Goal: Task Accomplishment & Management: Manage account settings

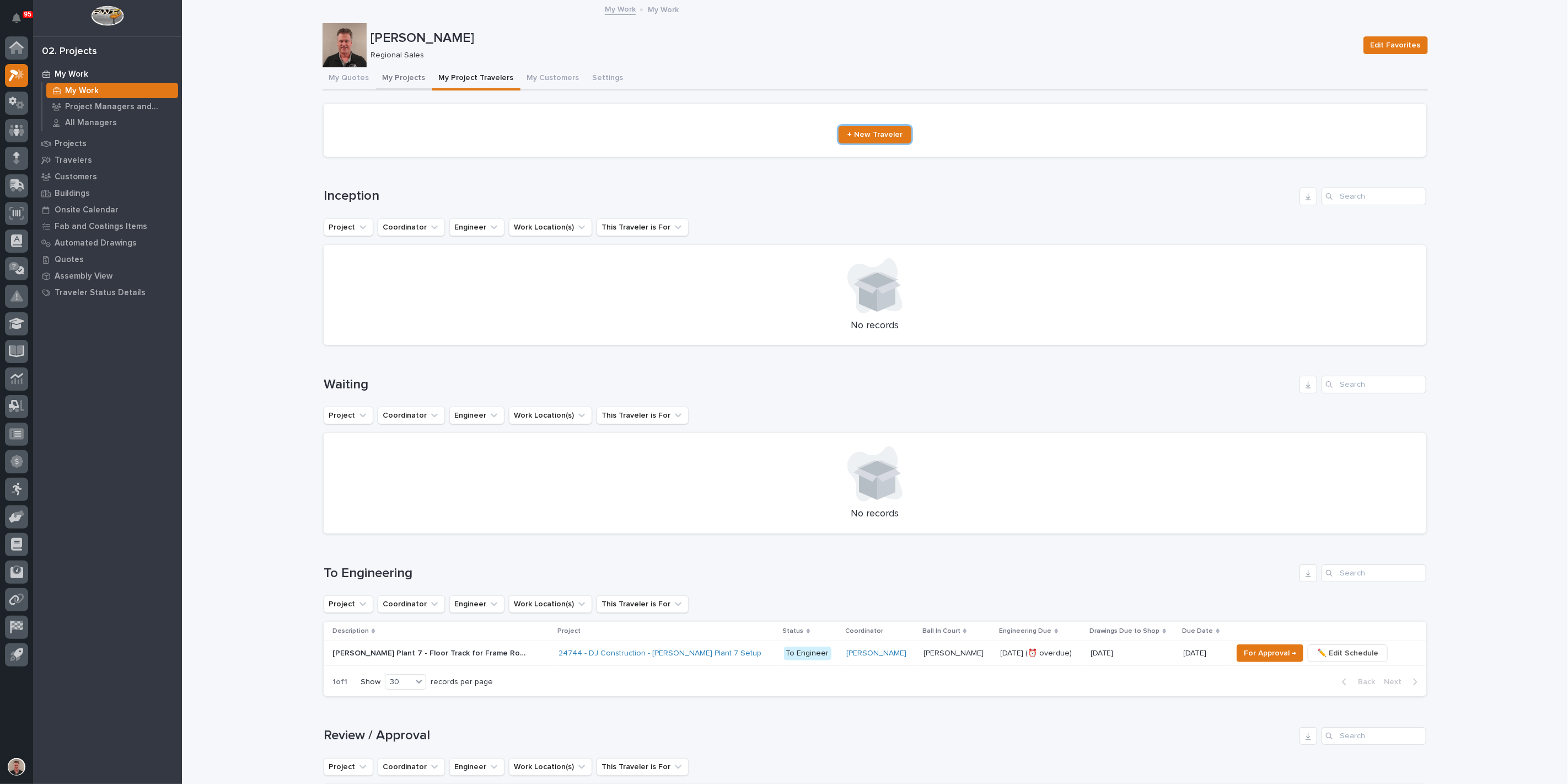
click at [424, 89] on button "My Projects" at bounding box center [404, 79] width 56 height 23
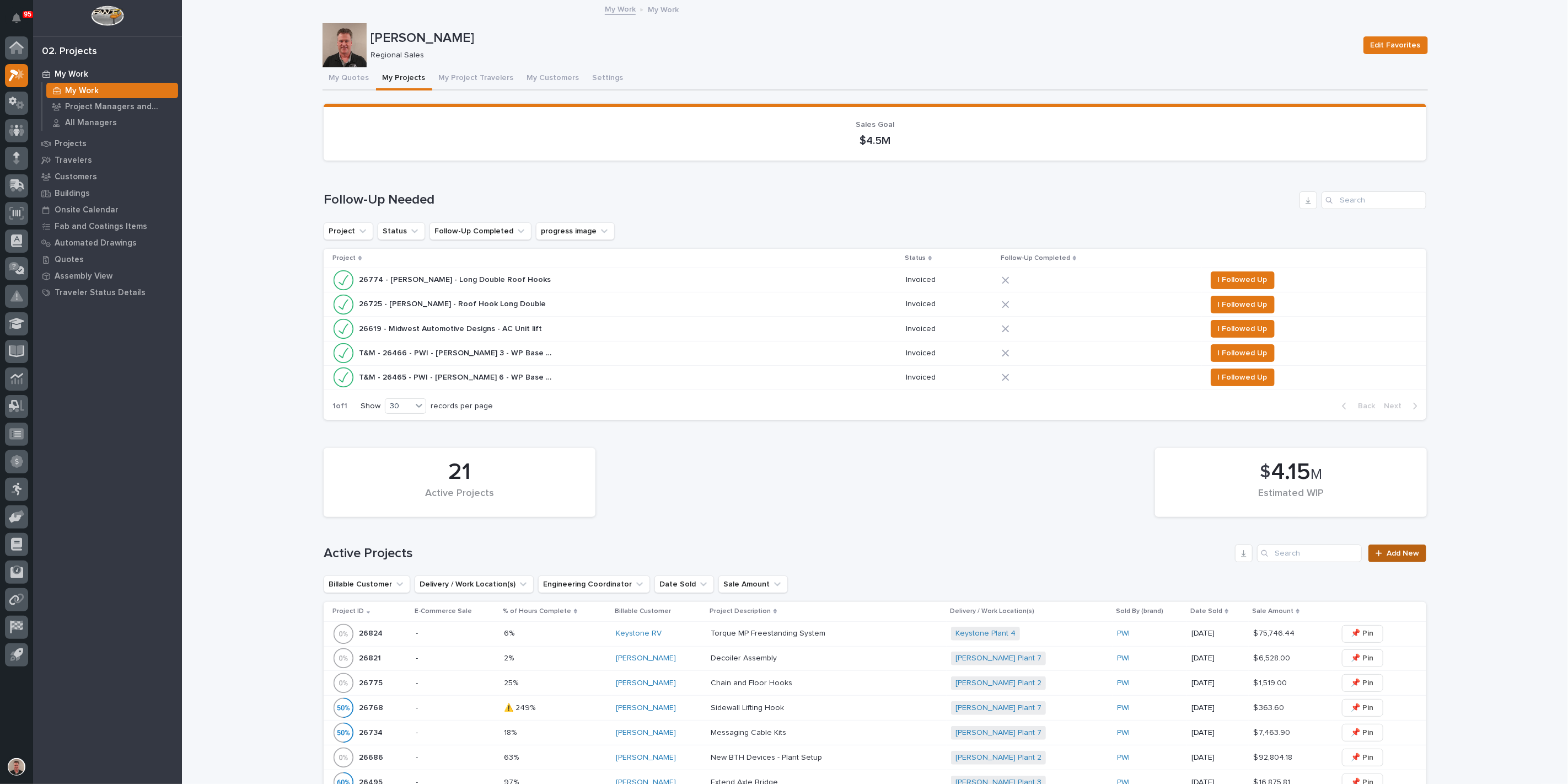
click at [1395, 557] on span "Add New" at bounding box center [1403, 553] width 32 height 8
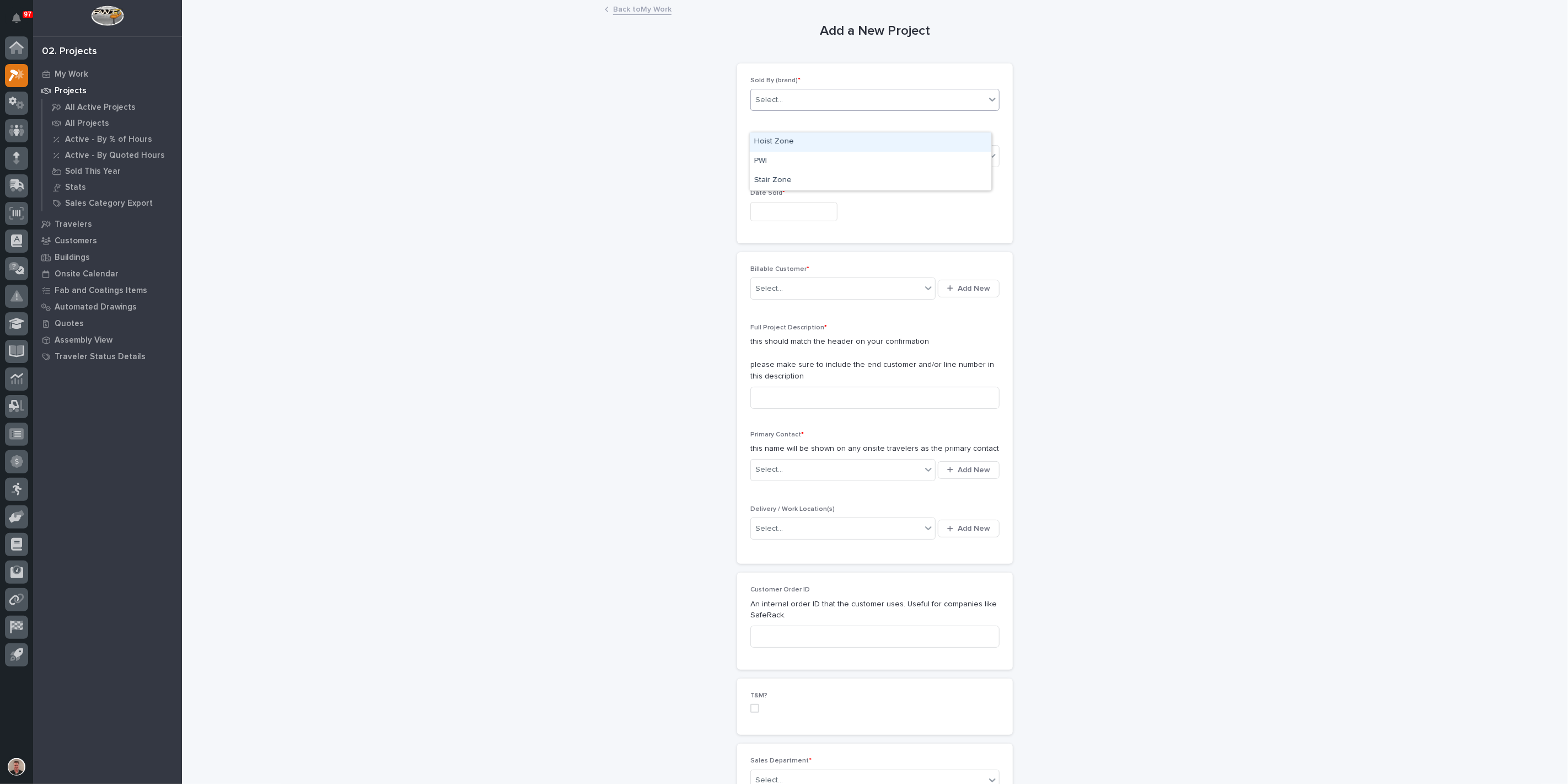
click at [778, 106] on div "Select..." at bounding box center [769, 100] width 28 height 12
click at [782, 160] on div "PWI" at bounding box center [870, 161] width 242 height 19
click at [792, 221] on input "text" at bounding box center [794, 211] width 87 height 19
click at [804, 116] on div "3" at bounding box center [810, 123] width 15 height 15
type input "**********"
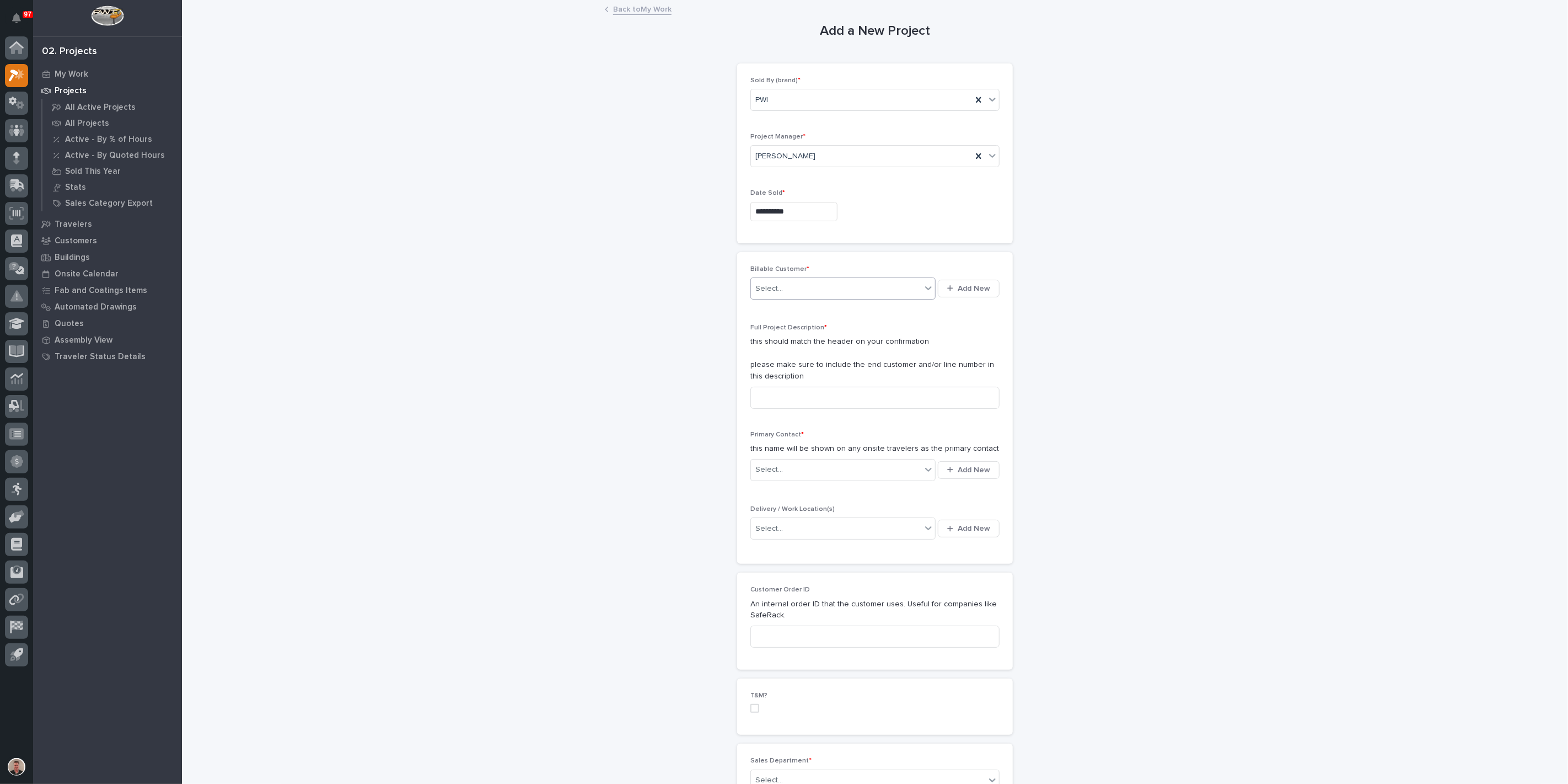
click at [791, 298] on div "Select..." at bounding box center [836, 289] width 170 height 18
type input "********"
click at [792, 362] on div "[PERSON_NAME]" at bounding box center [830, 362] width 162 height 19
click at [784, 409] on input at bounding box center [875, 398] width 249 height 22
type input "Move Rolling Guardrail and Runway Sections"
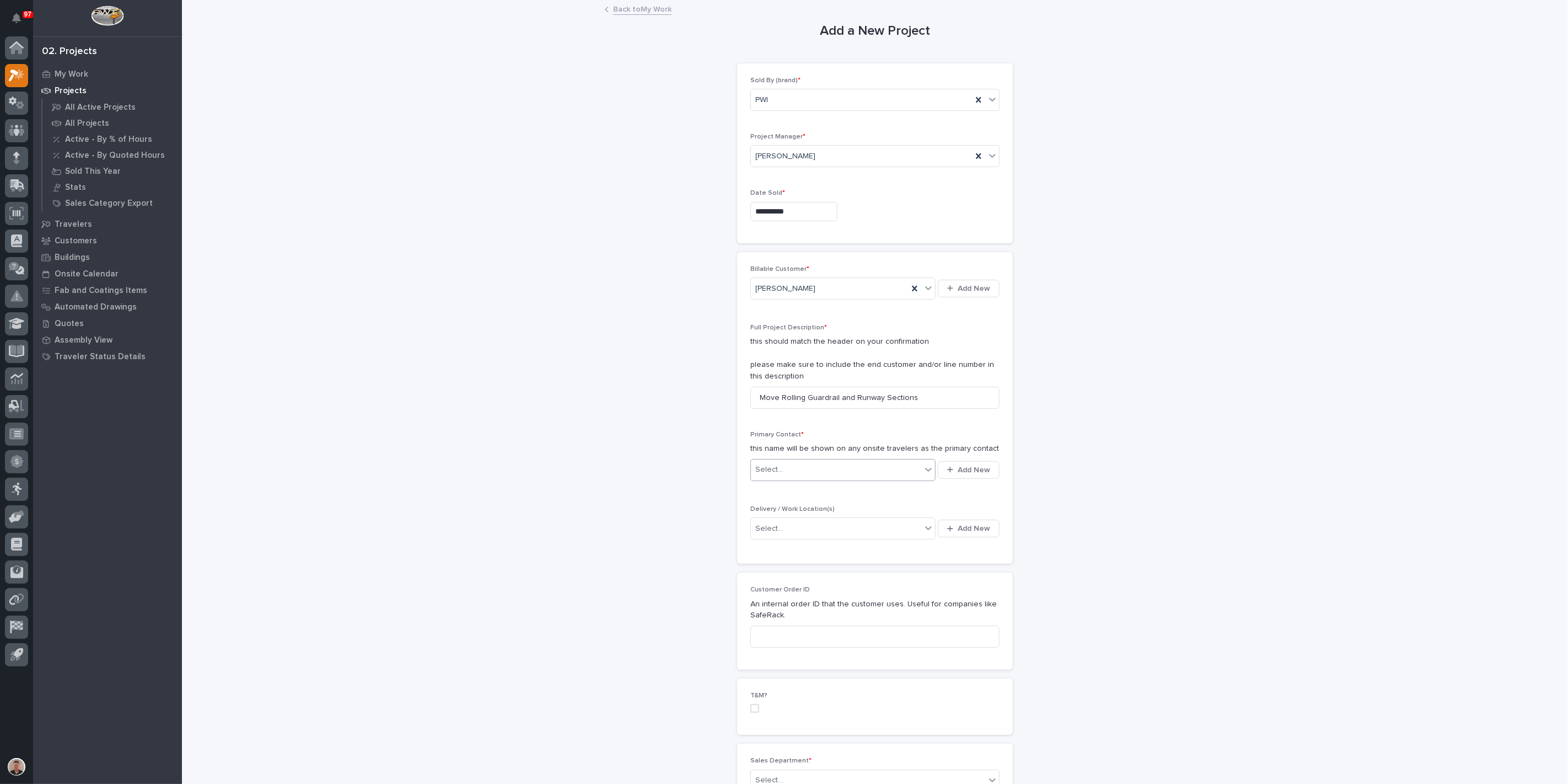
click at [800, 479] on div "Select..." at bounding box center [836, 470] width 170 height 18
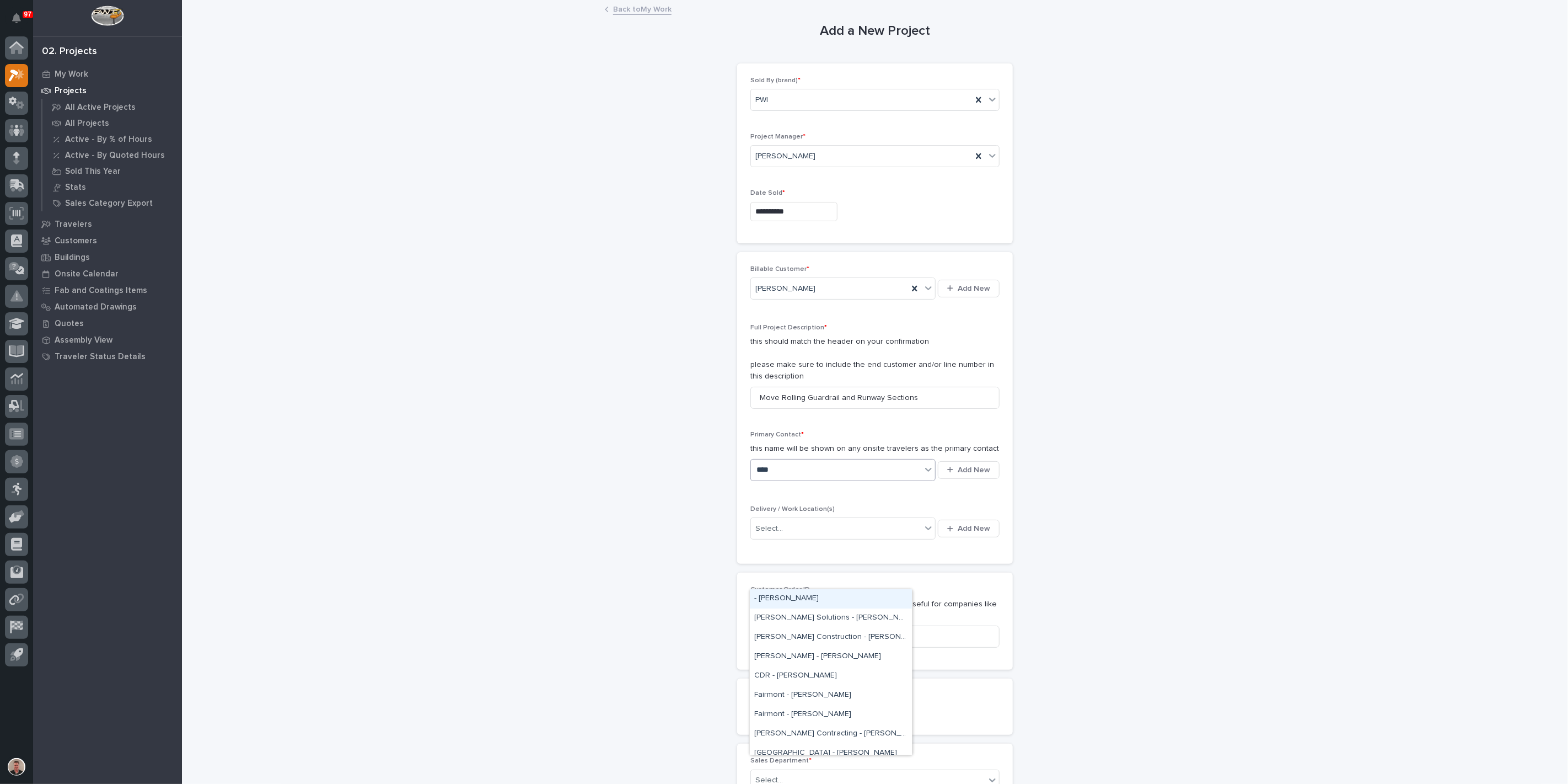
type input "*****"
click at [792, 637] on div "[PERSON_NAME] - [PERSON_NAME]" at bounding box center [830, 637] width 162 height 19
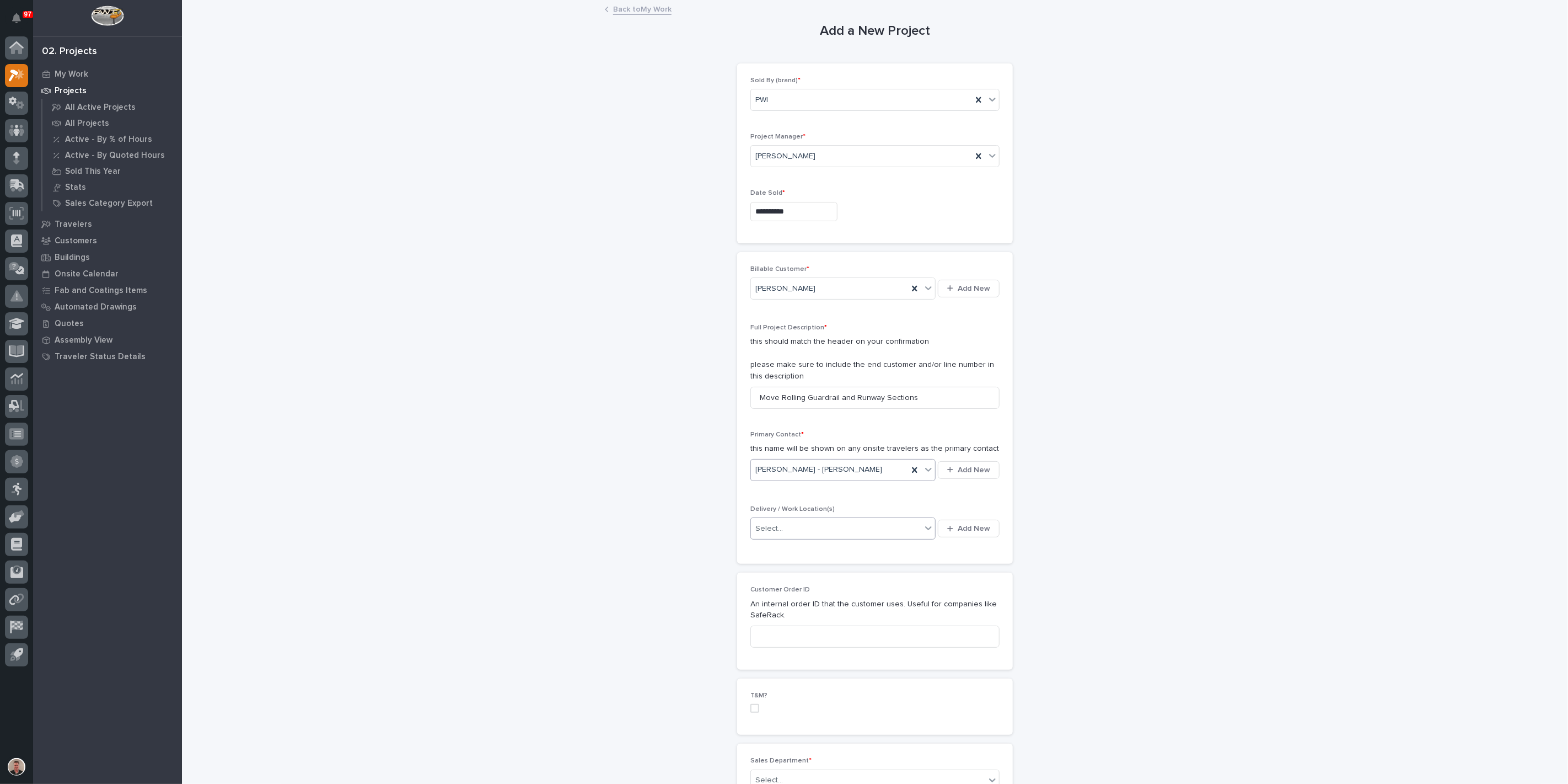
click at [792, 538] on div "Select..." at bounding box center [836, 529] width 170 height 18
type input "*****"
click at [804, 757] on div "[PERSON_NAME] Plant 7" at bounding box center [830, 759] width 162 height 19
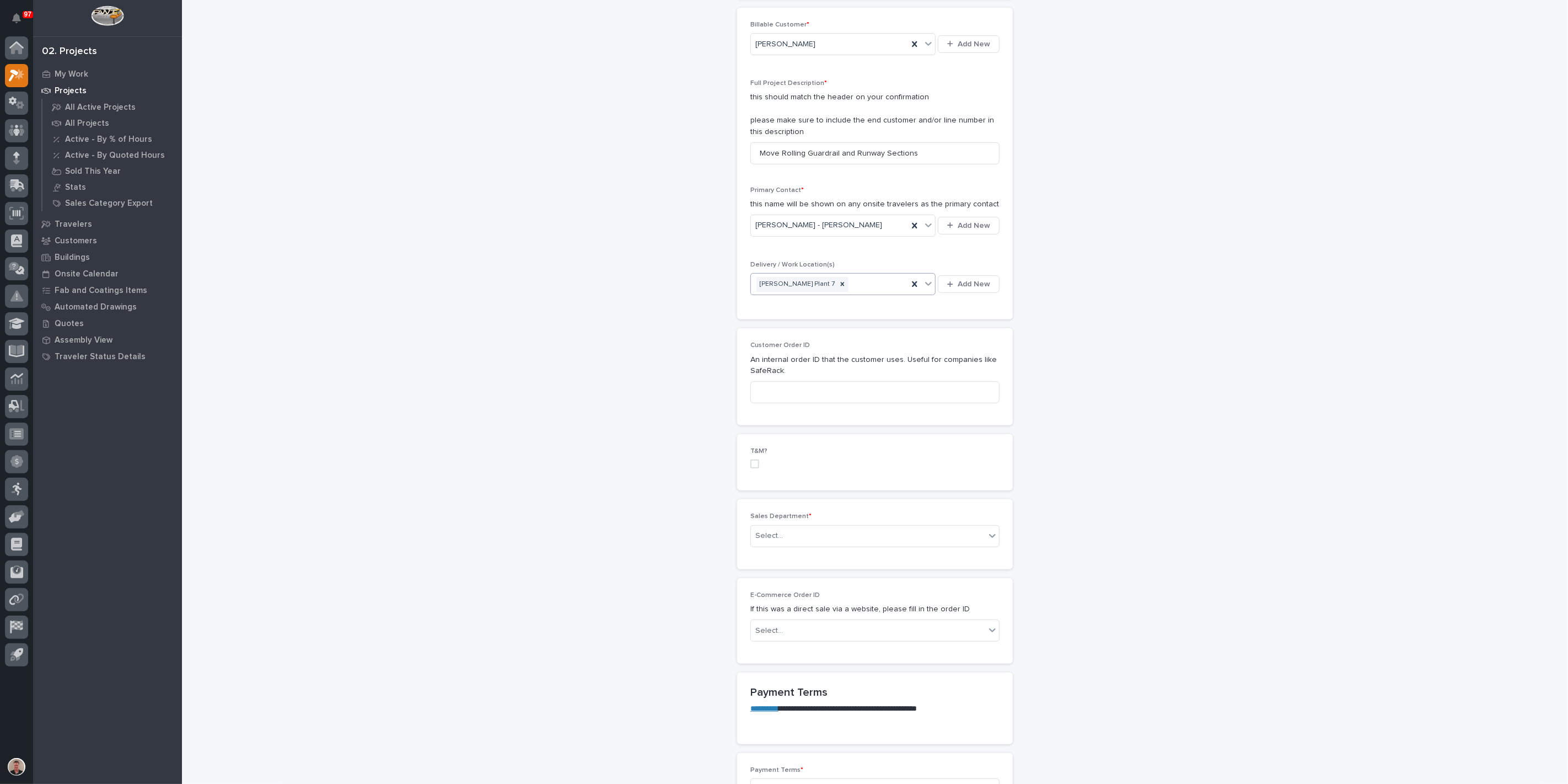
scroll to position [245, 0]
click at [753, 468] on span at bounding box center [754, 463] width 8 height 8
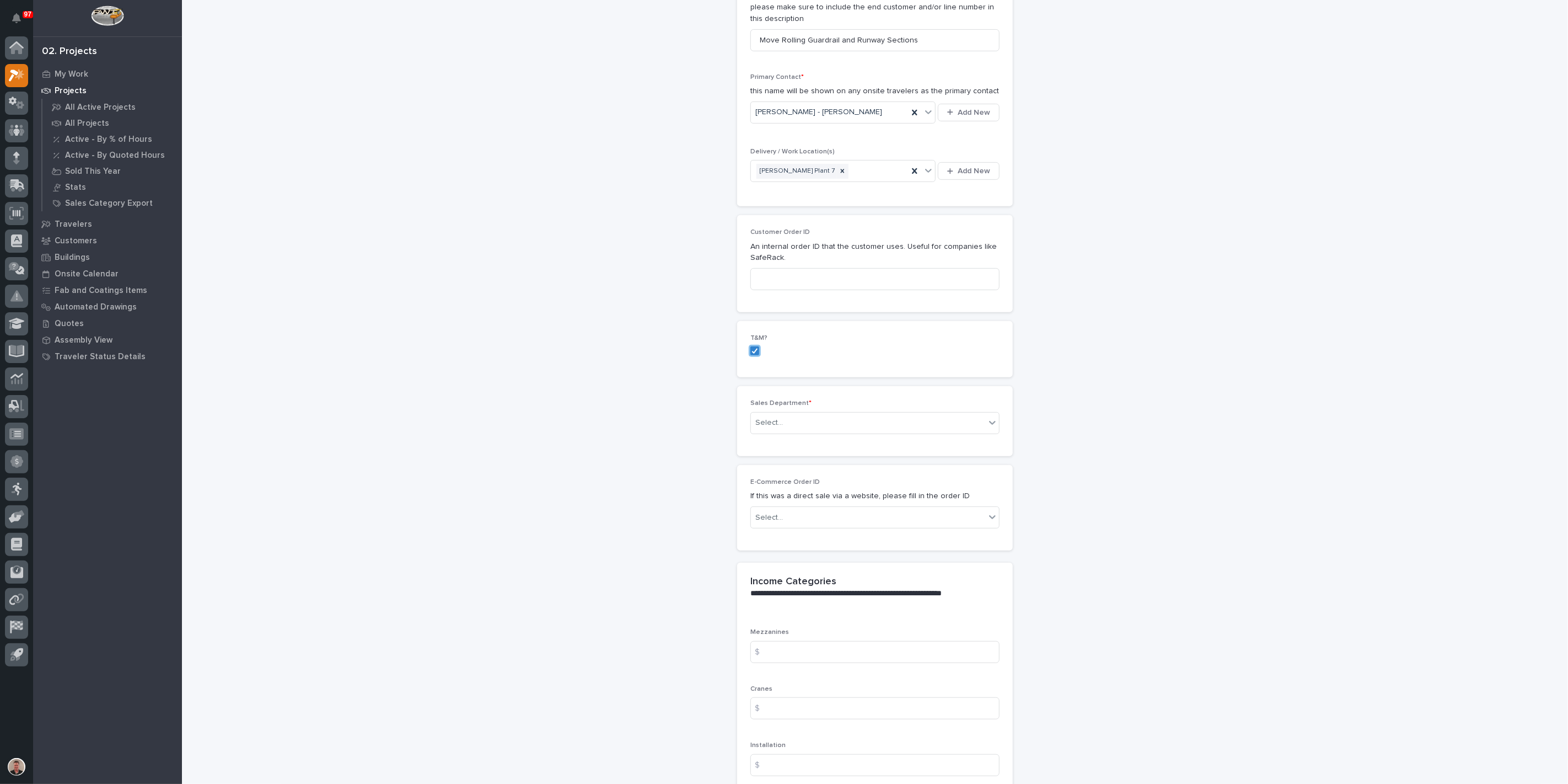
scroll to position [367, 0]
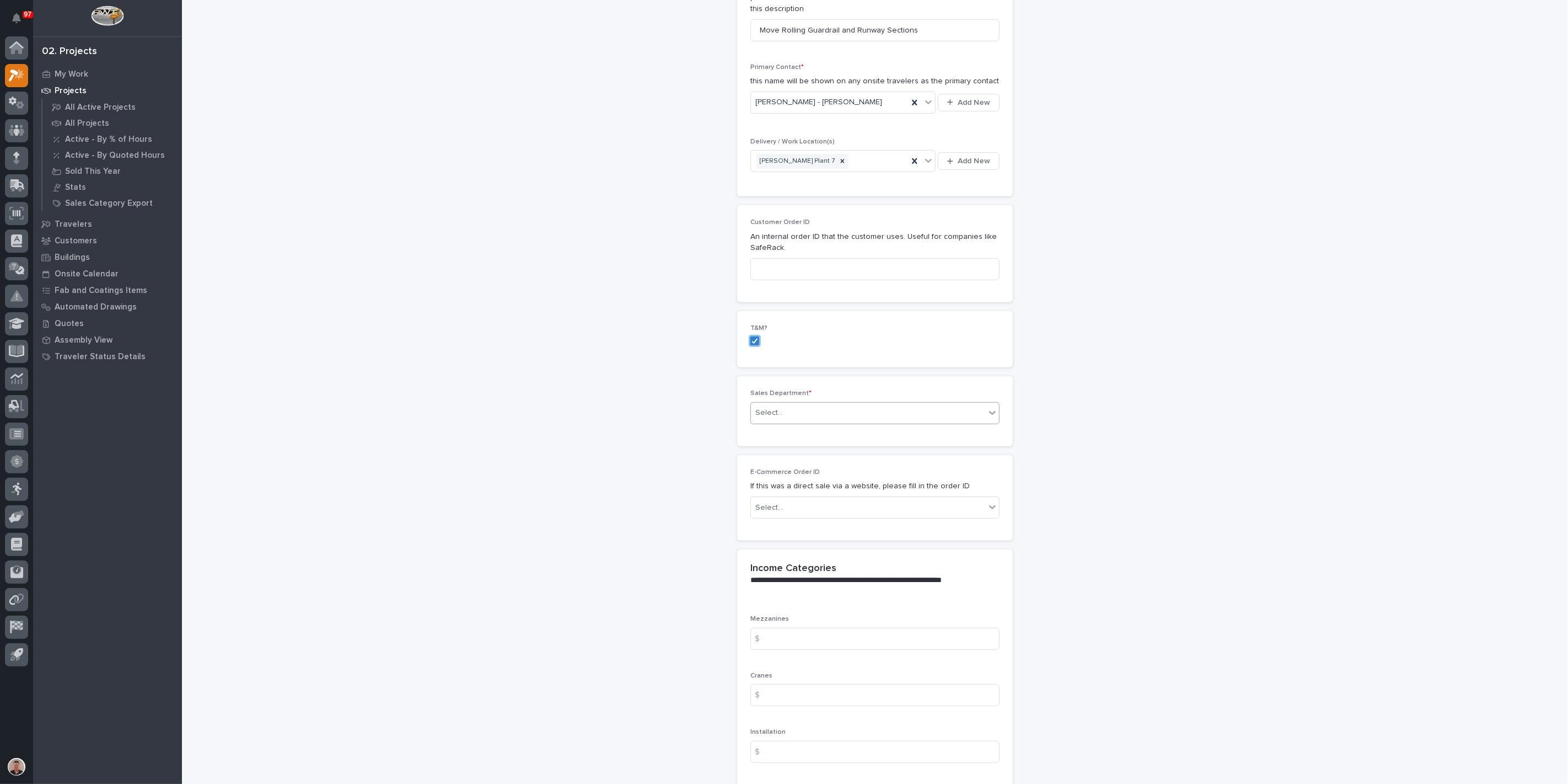
click at [851, 422] on div "Select..." at bounding box center [867, 413] width 234 height 18
click at [833, 629] on div "Regional Sales" at bounding box center [870, 627] width 242 height 19
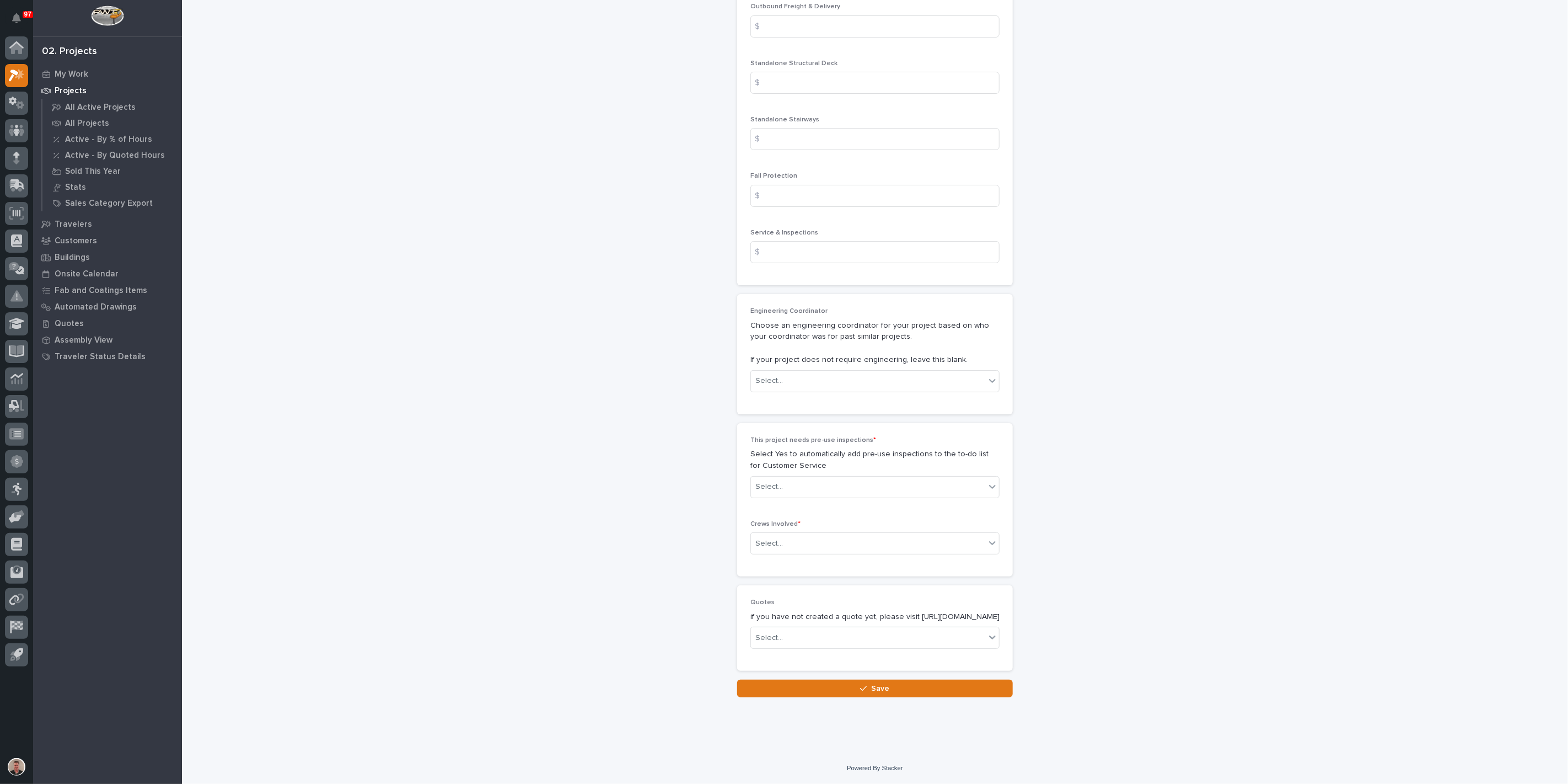
scroll to position [1470, 0]
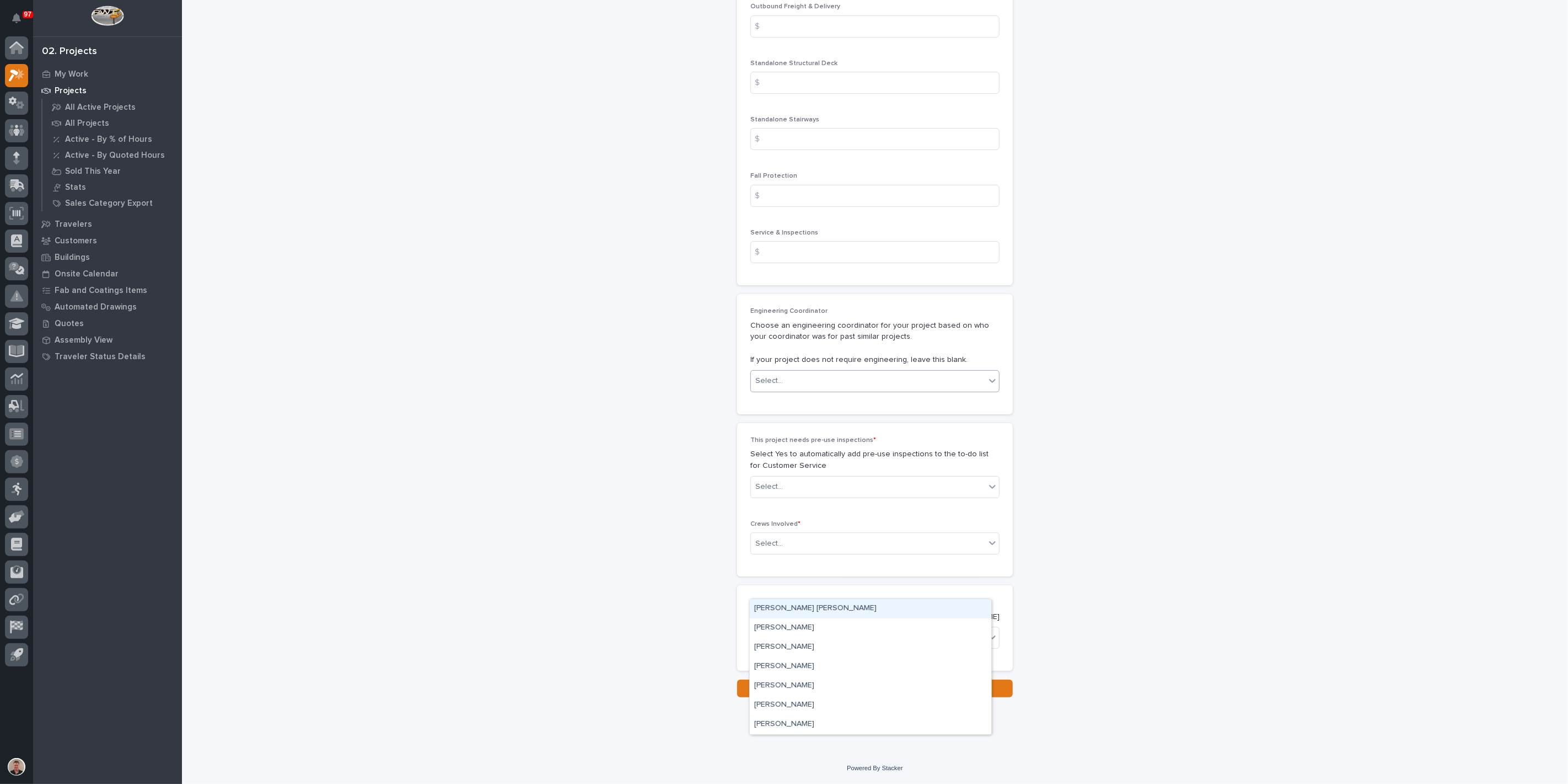
click at [821, 390] on div "Select..." at bounding box center [867, 381] width 234 height 18
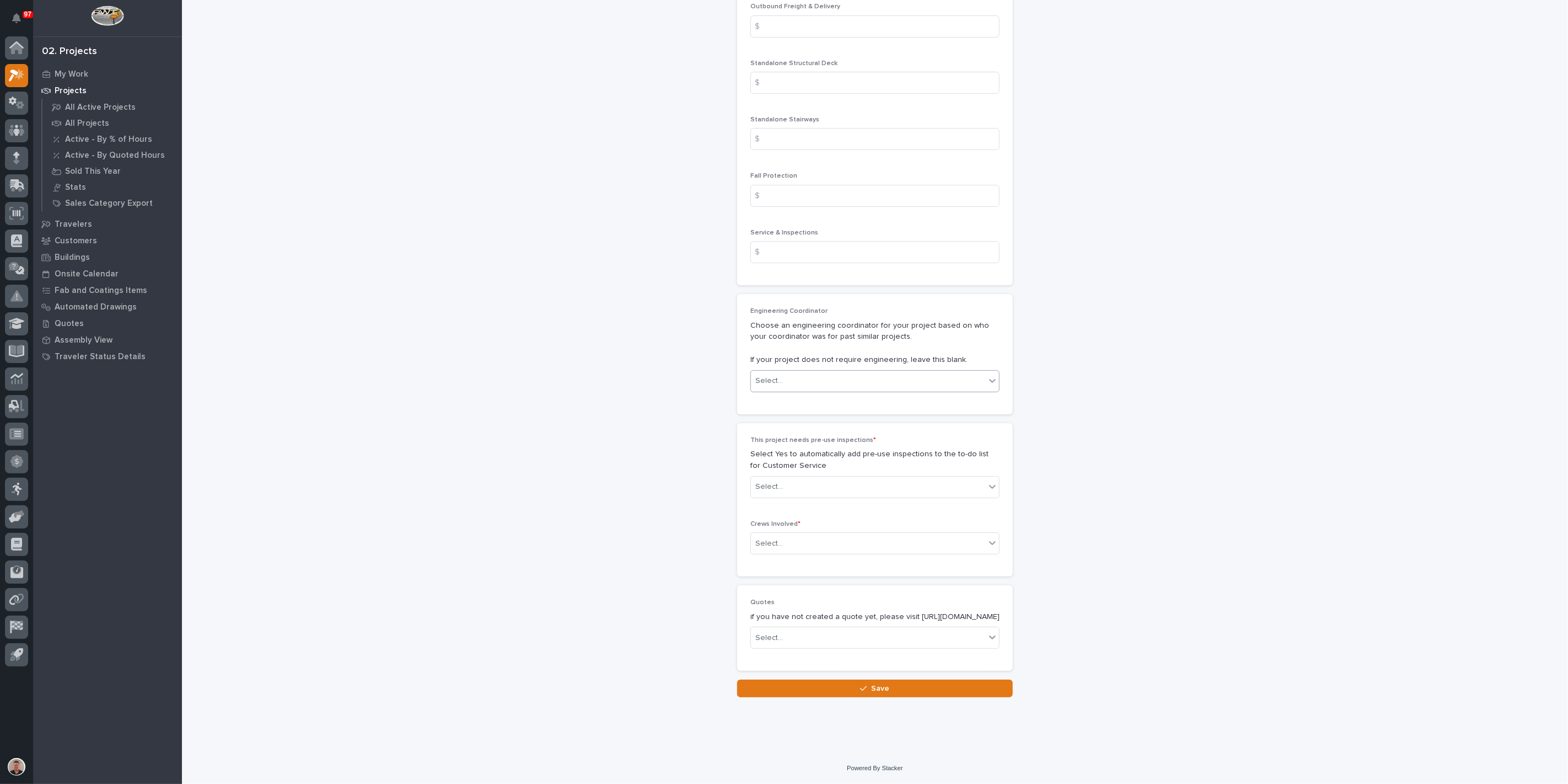
click at [821, 390] on div "Select..." at bounding box center [867, 381] width 234 height 18
click at [814, 496] on div "Select..." at bounding box center [867, 487] width 234 height 18
click at [807, 618] on div "Yes" at bounding box center [870, 613] width 242 height 19
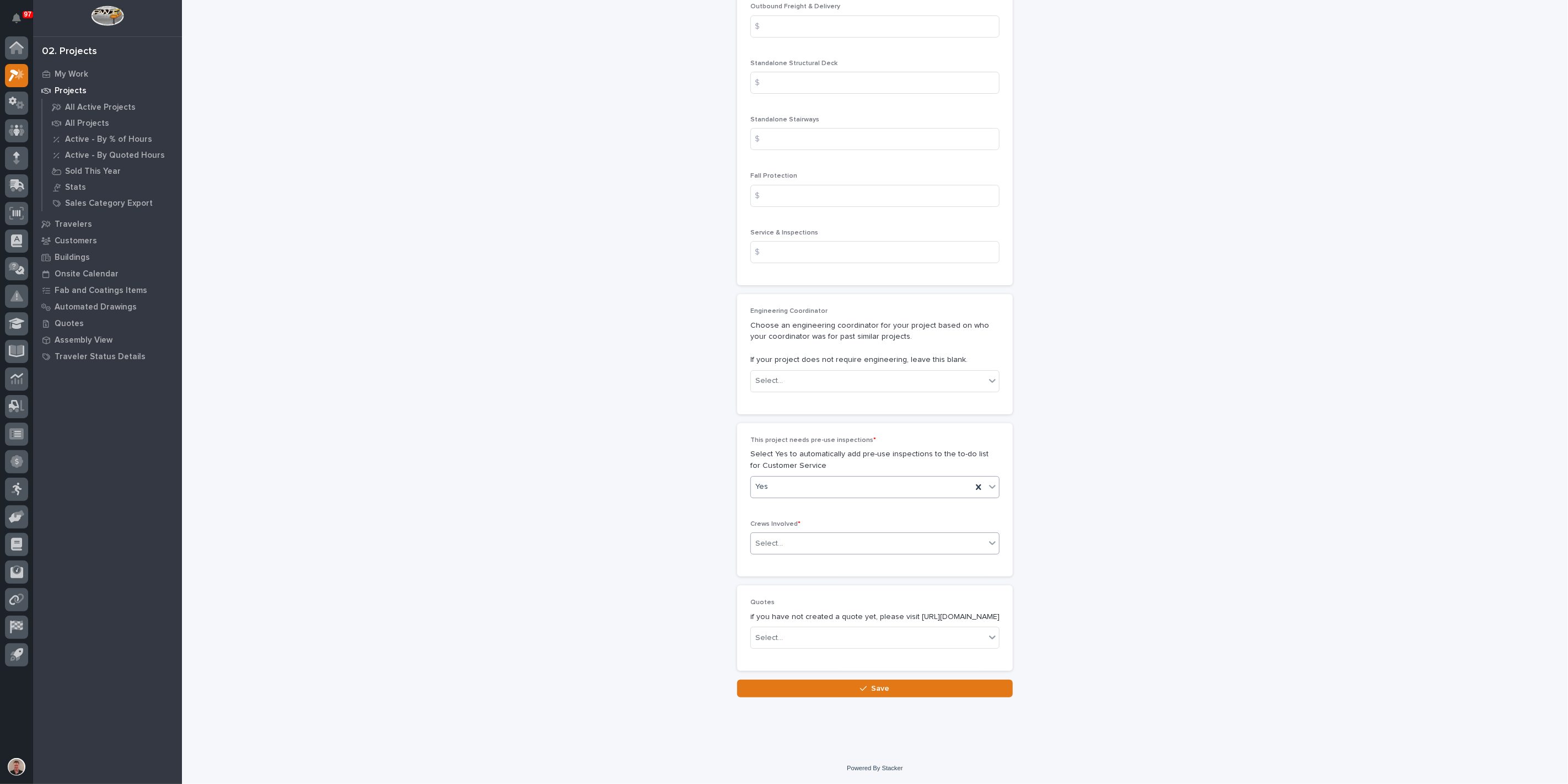
click at [844, 536] on div "Select..." at bounding box center [867, 544] width 234 height 18
click at [823, 574] on div "Installation" at bounding box center [870, 574] width 242 height 19
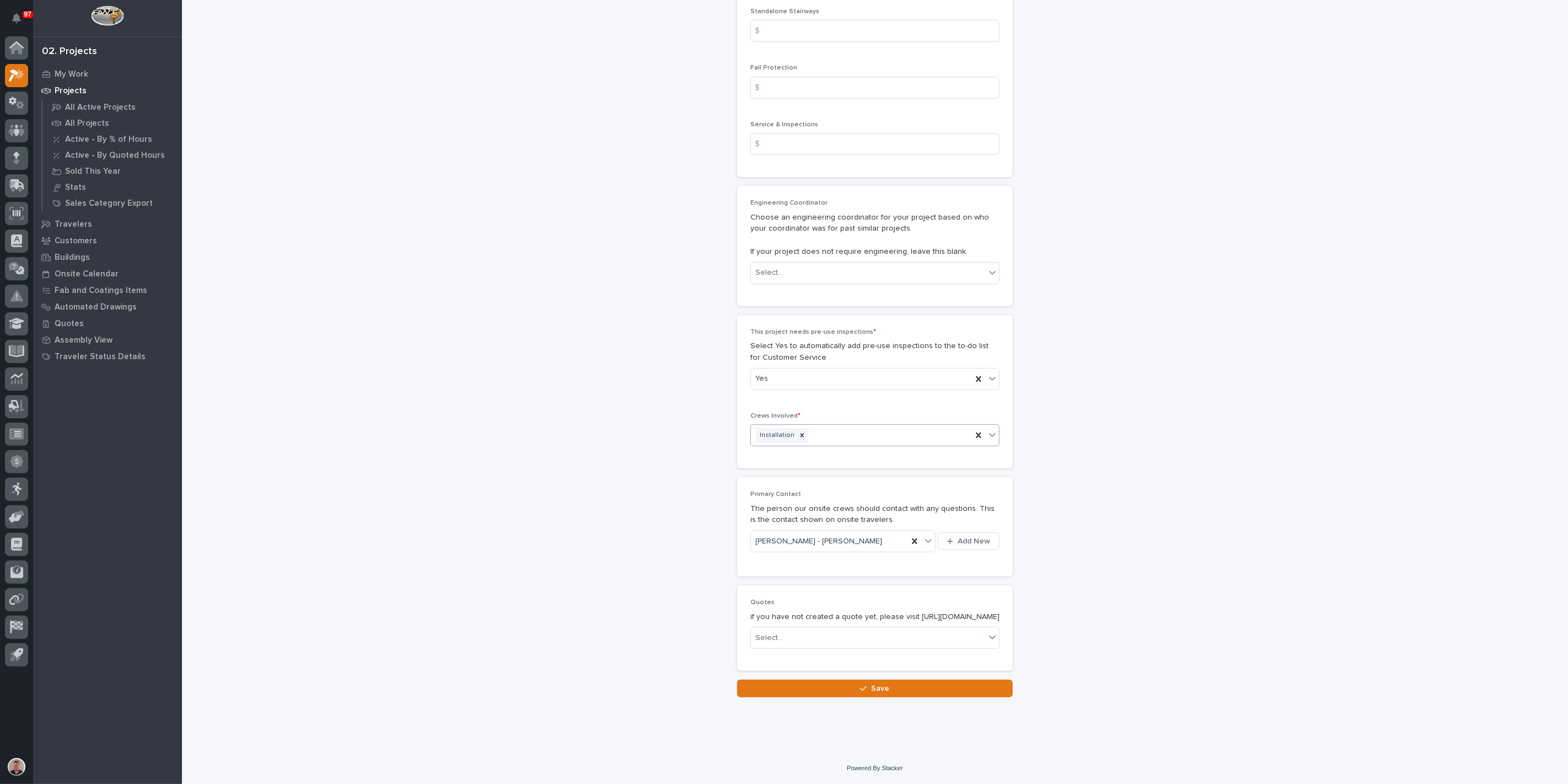
click at [862, 445] on div "Installation" at bounding box center [861, 435] width 221 height 19
click at [829, 577] on div "Customer Support" at bounding box center [870, 575] width 242 height 19
click at [841, 690] on button "Save" at bounding box center [874, 688] width 276 height 18
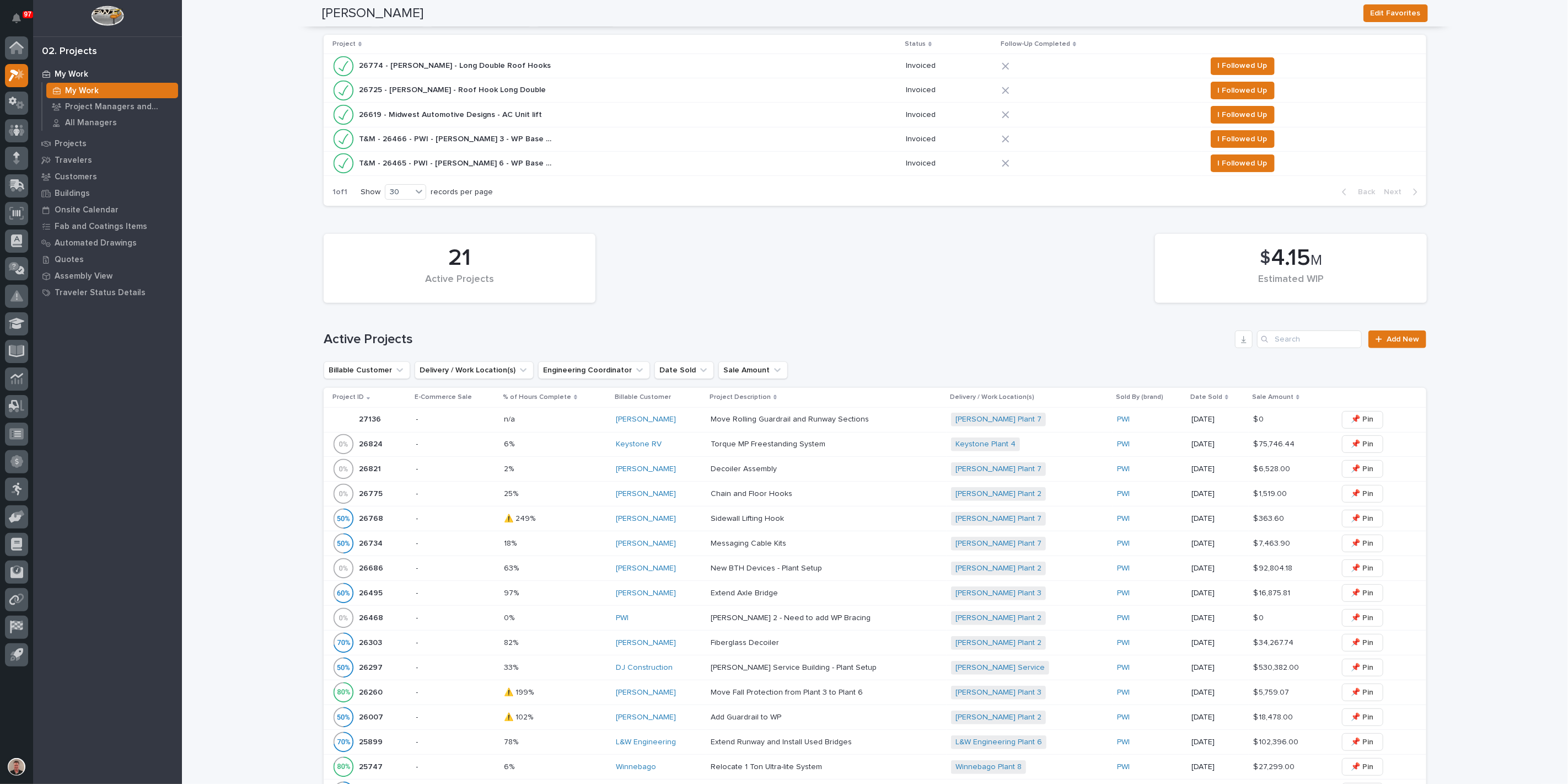
scroll to position [245, 0]
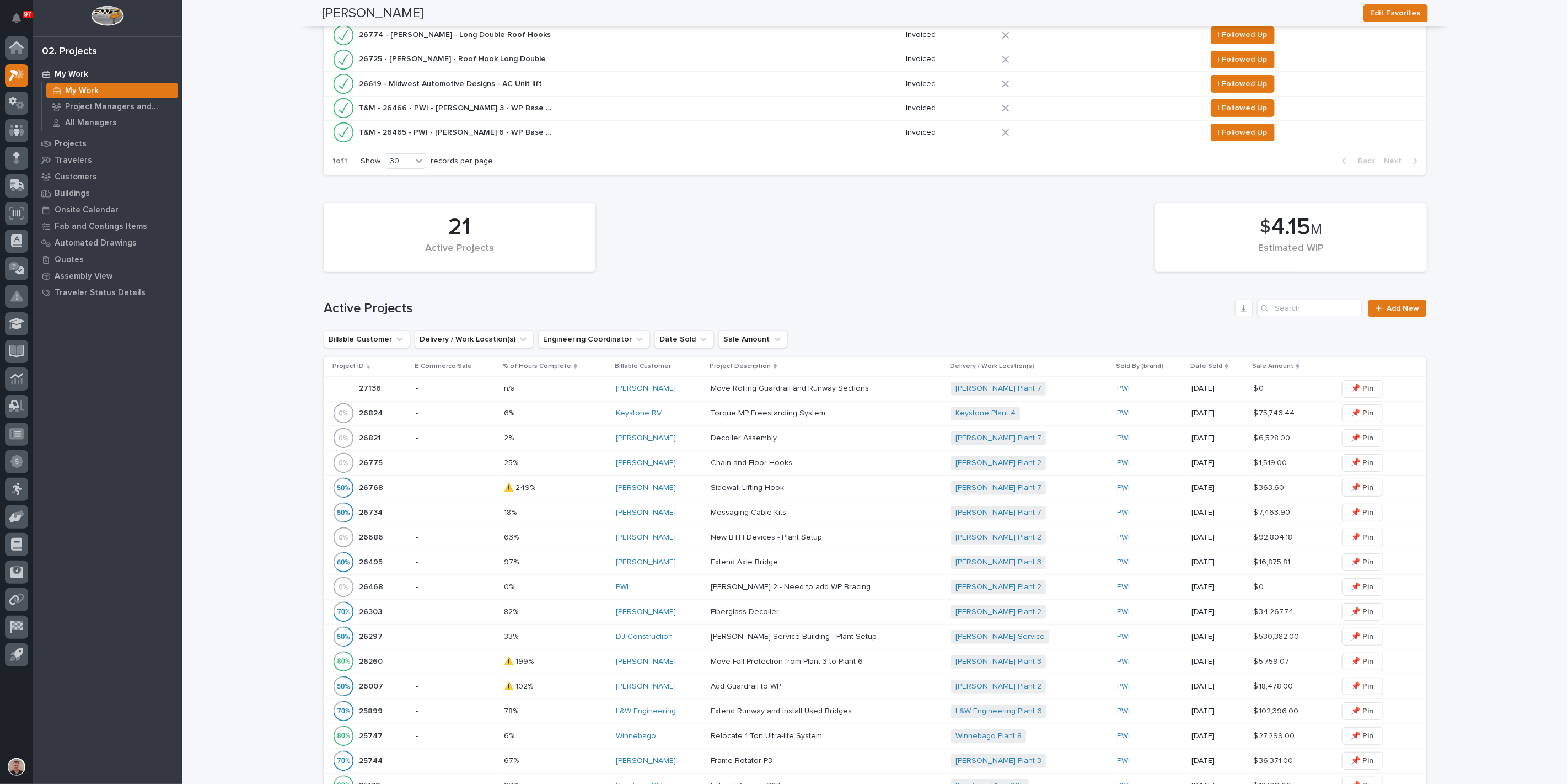
click at [555, 398] on div "n/a n/a" at bounding box center [556, 389] width 103 height 18
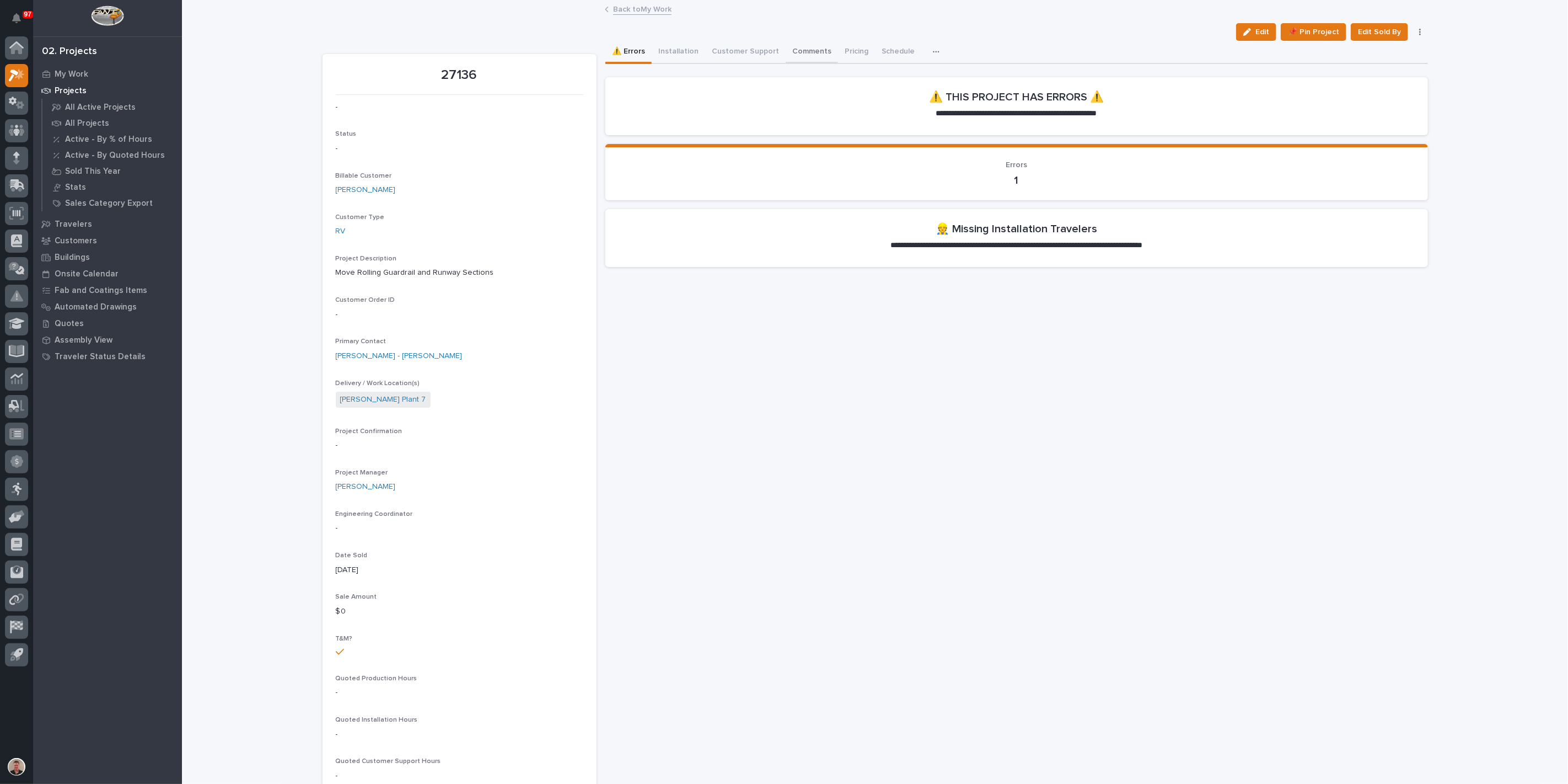
click at [838, 61] on button "Comments" at bounding box center [812, 52] width 52 height 23
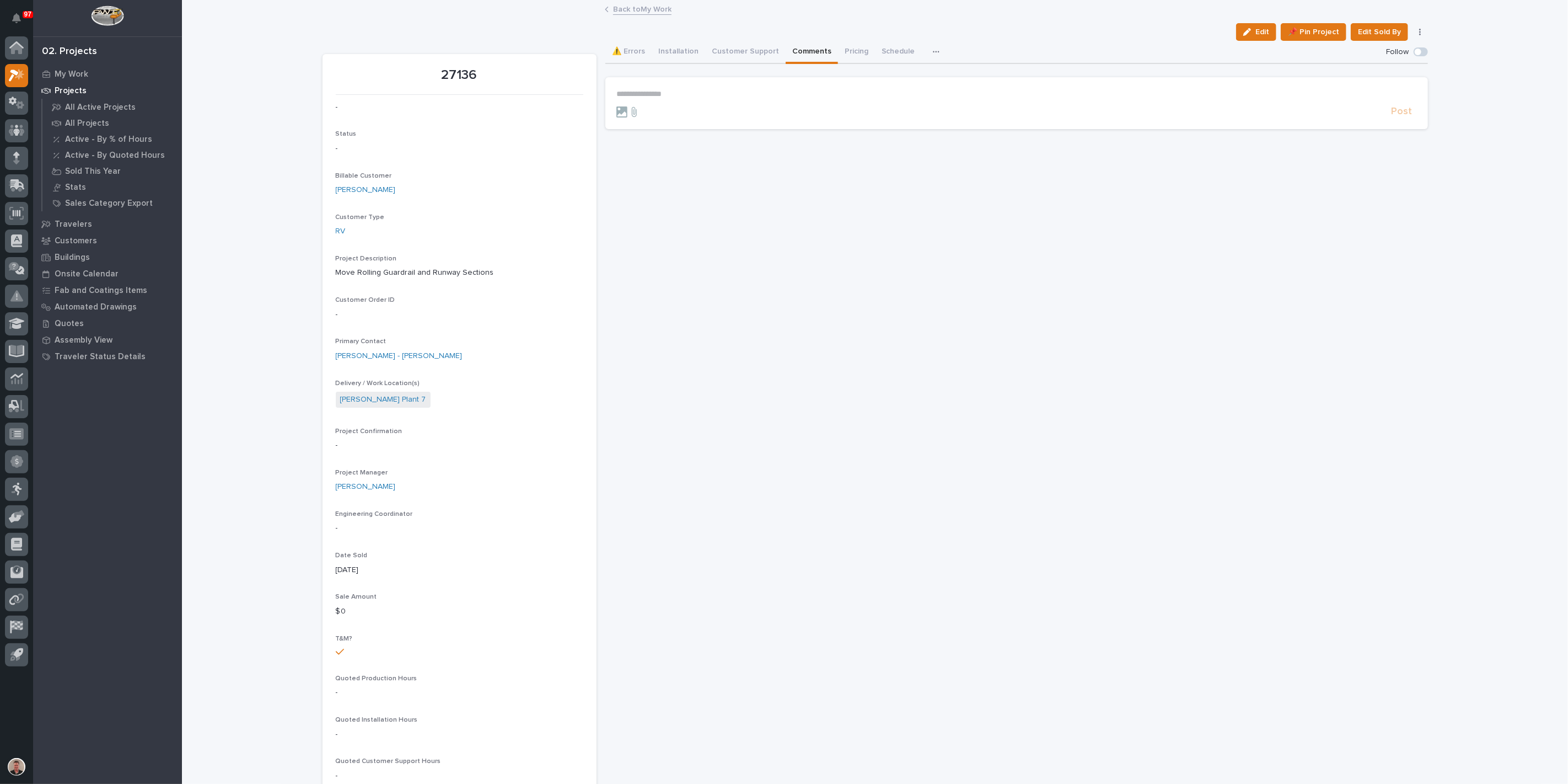
click at [662, 99] on p "**********" at bounding box center [1016, 94] width 801 height 9
click at [660, 127] on span "[PERSON_NAME]" at bounding box center [650, 126] width 61 height 8
click at [729, 103] on p "**********" at bounding box center [1016, 95] width 801 height 13
click at [740, 164] on span "[PERSON_NAME]" at bounding box center [732, 160] width 61 height 8
click at [769, 103] on p "**********" at bounding box center [1016, 95] width 801 height 13
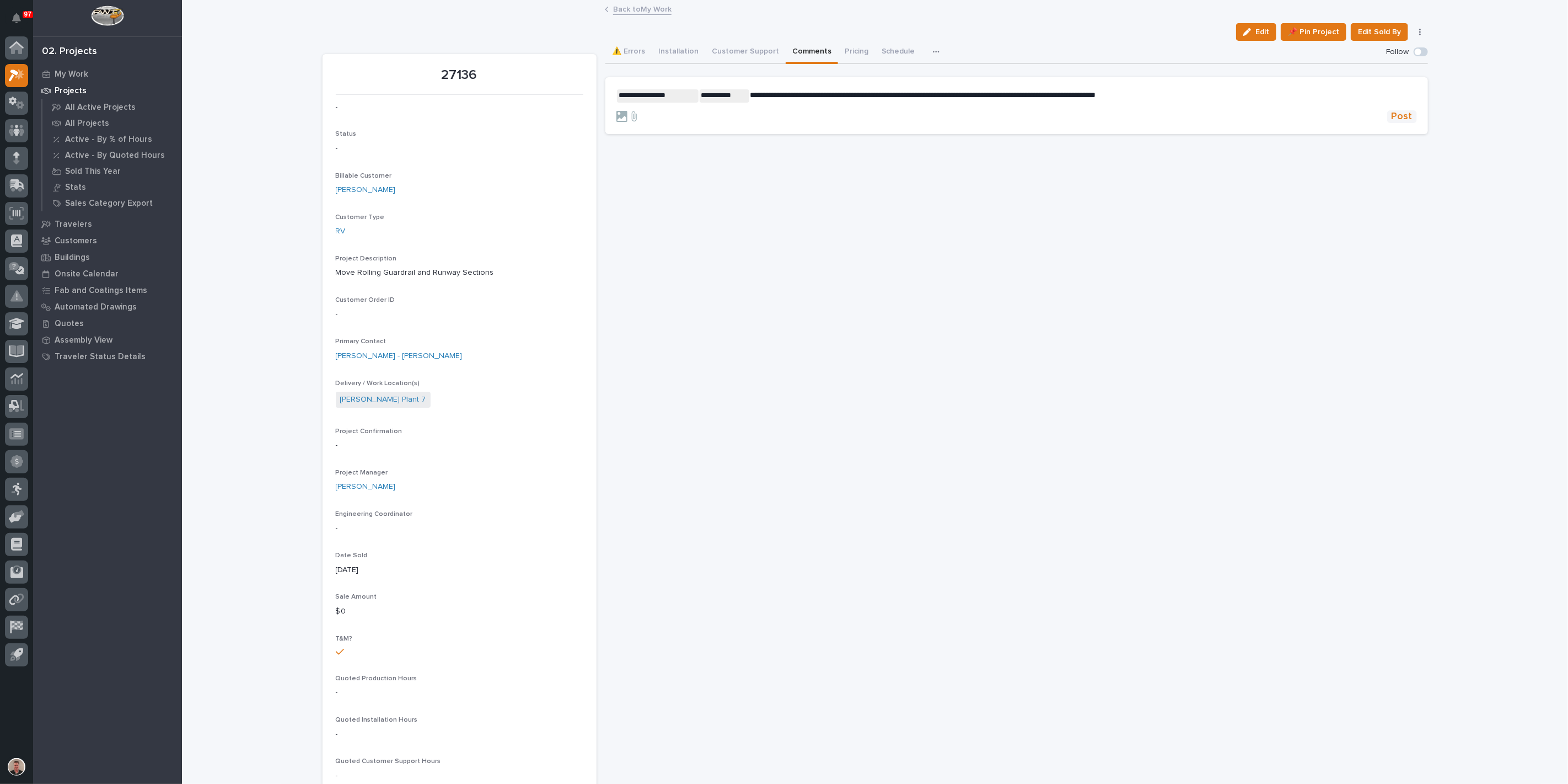
click at [1395, 123] on span "Post" at bounding box center [1401, 117] width 21 height 13
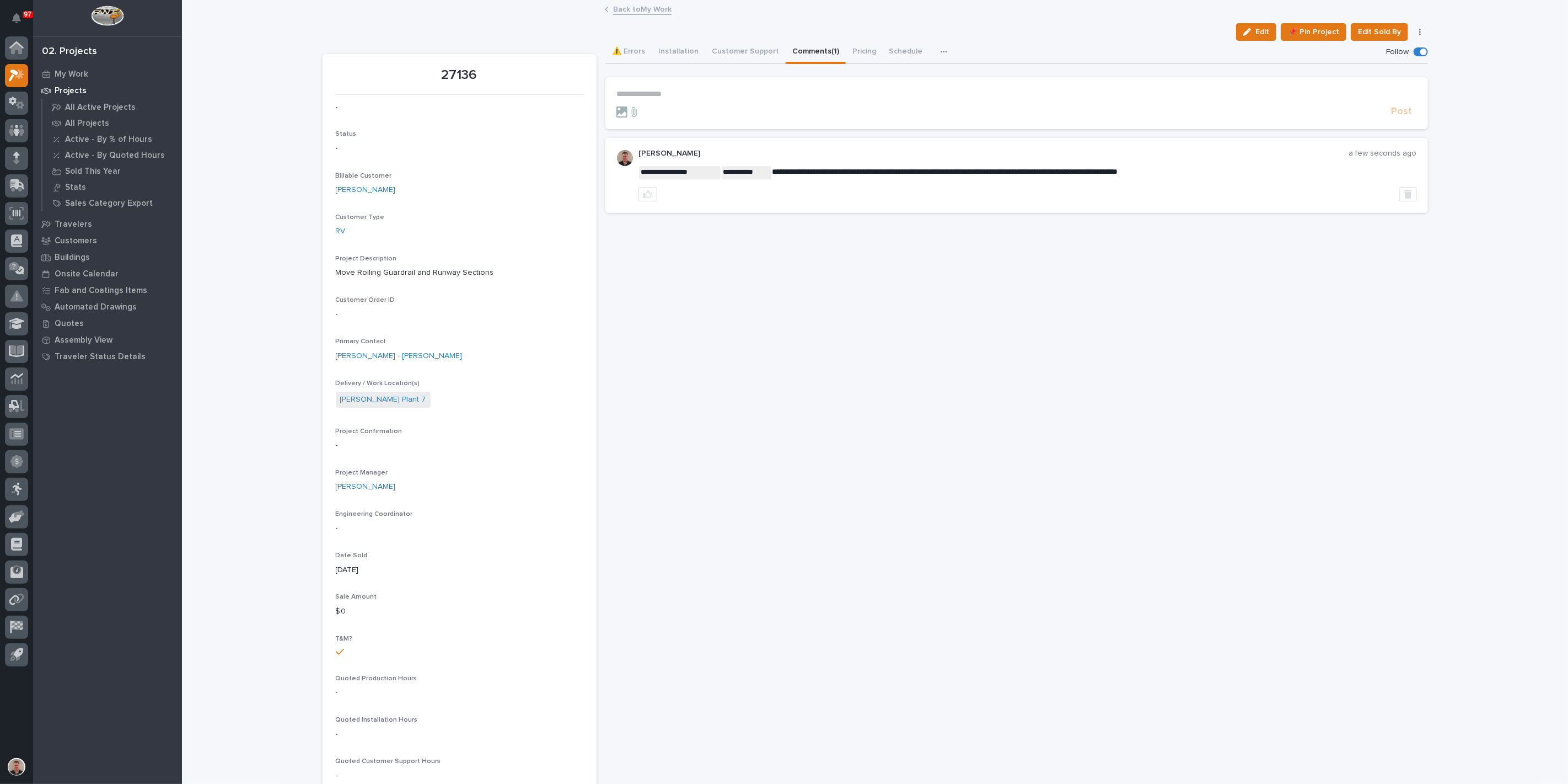
click at [631, 9] on link "Back to My Work" at bounding box center [642, 8] width 58 height 13
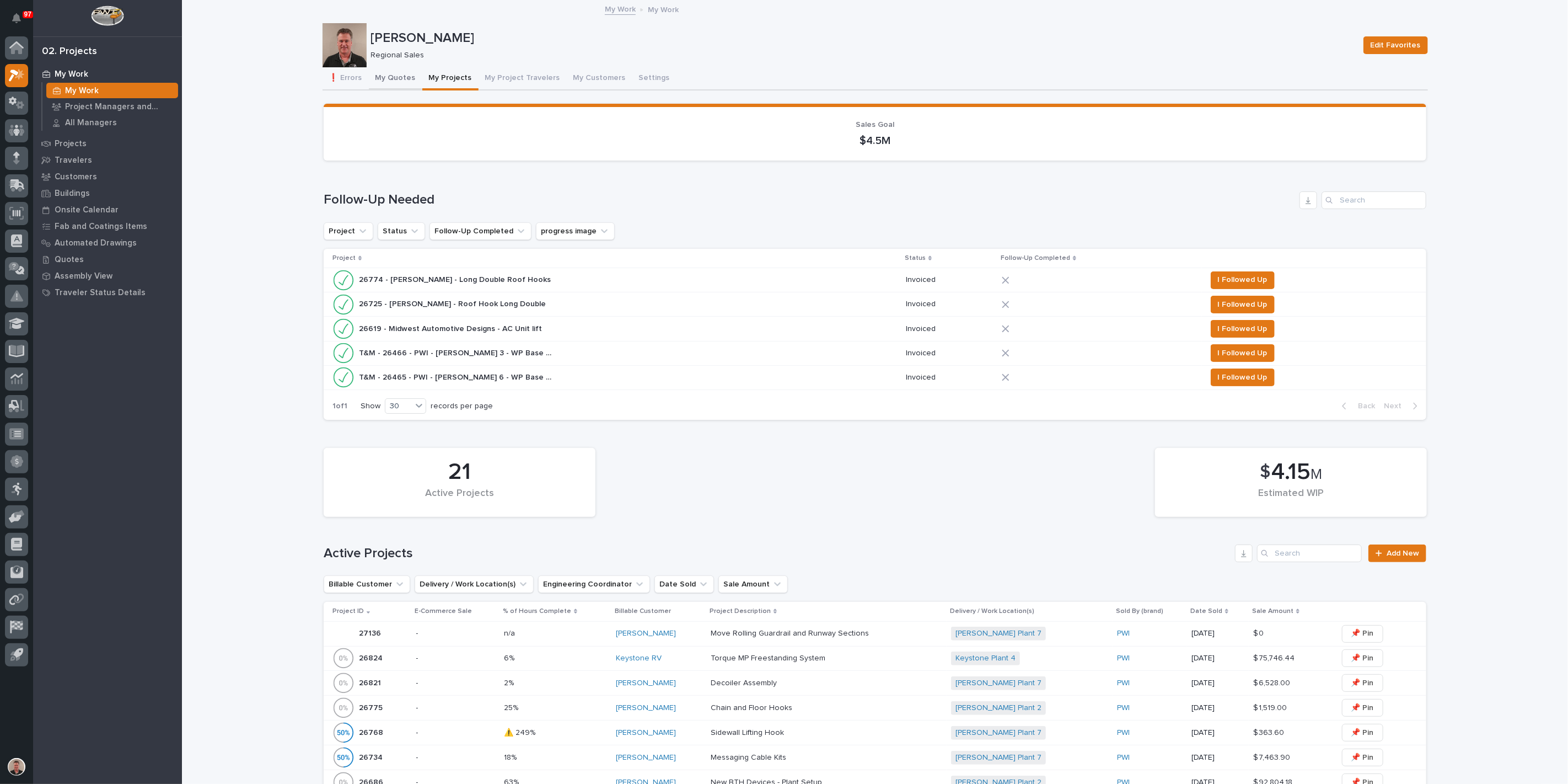
click at [399, 85] on button "My Quotes" at bounding box center [396, 79] width 54 height 23
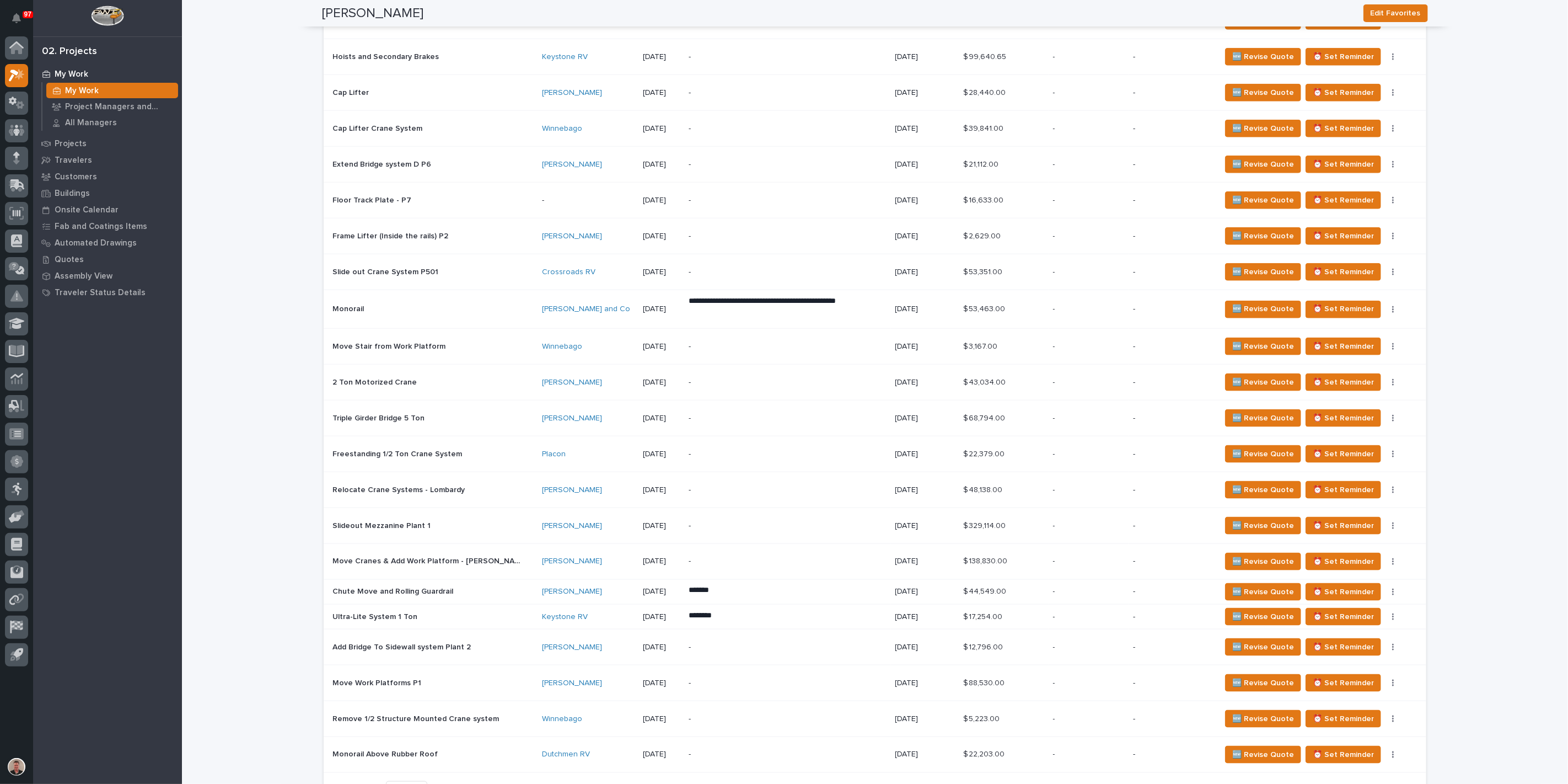
scroll to position [613, 0]
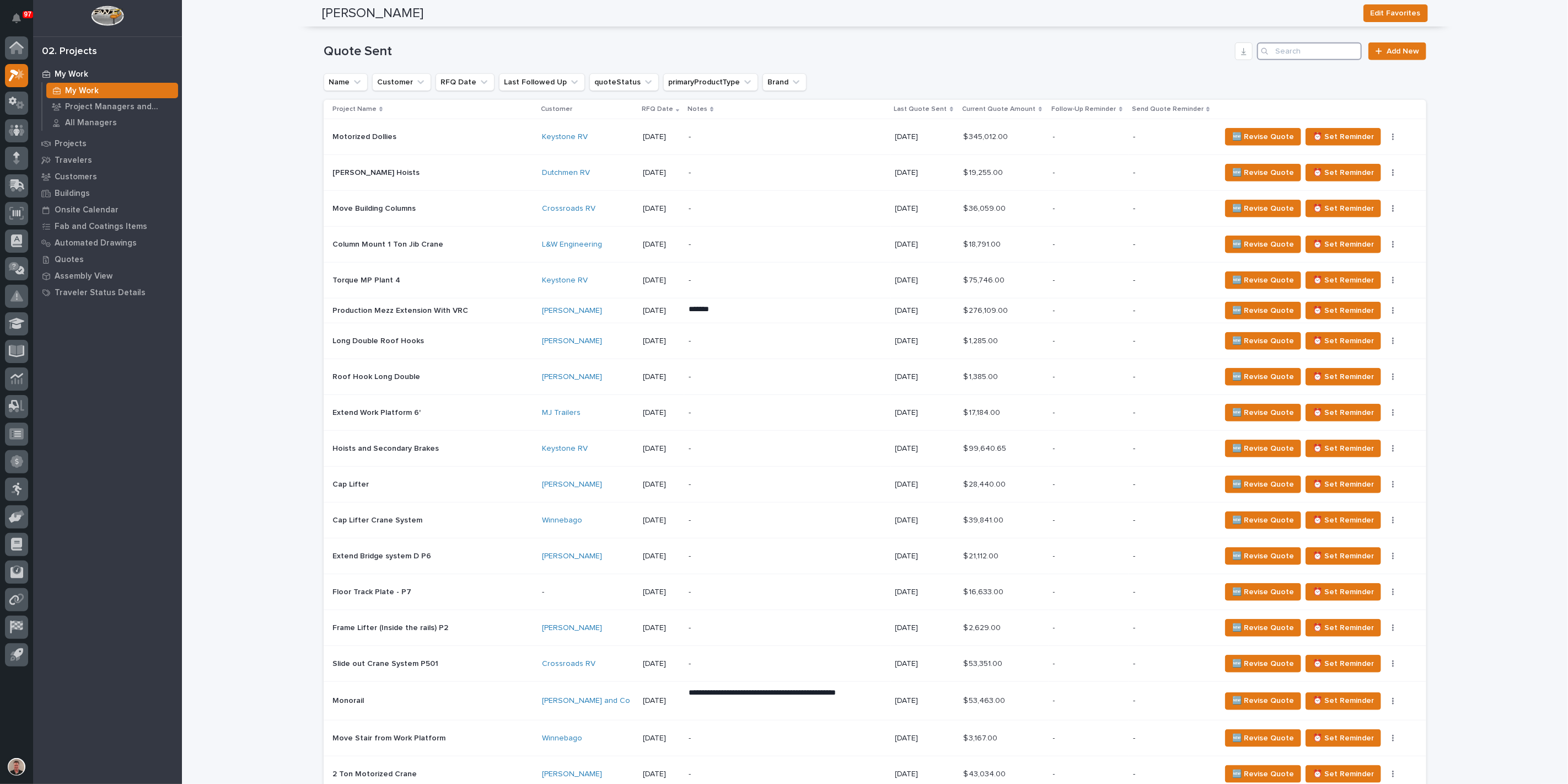
click at [1299, 60] on input "Search" at bounding box center [1309, 51] width 104 height 18
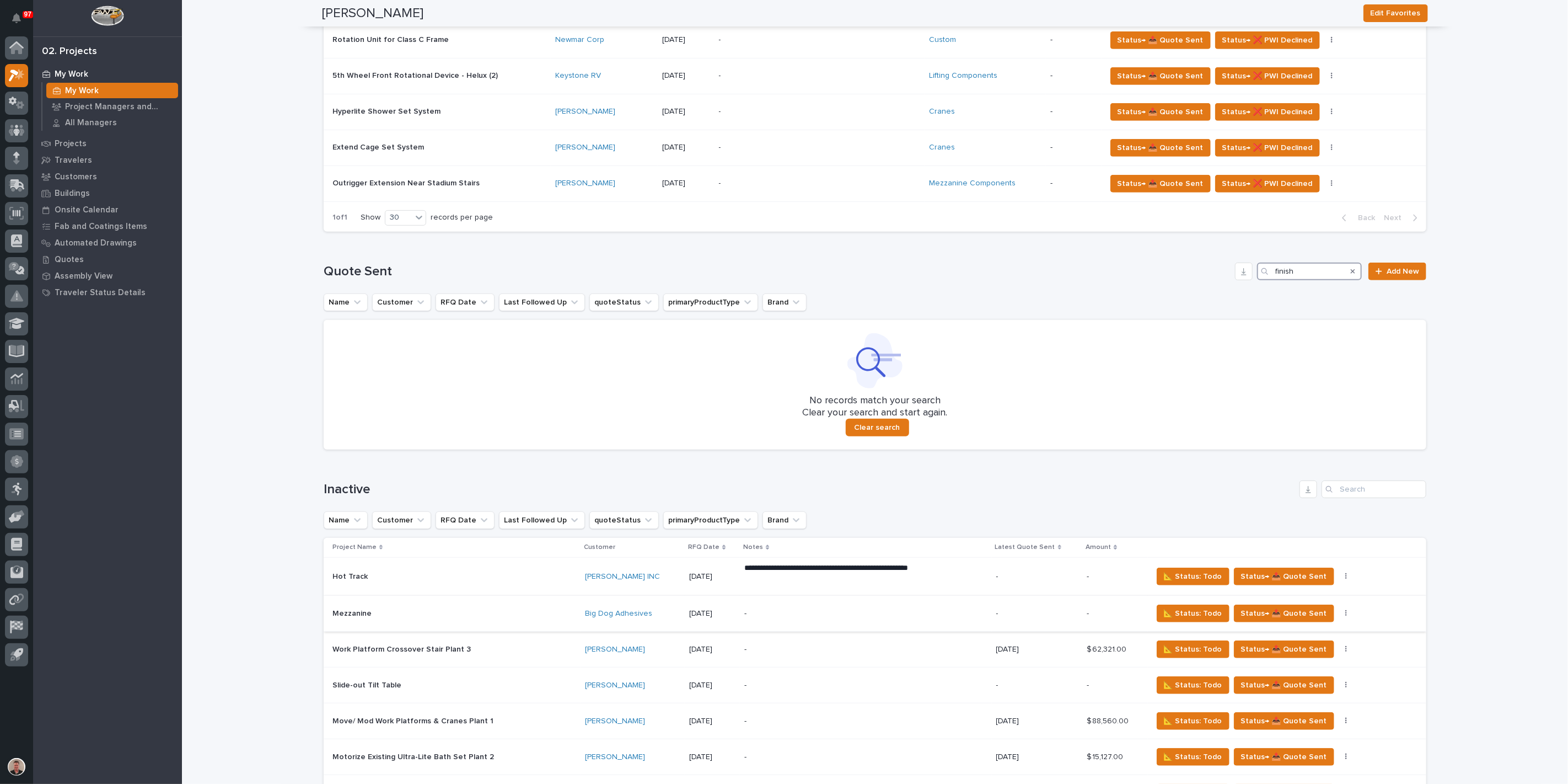
scroll to position [367, 0]
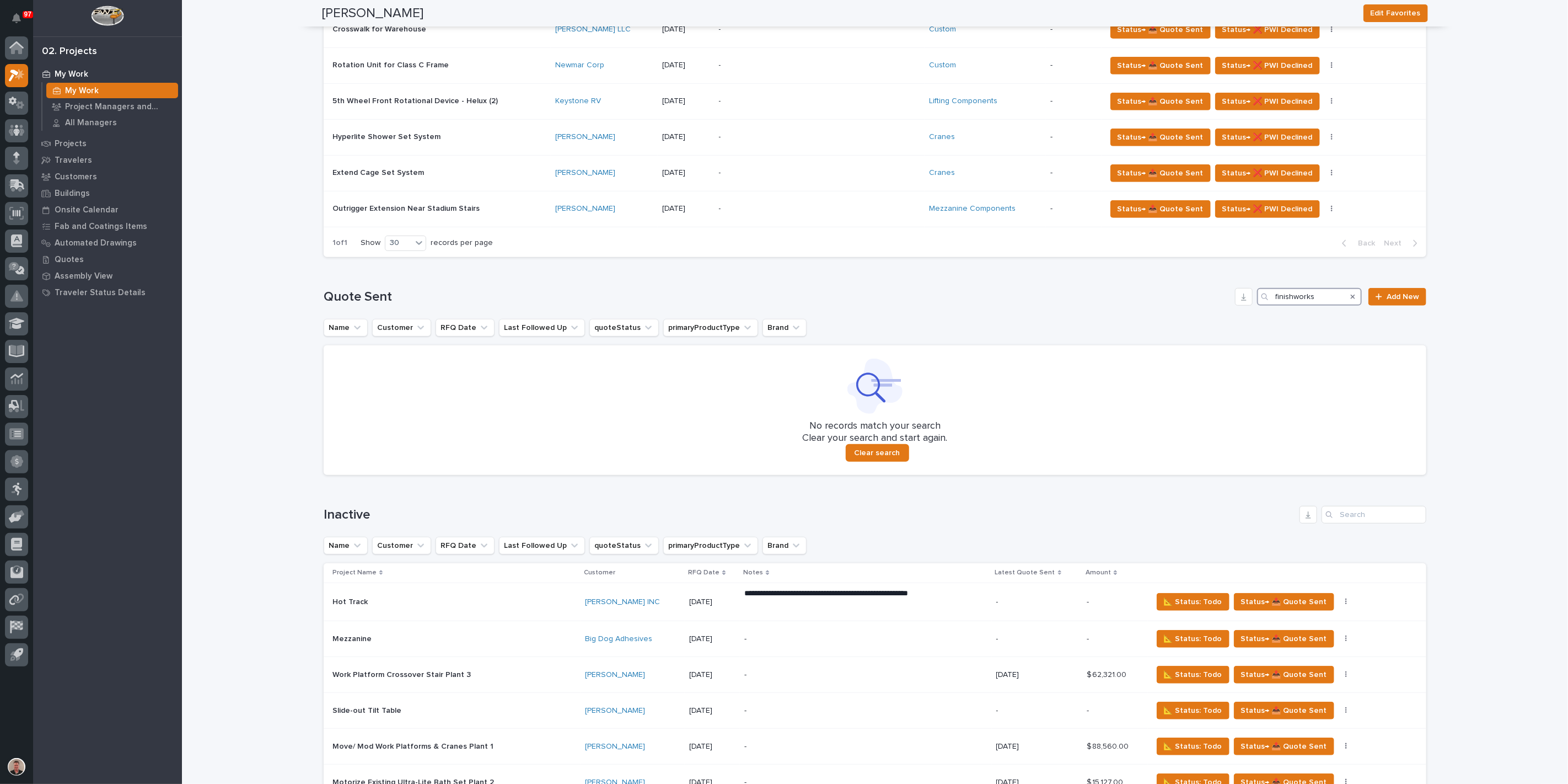
type input "finishworks"
click at [1379, 306] on link "Add New" at bounding box center [1397, 296] width 58 height 18
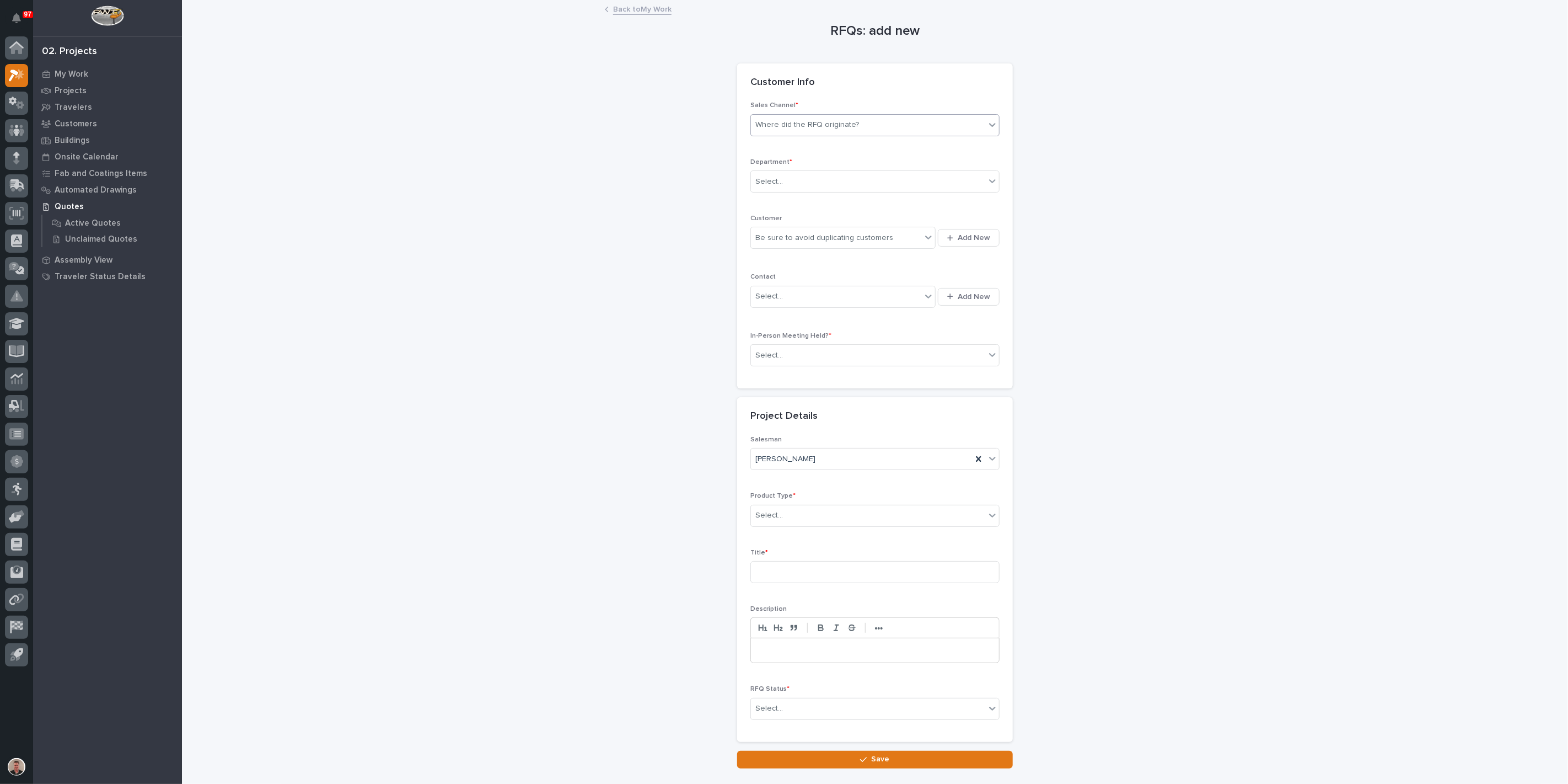
click at [800, 131] on div "Where did the RFQ originate?" at bounding box center [807, 124] width 104 height 12
click at [789, 190] on div "PWI" at bounding box center [870, 192] width 242 height 19
click at [782, 187] on div "Select..." at bounding box center [769, 181] width 28 height 12
click at [782, 257] on span "Regional Sales" at bounding box center [783, 257] width 58 height 12
click at [776, 244] on div "Be sure to avoid duplicating customers" at bounding box center [824, 237] width 138 height 12
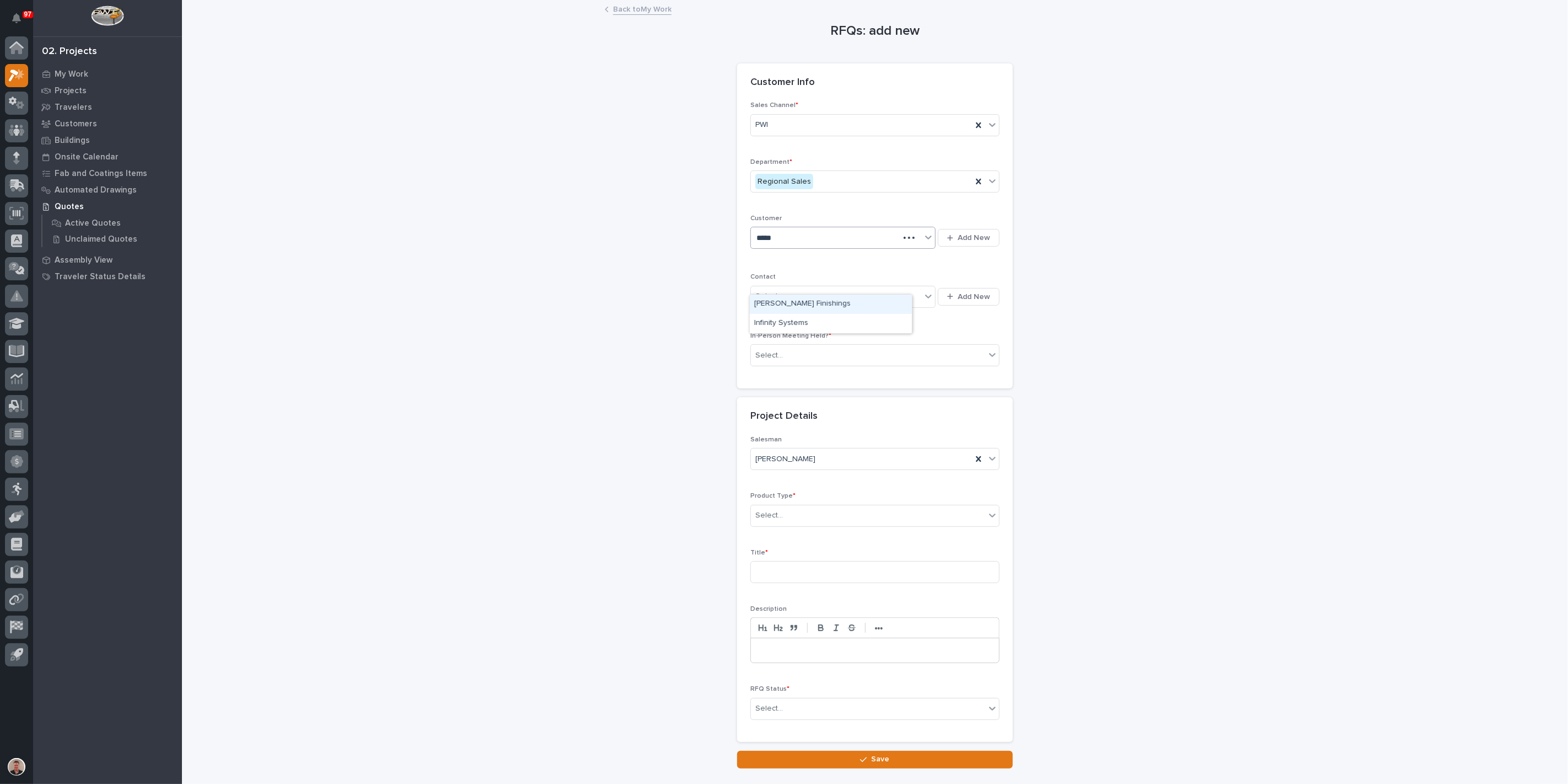
type input "******"
click at [783, 366] on div "Finish Works" at bounding box center [830, 362] width 162 height 19
click at [789, 306] on div "Select..." at bounding box center [836, 296] width 170 height 18
type input "*********"
click at [958, 302] on span "Add New" at bounding box center [974, 296] width 32 height 10
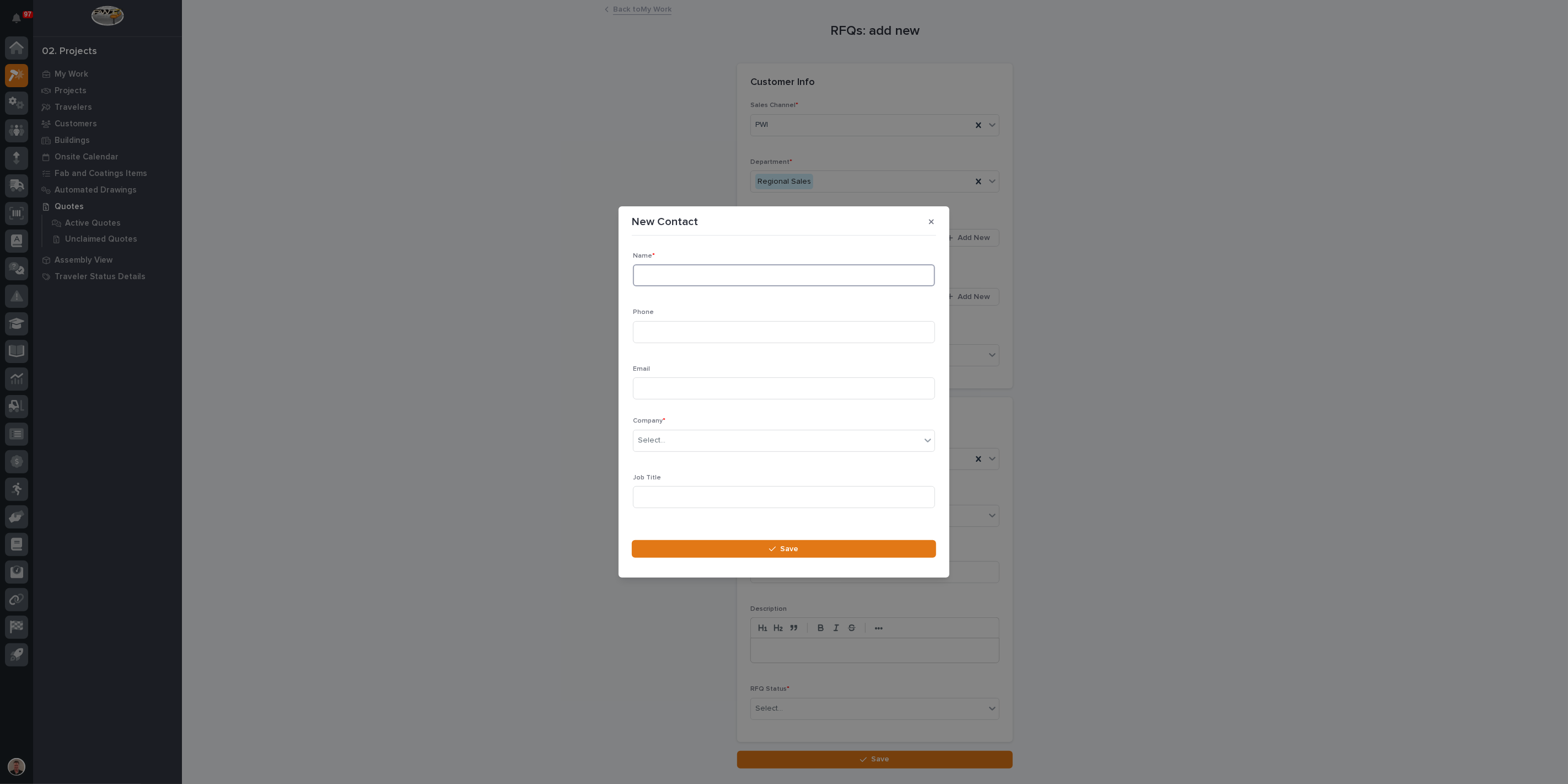
click at [677, 264] on input at bounding box center [784, 275] width 302 height 22
type input "[PERSON_NAME]"
click at [696, 392] on input at bounding box center [784, 388] width 302 height 22
click at [678, 448] on div "Select..." at bounding box center [777, 441] width 287 height 18
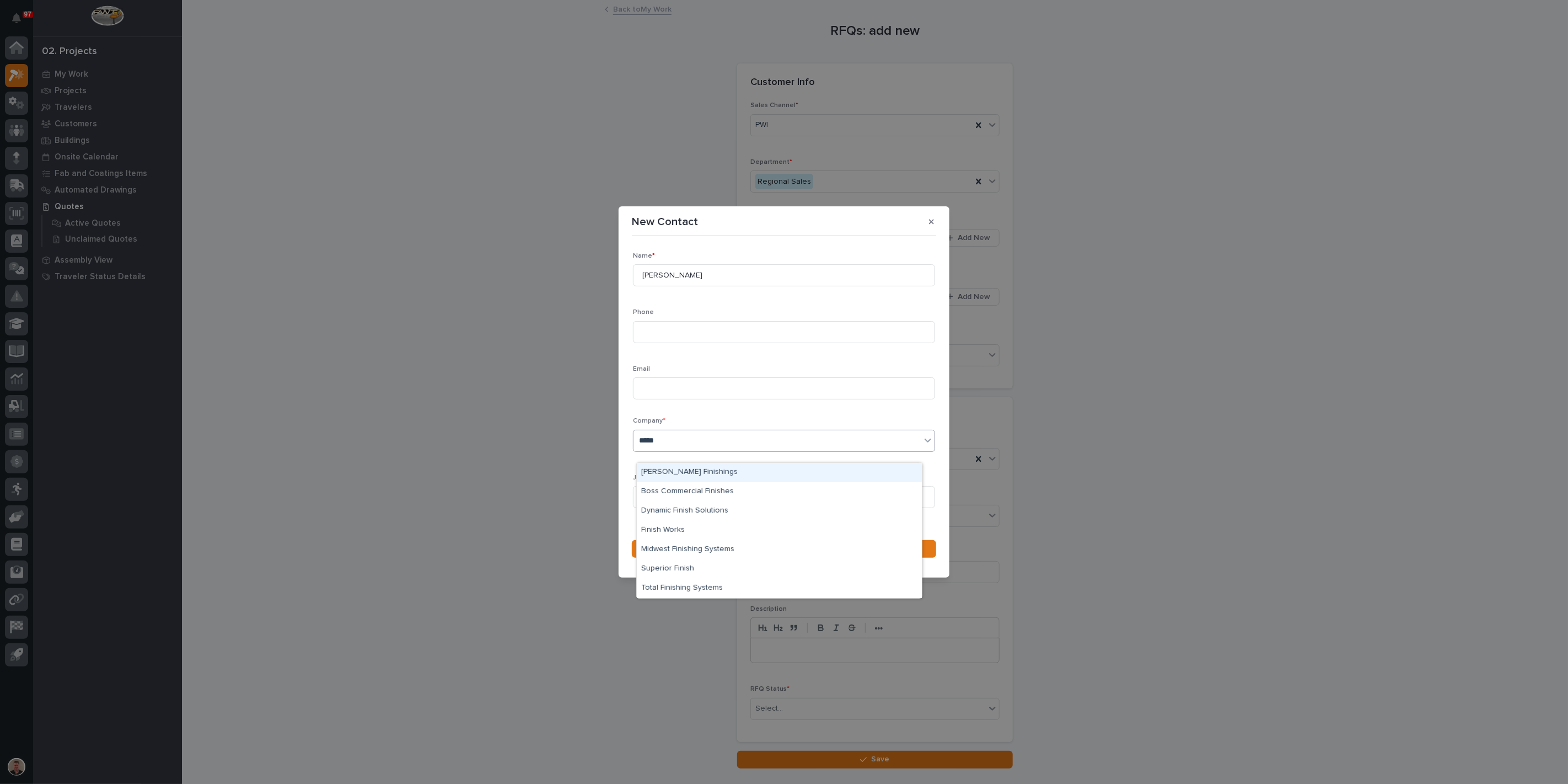
type input "******"
click at [815, 532] on div "Finish Works" at bounding box center [779, 530] width 285 height 19
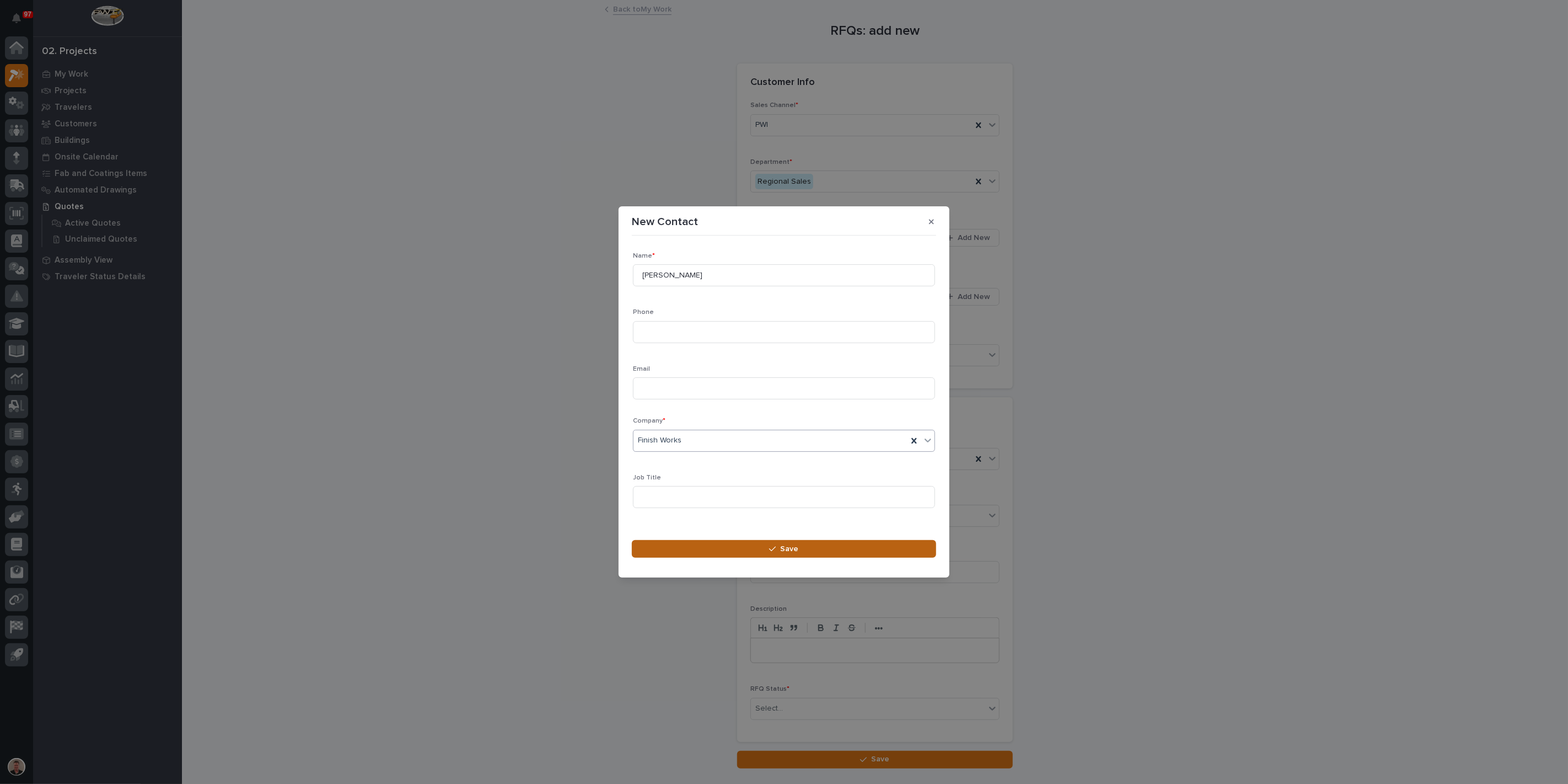
click at [780, 553] on div "button" at bounding box center [774, 549] width 11 height 8
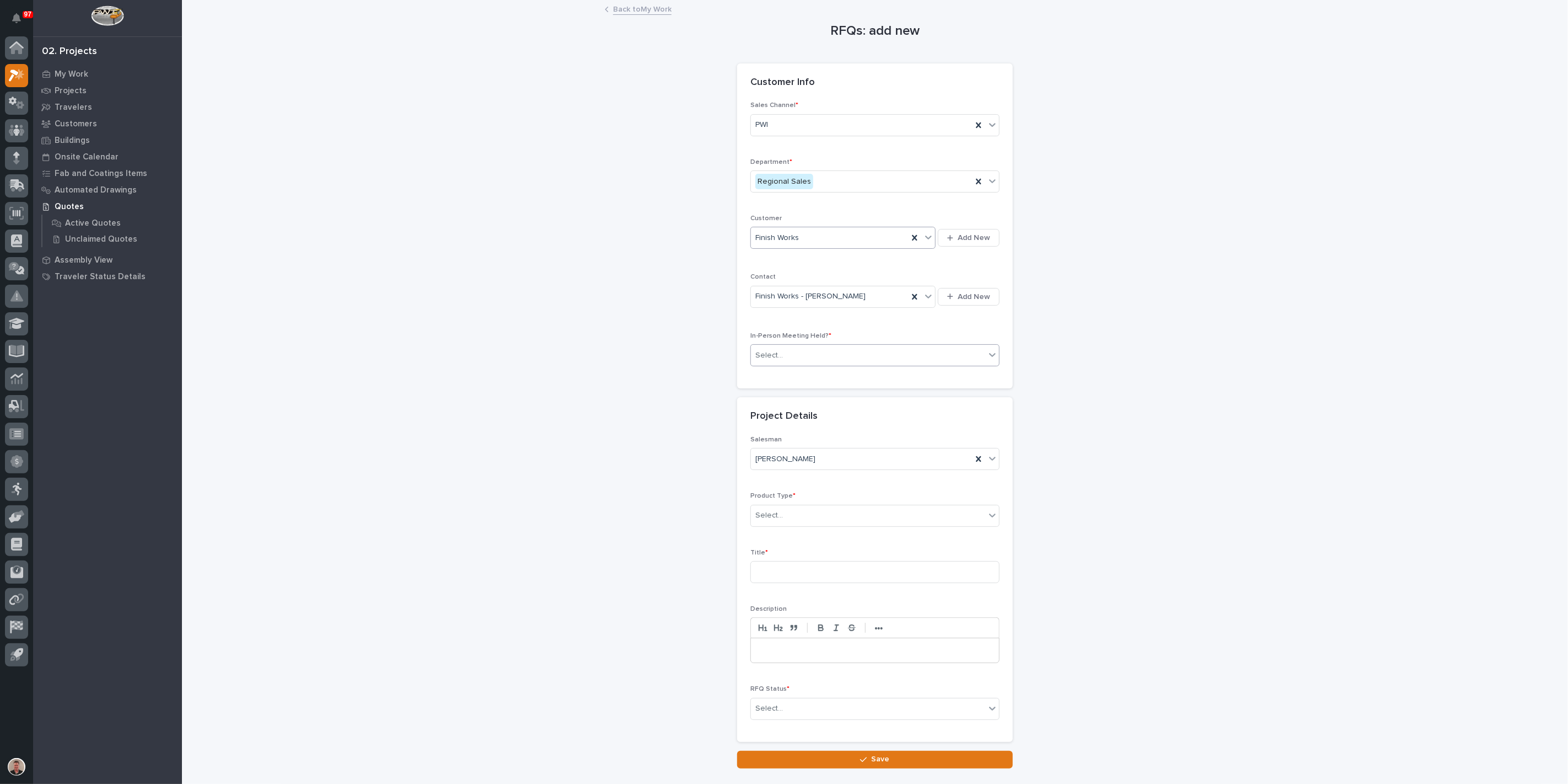
click at [817, 365] on div "Select..." at bounding box center [867, 356] width 234 height 18
click at [808, 455] on div "Yes" at bounding box center [870, 453] width 242 height 19
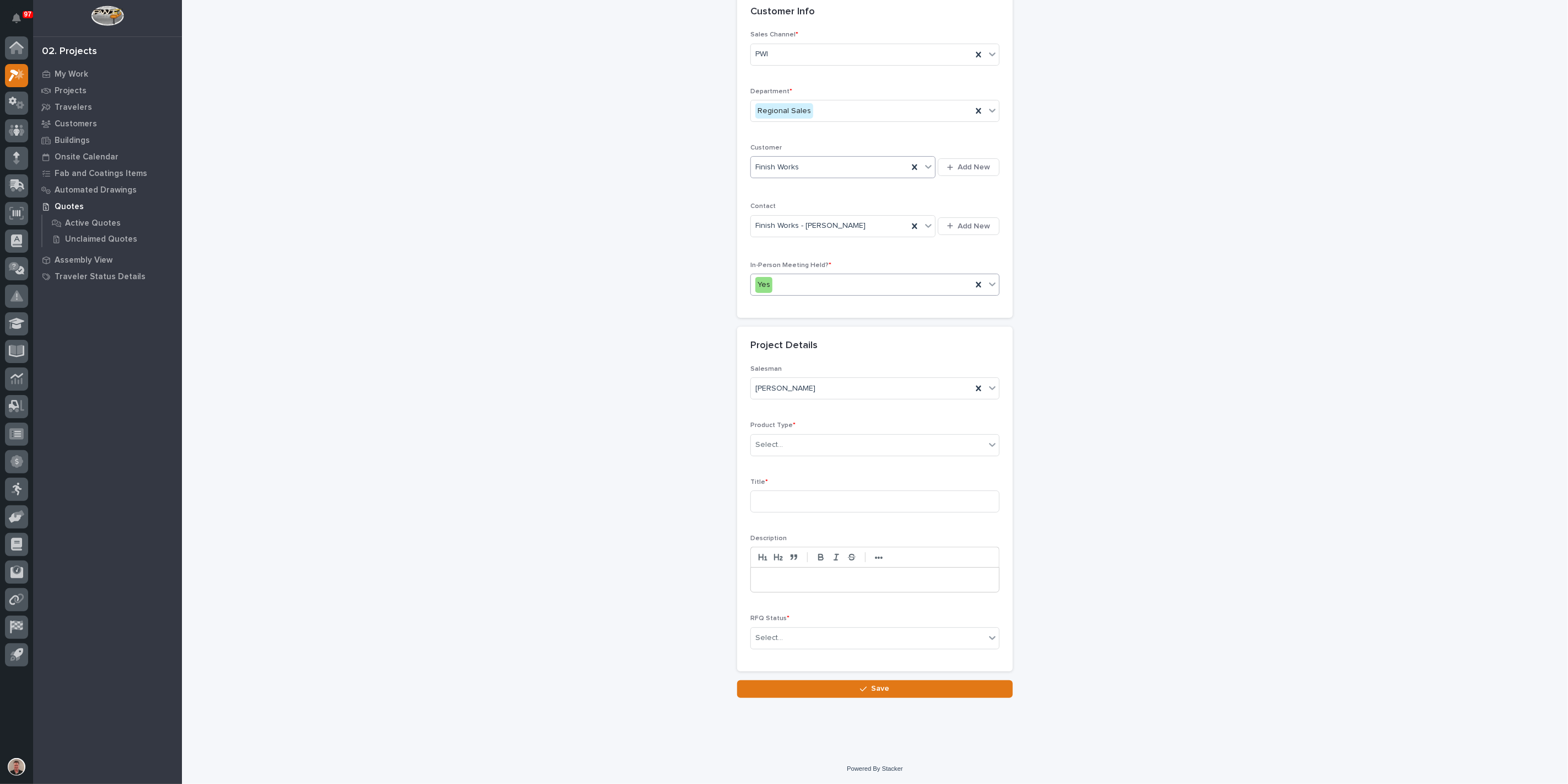
scroll to position [122, 0]
click at [807, 454] on div "Select..." at bounding box center [867, 445] width 234 height 18
click at [833, 624] on div "Mezzanine Components" at bounding box center [870, 628] width 242 height 19
click at [817, 512] on input at bounding box center [875, 501] width 249 height 22
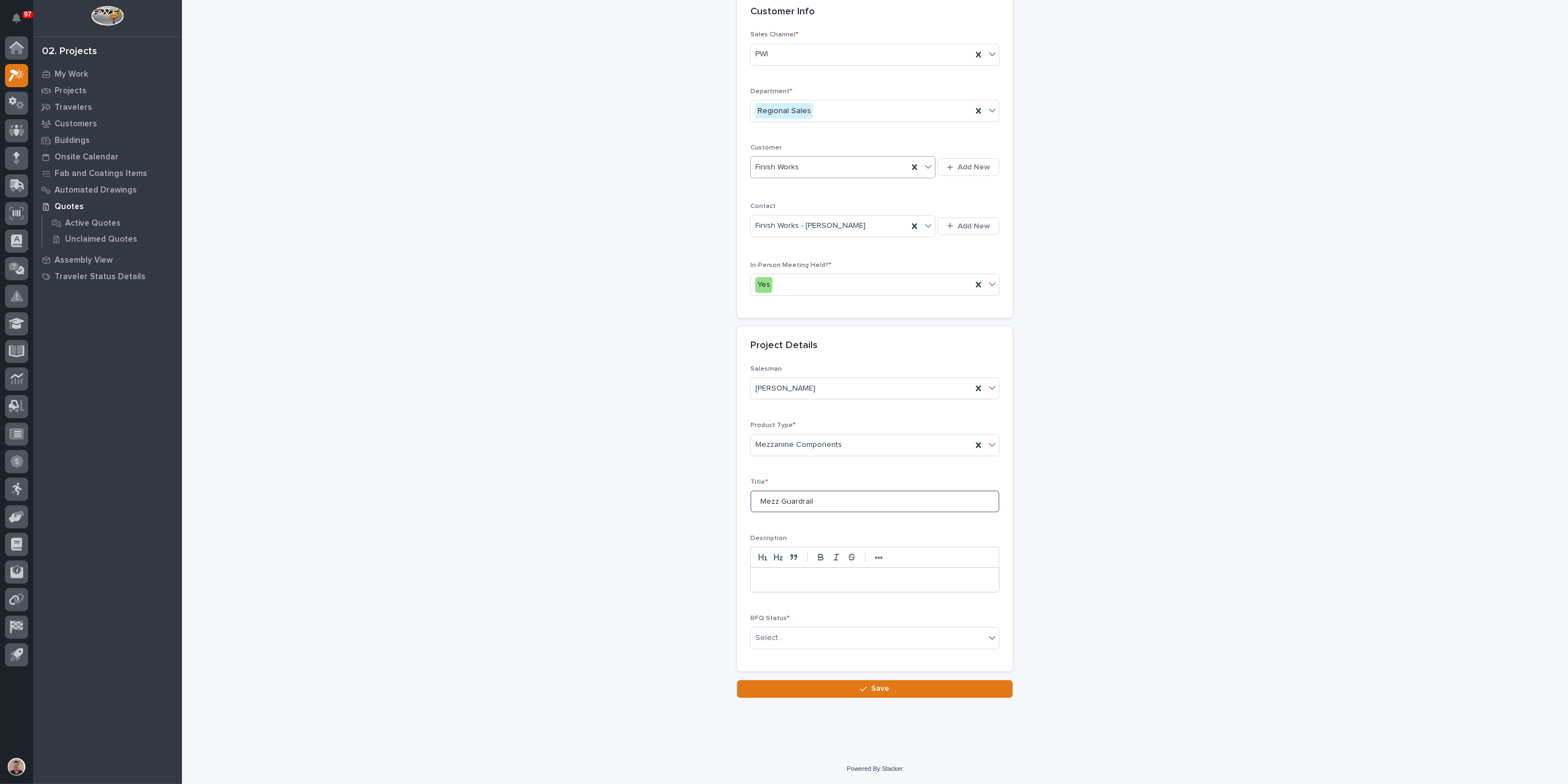
scroll to position [220, 0]
type input "Mezz Guardrail"
click at [837, 633] on div "Select..." at bounding box center [867, 638] width 234 height 18
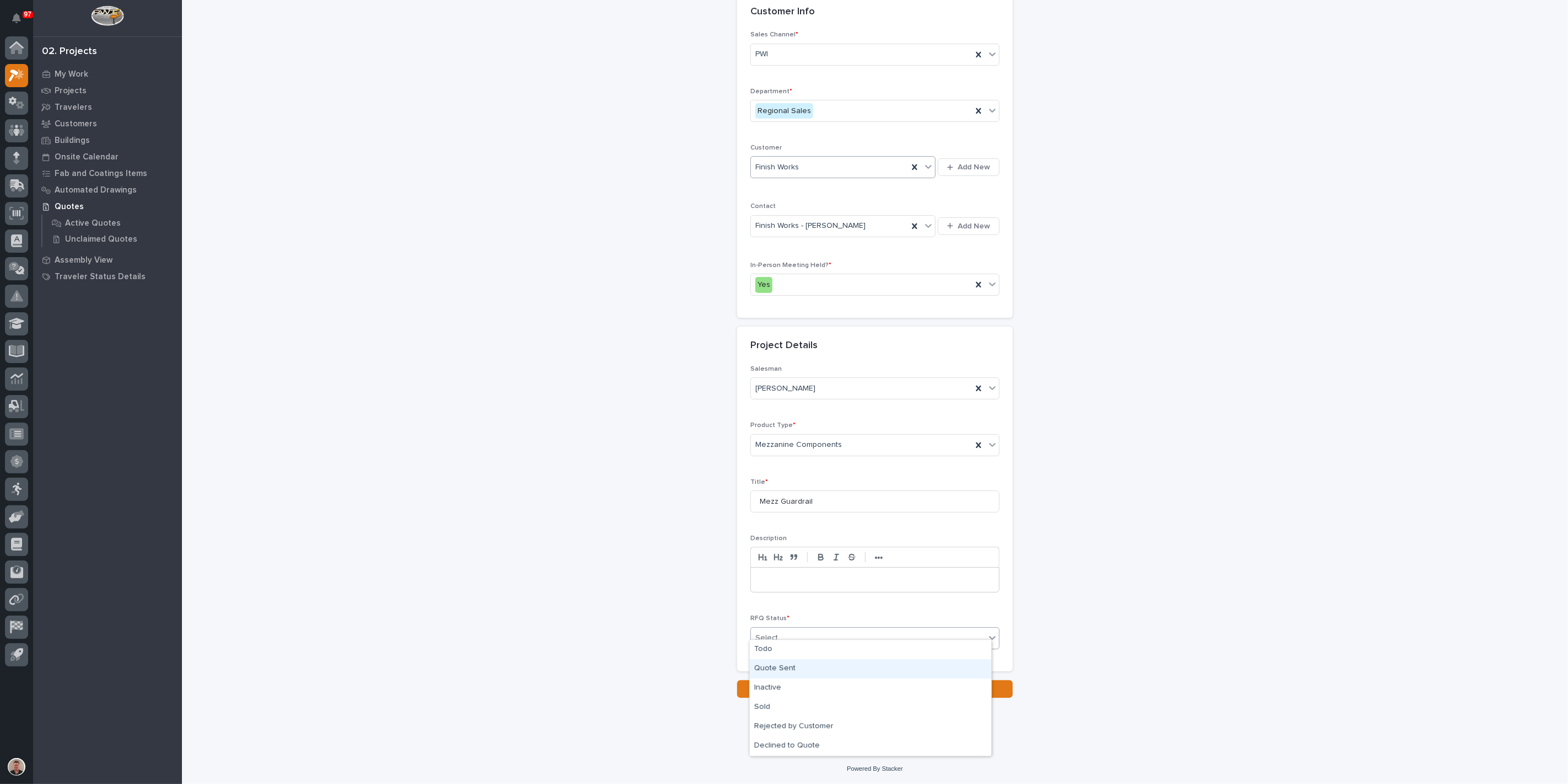
click at [825, 675] on div "Quote Sent" at bounding box center [870, 668] width 242 height 19
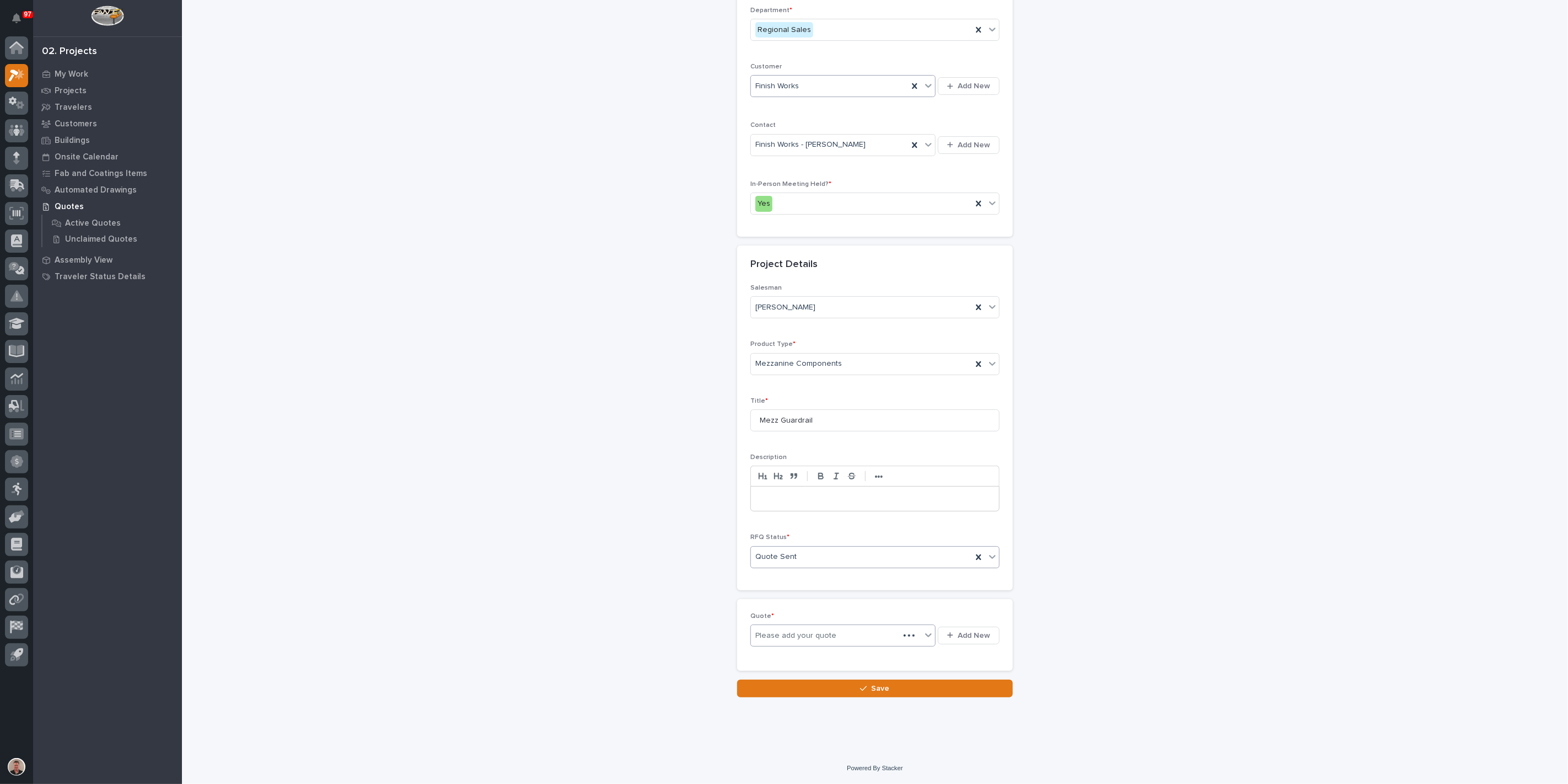
scroll to position [267, 0]
click at [958, 640] on span "Add New" at bounding box center [974, 635] width 32 height 10
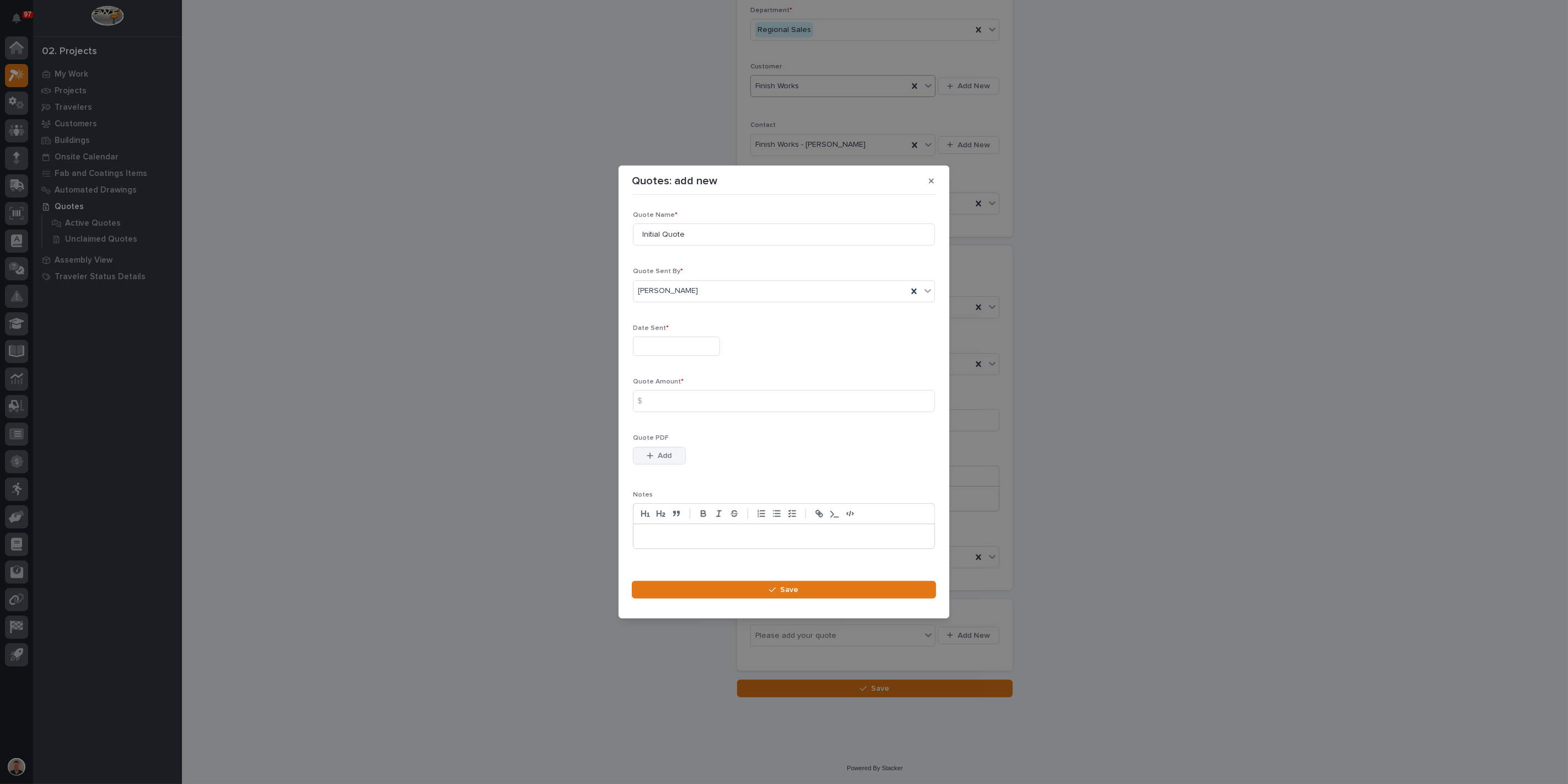
click at [663, 461] on span "Add" at bounding box center [665, 455] width 14 height 10
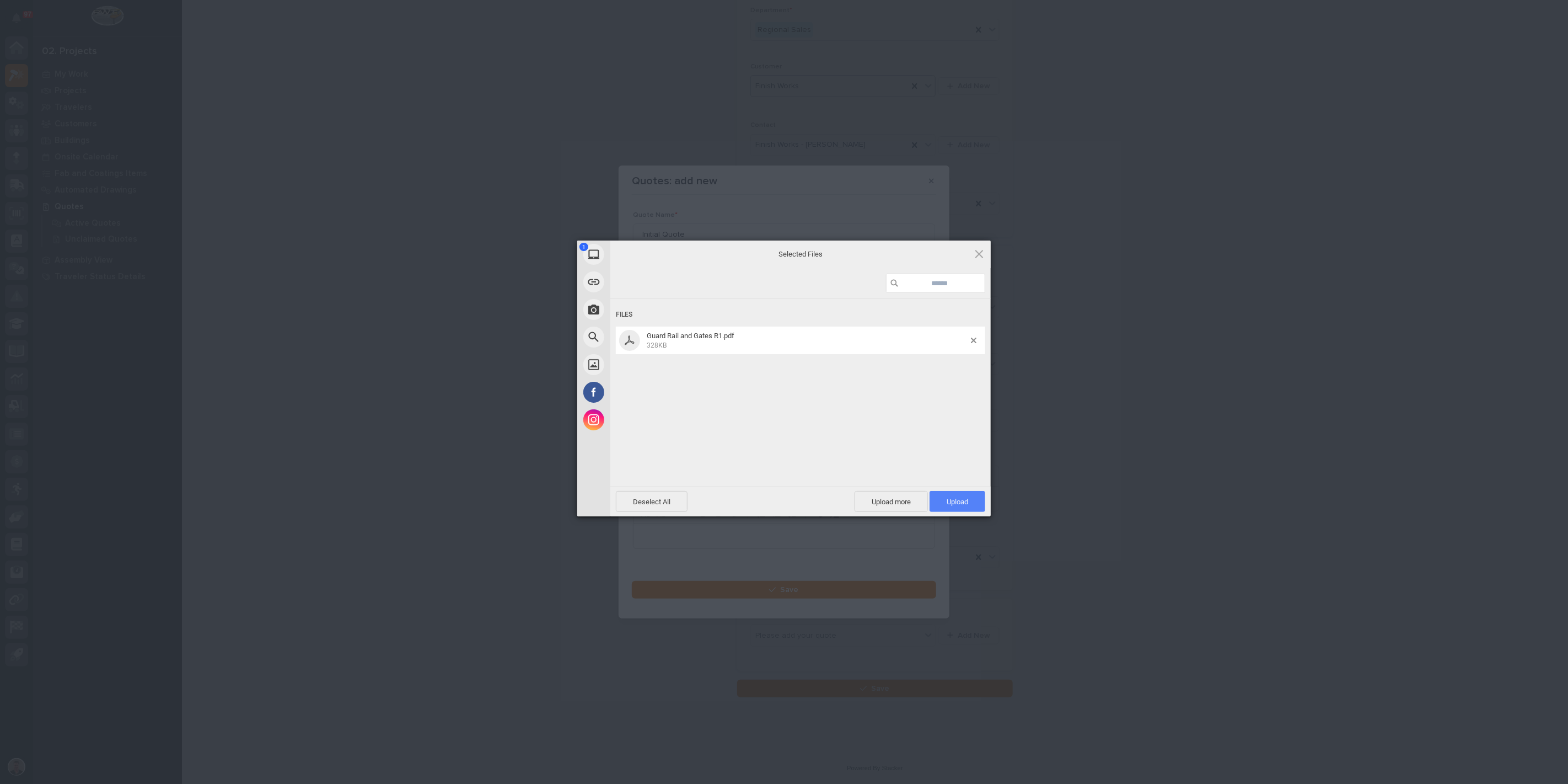
click at [956, 503] on span "Upload 1" at bounding box center [957, 501] width 21 height 8
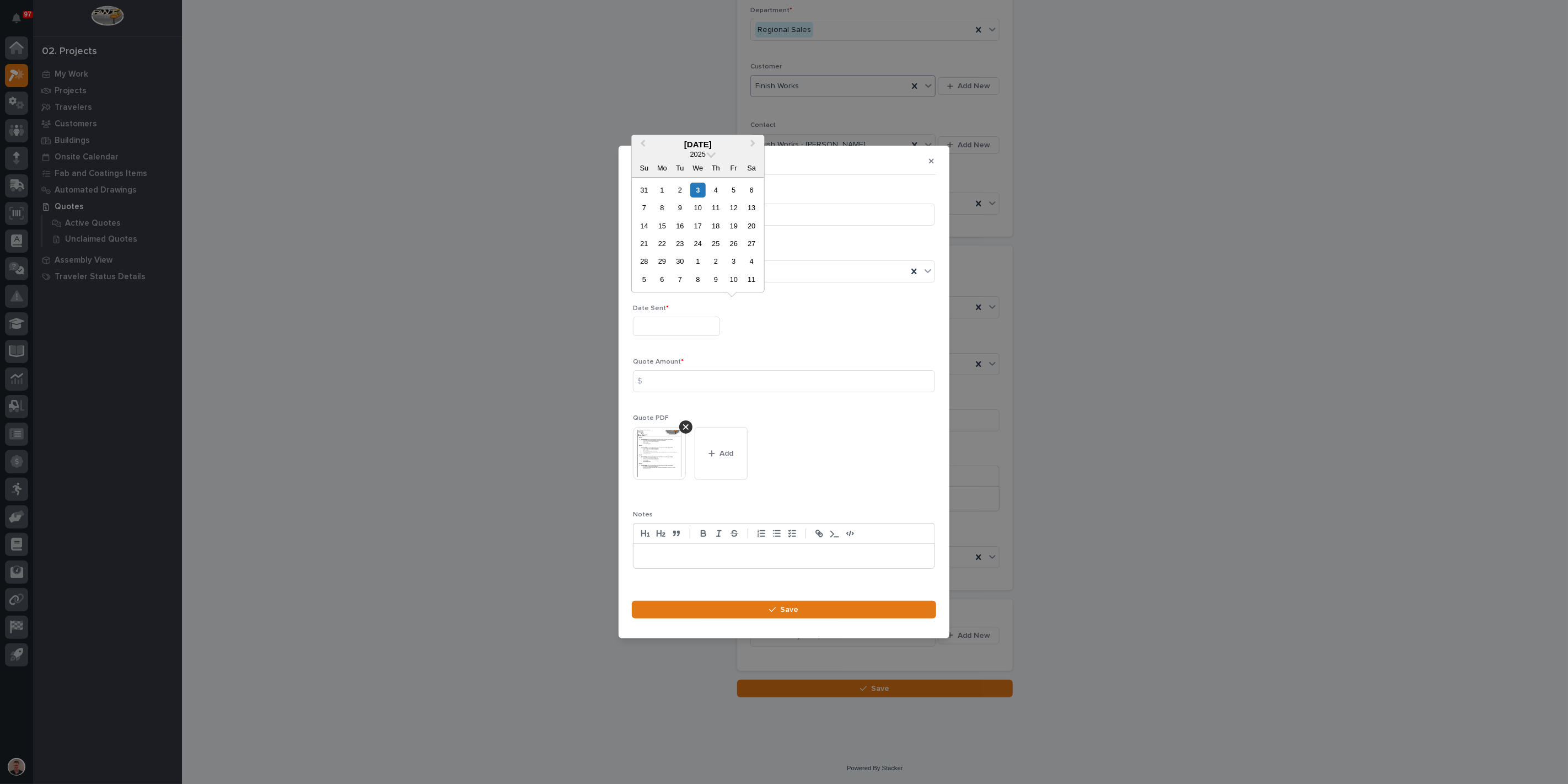
click at [682, 316] on input "text" at bounding box center [676, 326] width 87 height 19
click at [643, 137] on span "Previous Month" at bounding box center [643, 144] width 0 height 15
click at [655, 254] on div "28" at bounding box center [662, 261] width 15 height 15
type input "**********"
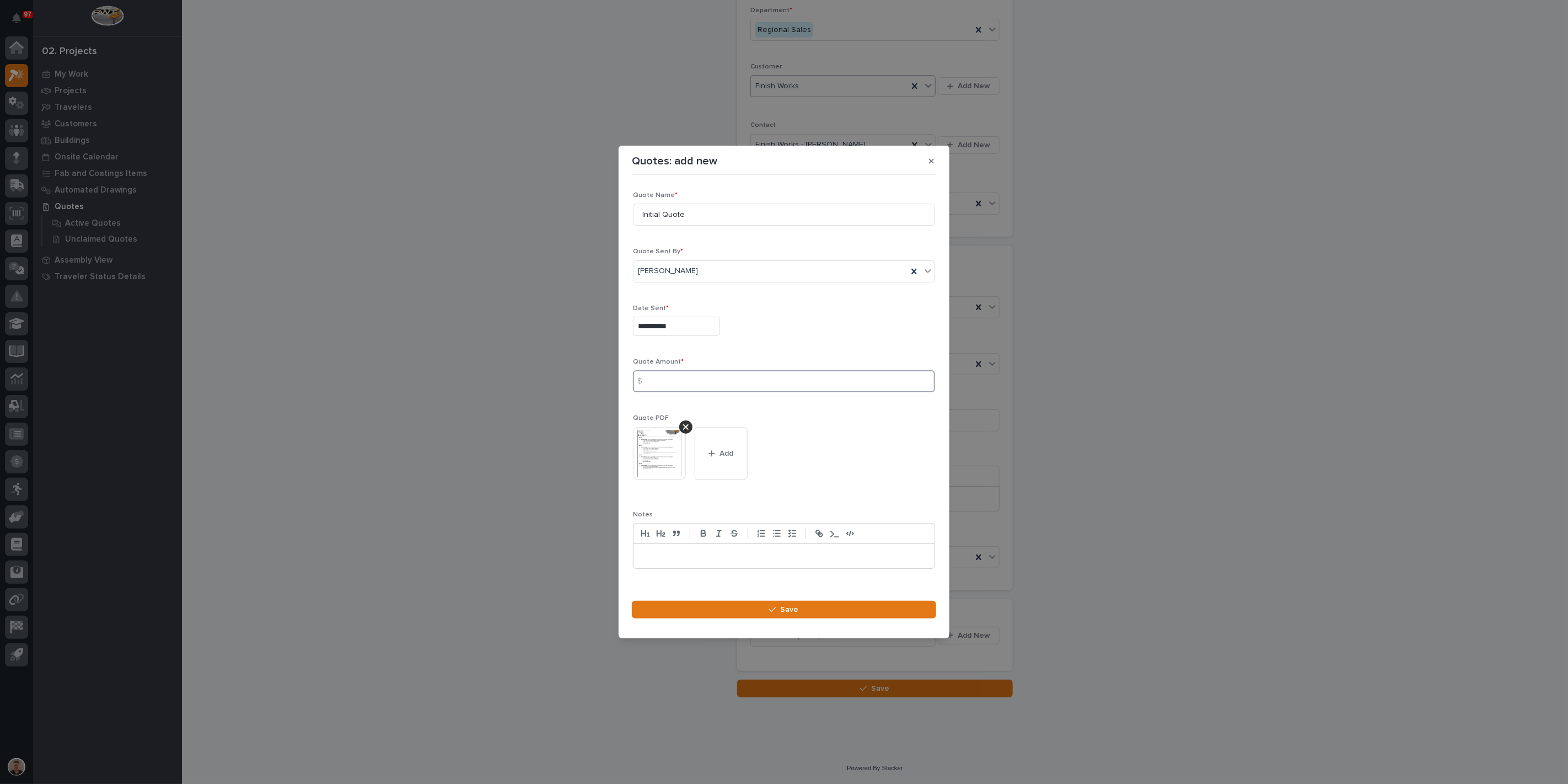
click at [686, 385] on input at bounding box center [784, 381] width 302 height 22
click at [684, 381] on input at bounding box center [784, 381] width 302 height 22
click at [676, 383] on input at bounding box center [784, 381] width 302 height 22
type input "45501.00"
click at [739, 203] on input "Initial Quote" at bounding box center [784, 214] width 302 height 22
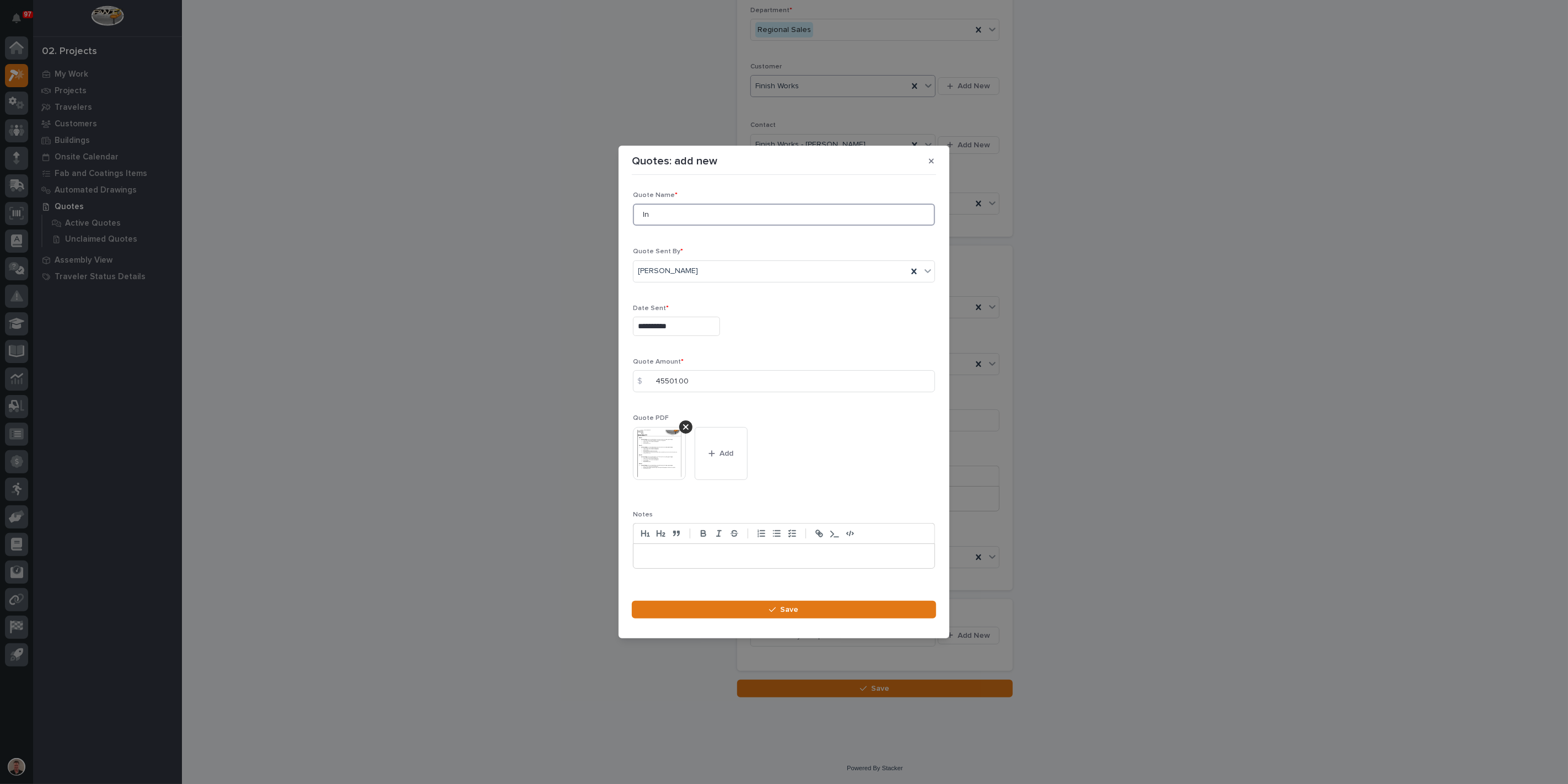
type input "I"
type input "Quote R1"
drag, startPoint x: 800, startPoint y: 641, endPoint x: 857, endPoint y: 649, distance: 57.6
click at [799, 614] on span "Save" at bounding box center [790, 609] width 18 height 10
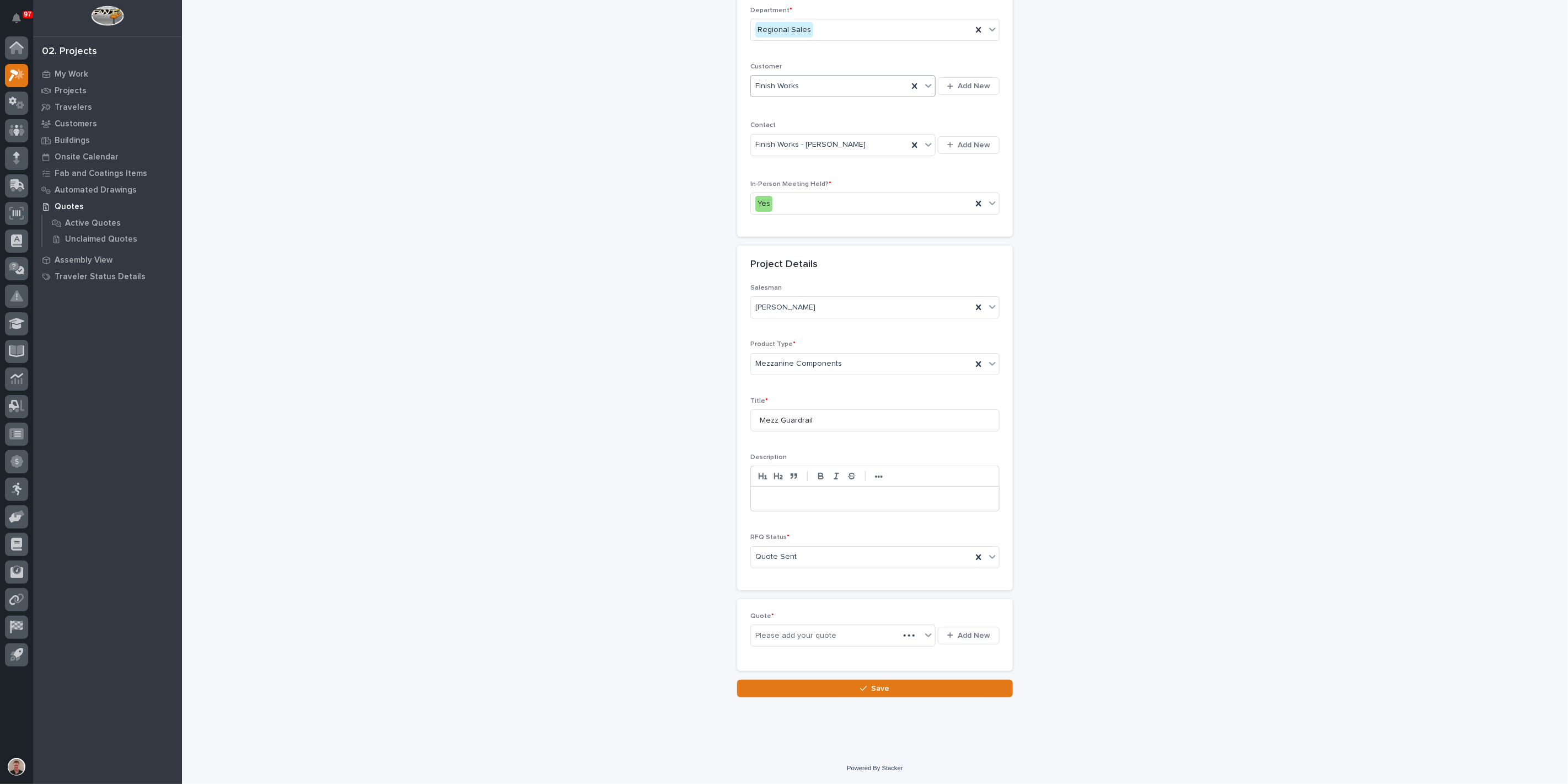
scroll to position [268, 0]
click at [897, 697] on button "Save" at bounding box center [874, 688] width 276 height 18
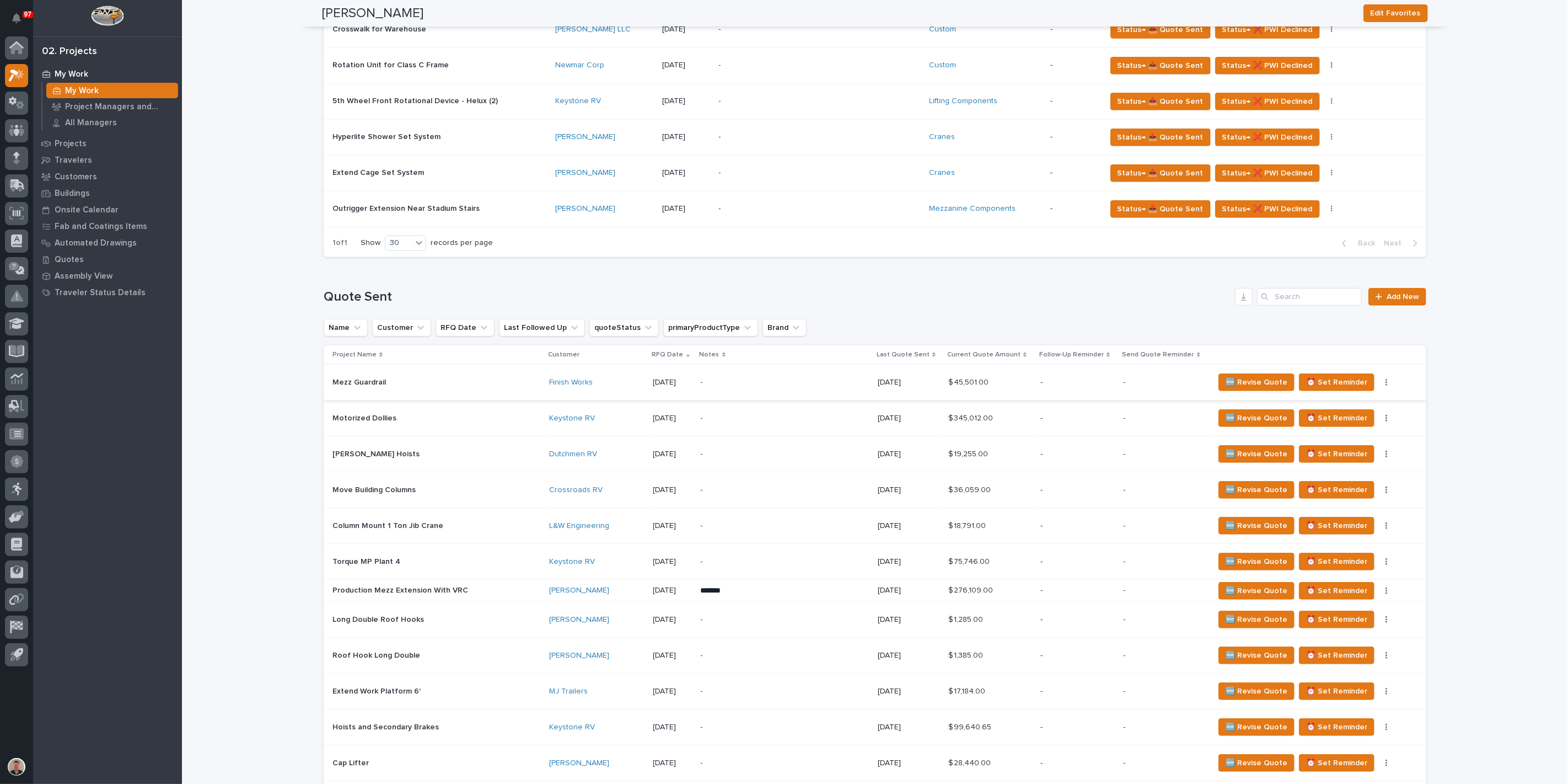
scroll to position [428, 0]
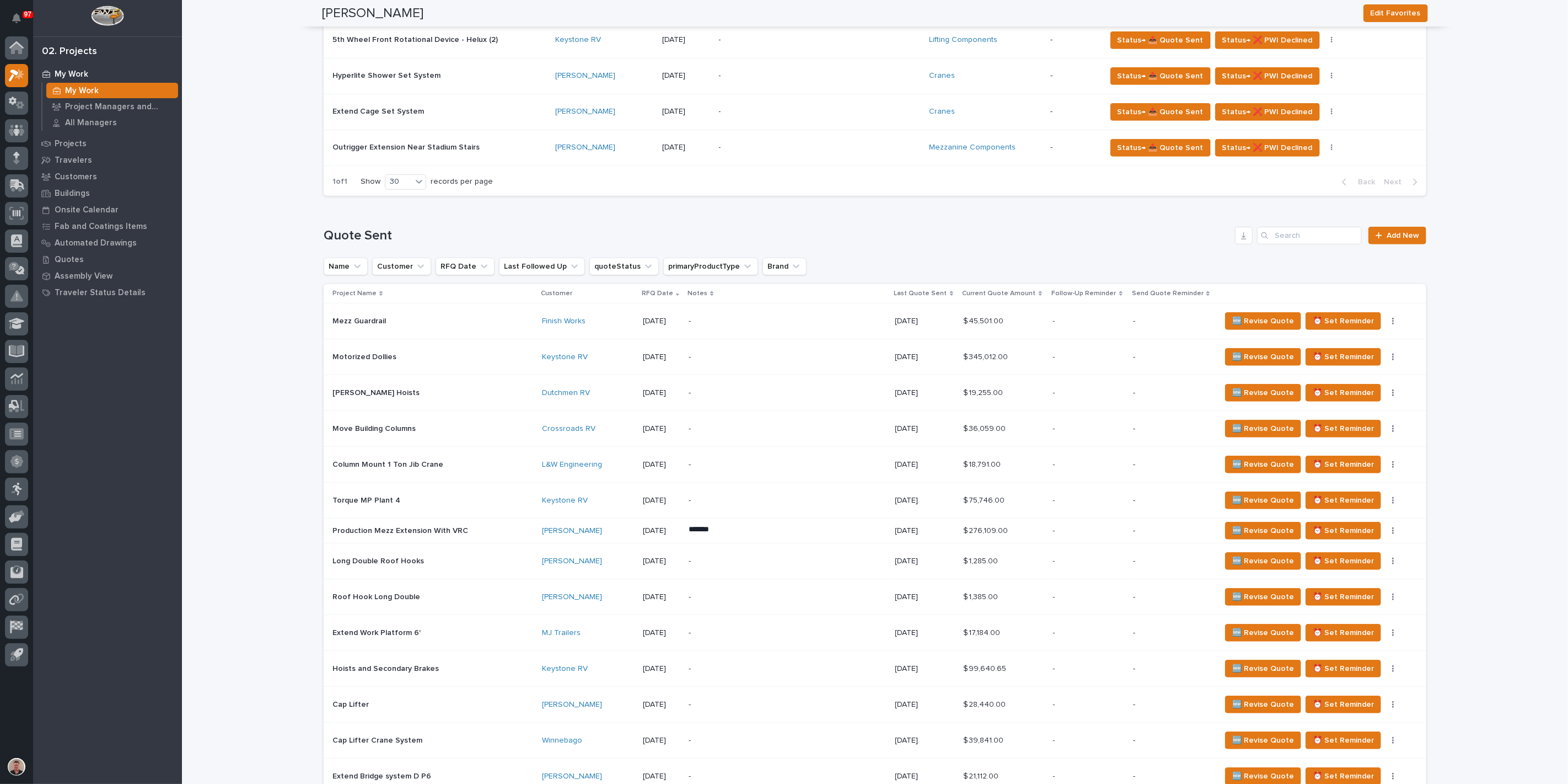
click at [771, 334] on div "-" at bounding box center [784, 321] width 193 height 25
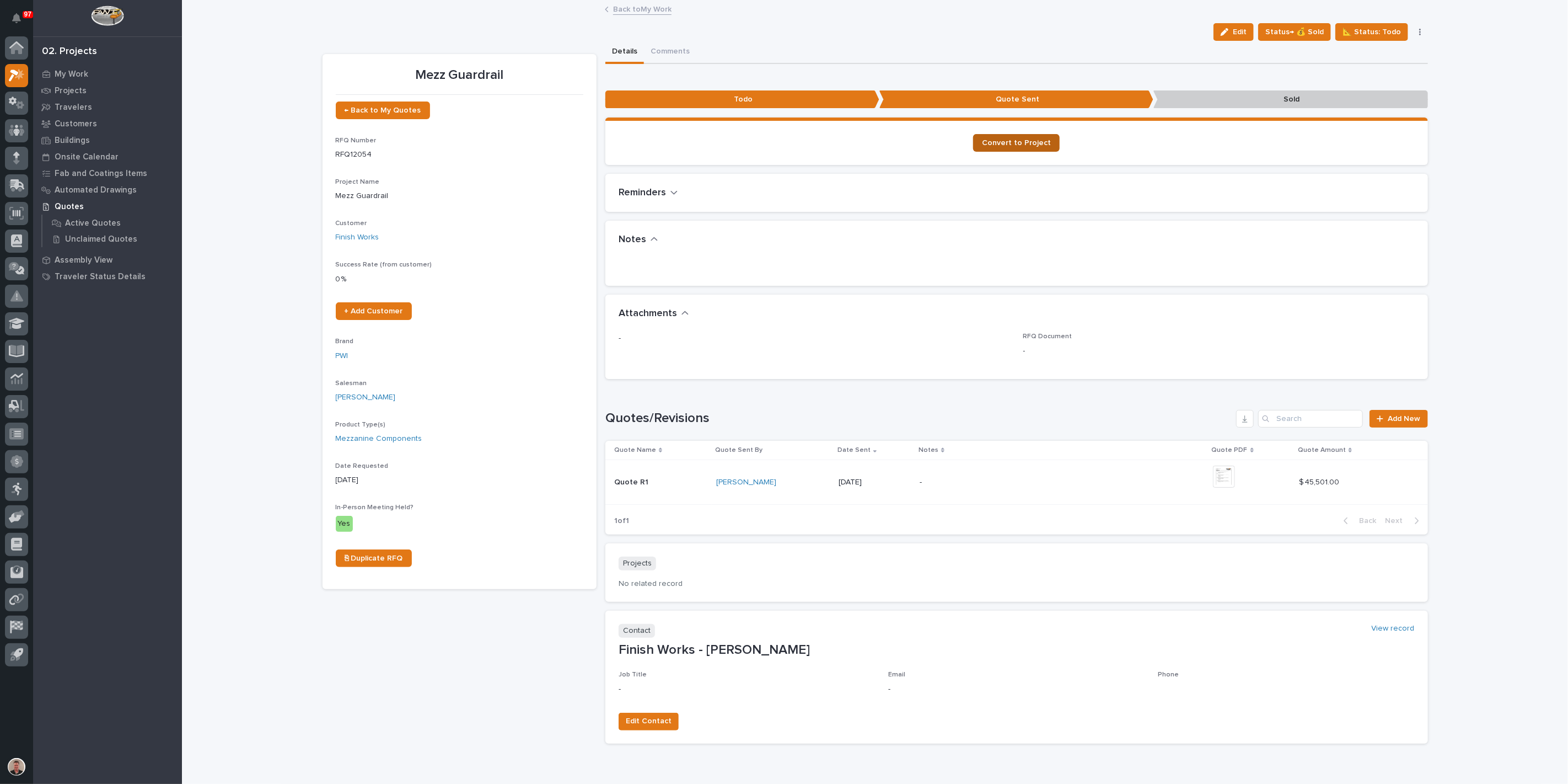
click at [1002, 147] on span "Convert to Project" at bounding box center [1016, 143] width 69 height 8
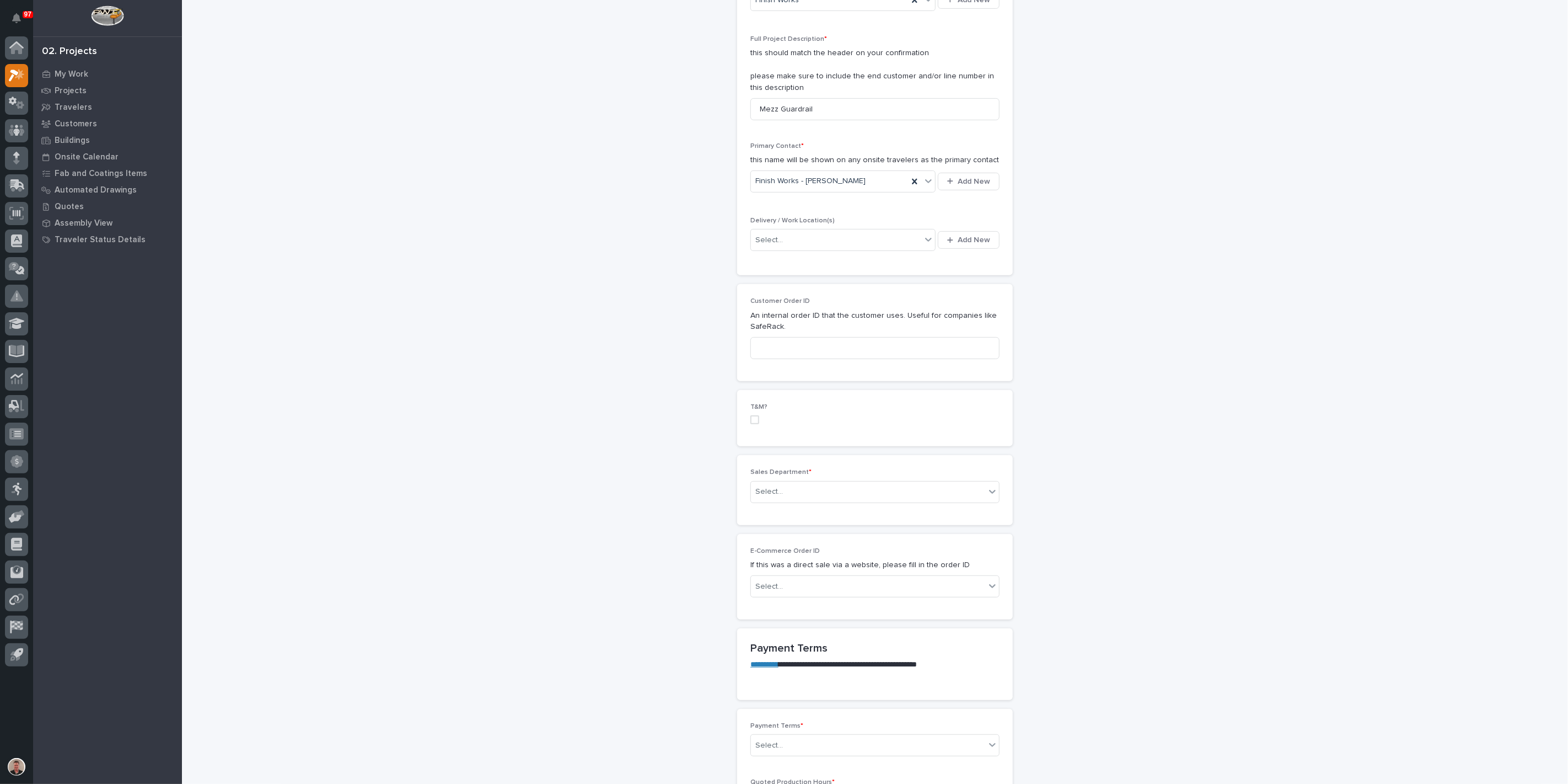
scroll to position [306, 0]
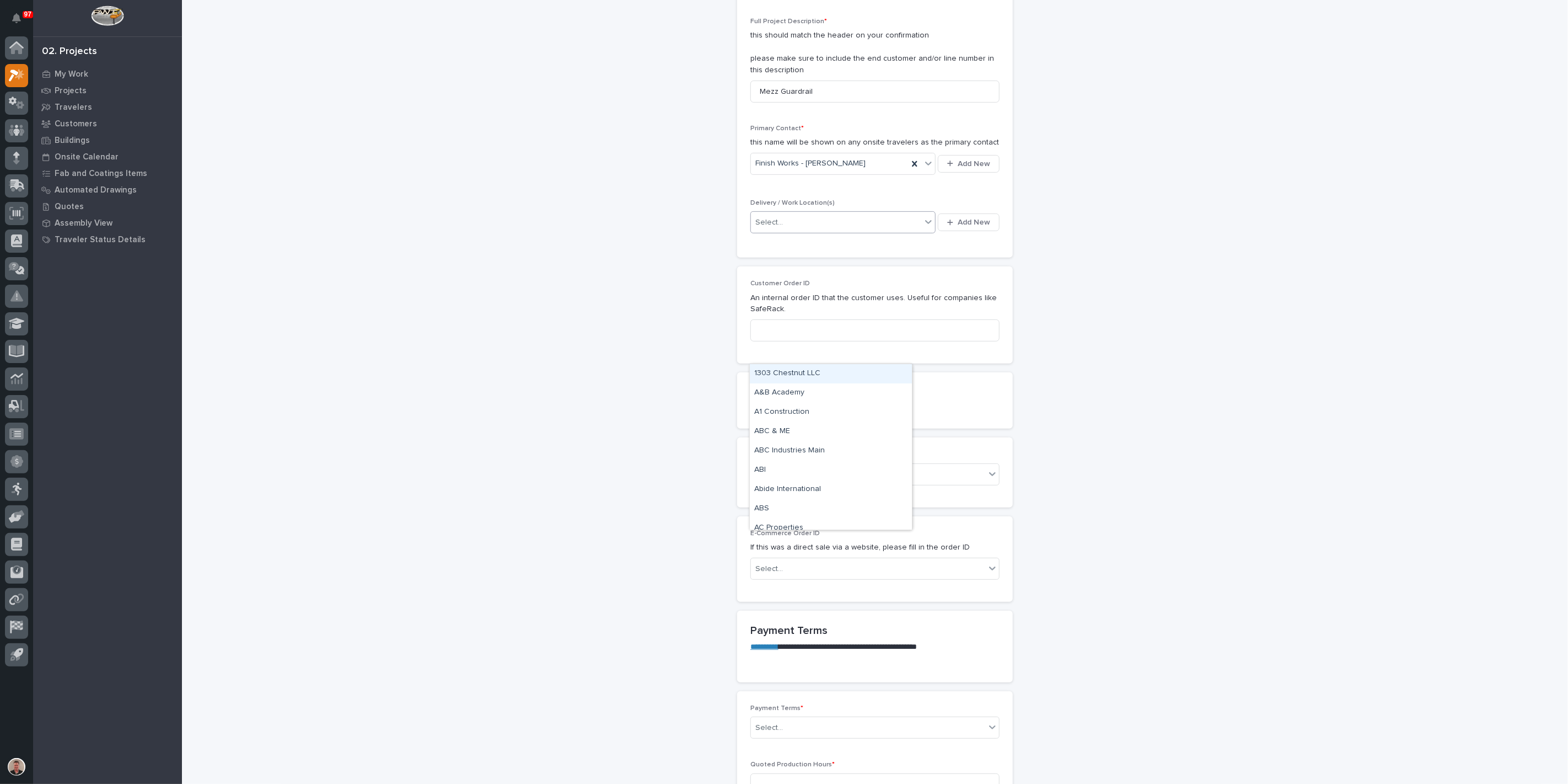
click at [806, 232] on div "Select..." at bounding box center [836, 223] width 170 height 18
type input "**********"
click at [958, 227] on span "Add New" at bounding box center [974, 222] width 32 height 10
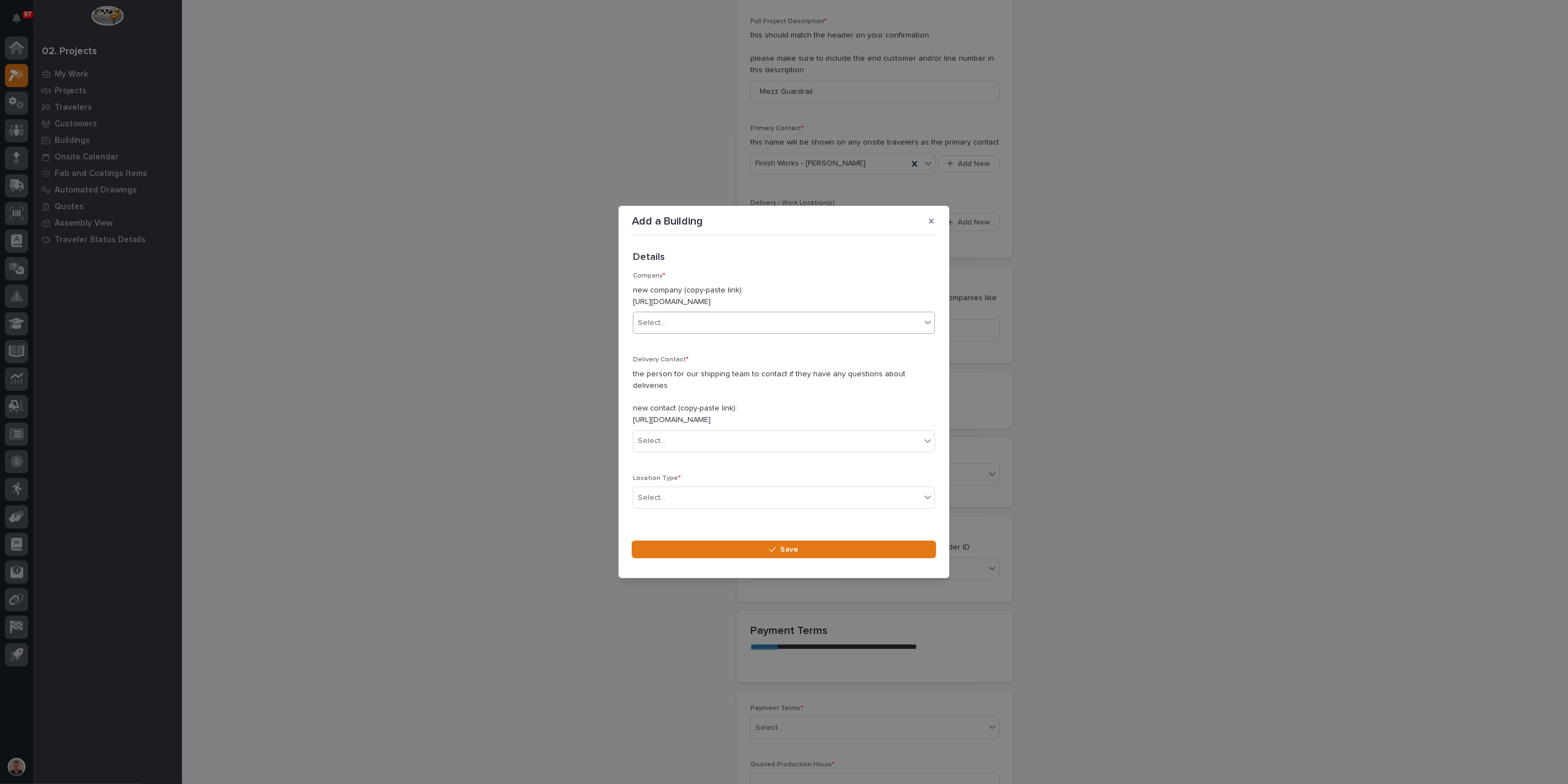
click at [701, 315] on div "Select..." at bounding box center [777, 323] width 287 height 18
type input "******"
click at [695, 356] on div "Finish Works" at bounding box center [779, 350] width 285 height 19
click at [686, 477] on div "Select..." at bounding box center [777, 468] width 287 height 18
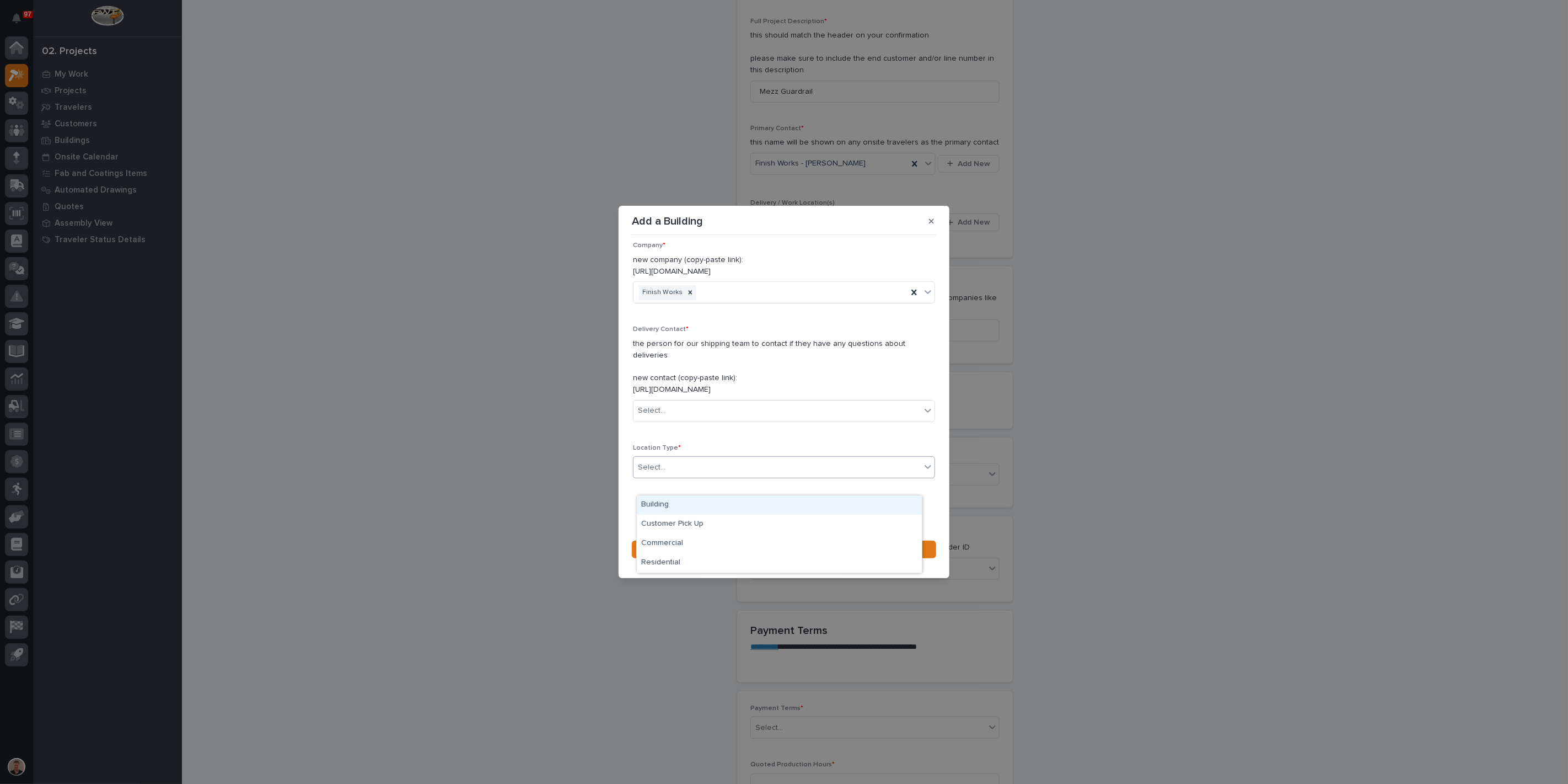
click at [682, 506] on div "Building" at bounding box center [779, 504] width 285 height 19
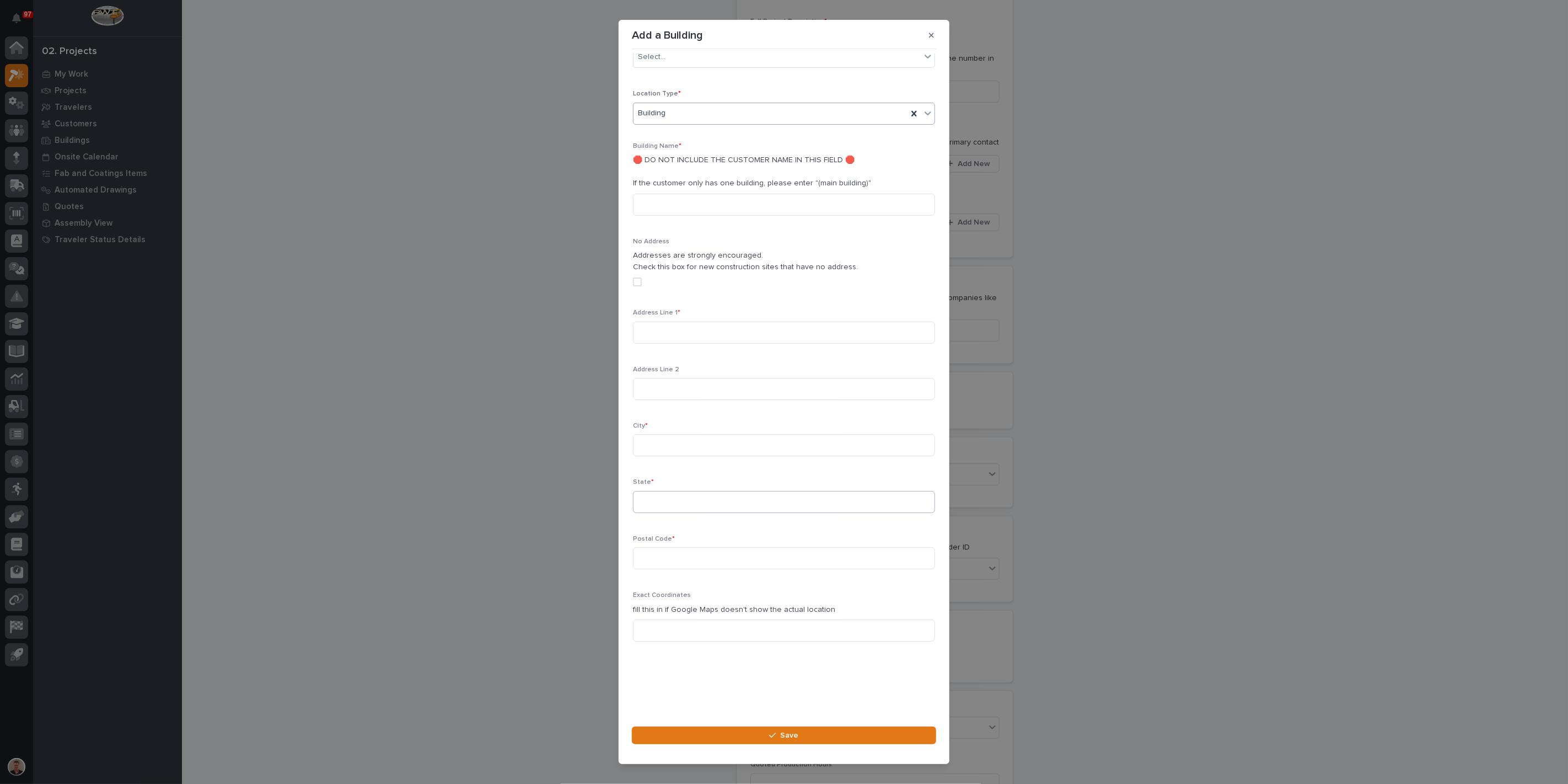
scroll to position [353, 0]
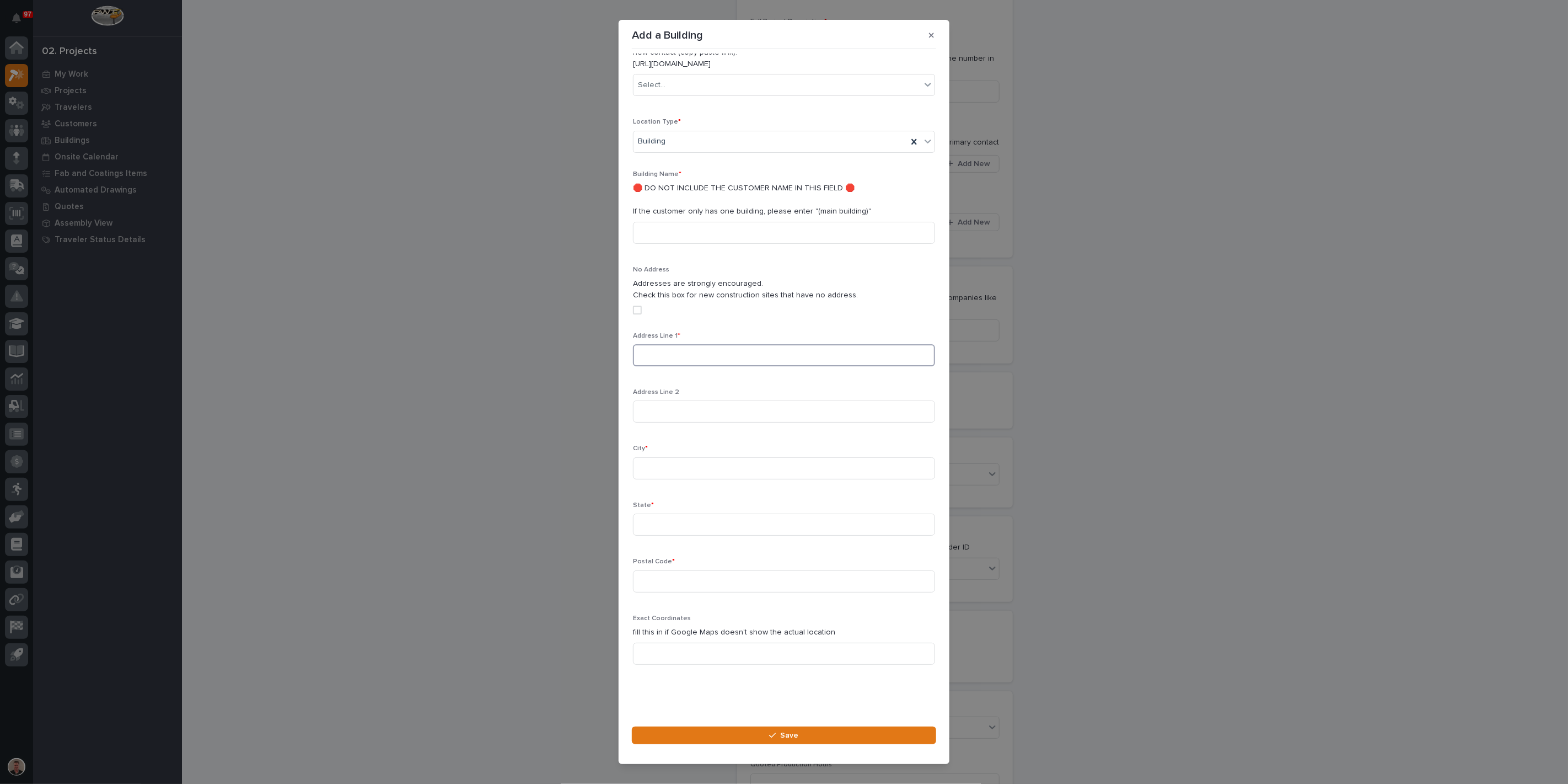
click at [678, 344] on input at bounding box center [784, 355] width 302 height 22
type input "7990 W 075 N"
click at [692, 458] on input at bounding box center [784, 468] width 302 height 22
type input "Shipshewanna"
type input "Theater"
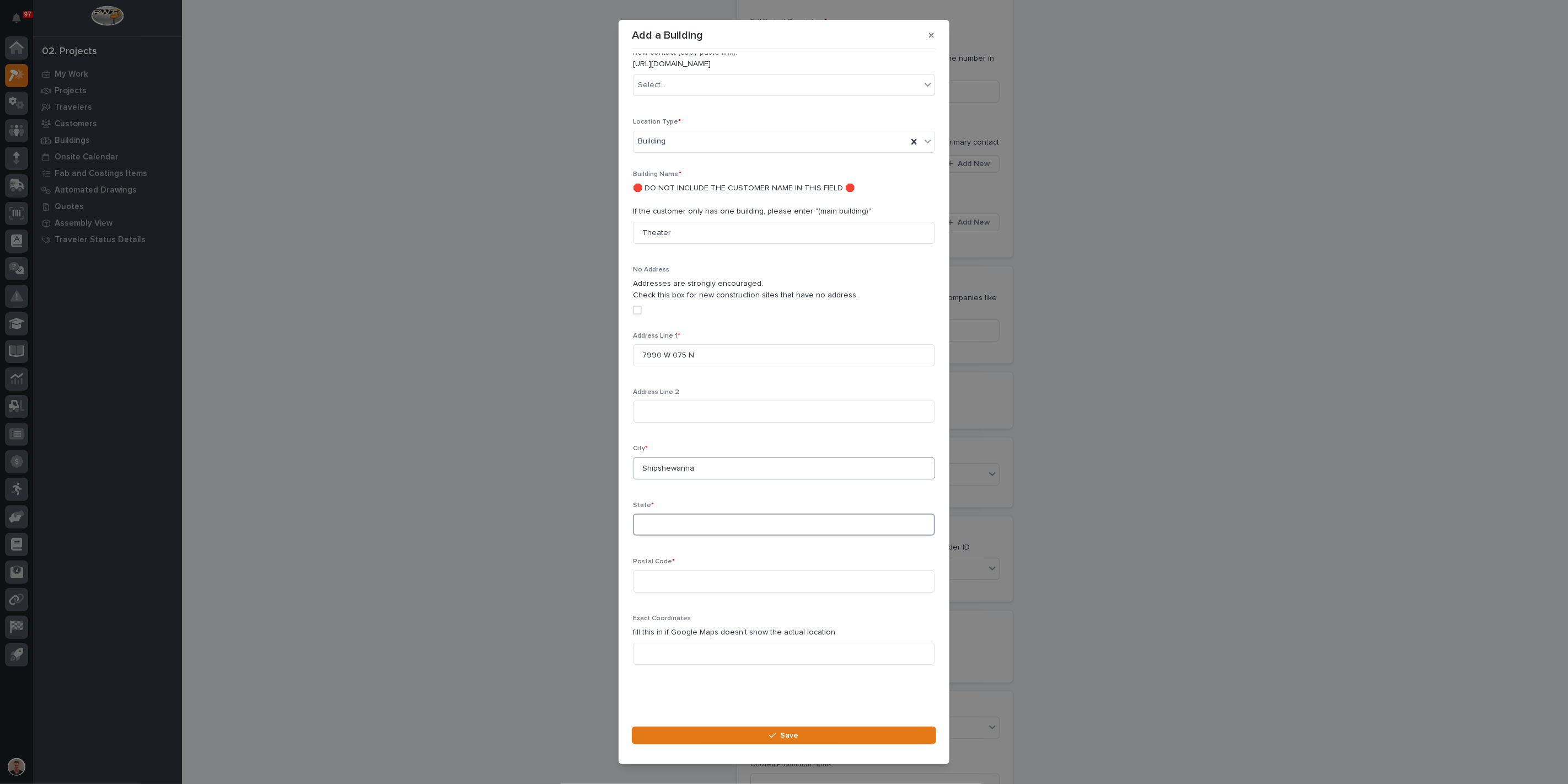
type input "In"
type input "46565"
click at [704, 458] on input "Shipshewanna" at bounding box center [784, 468] width 302 height 22
type input "Shipshewana"
click at [735, 445] on div "City * Shipshewana" at bounding box center [784, 466] width 302 height 43
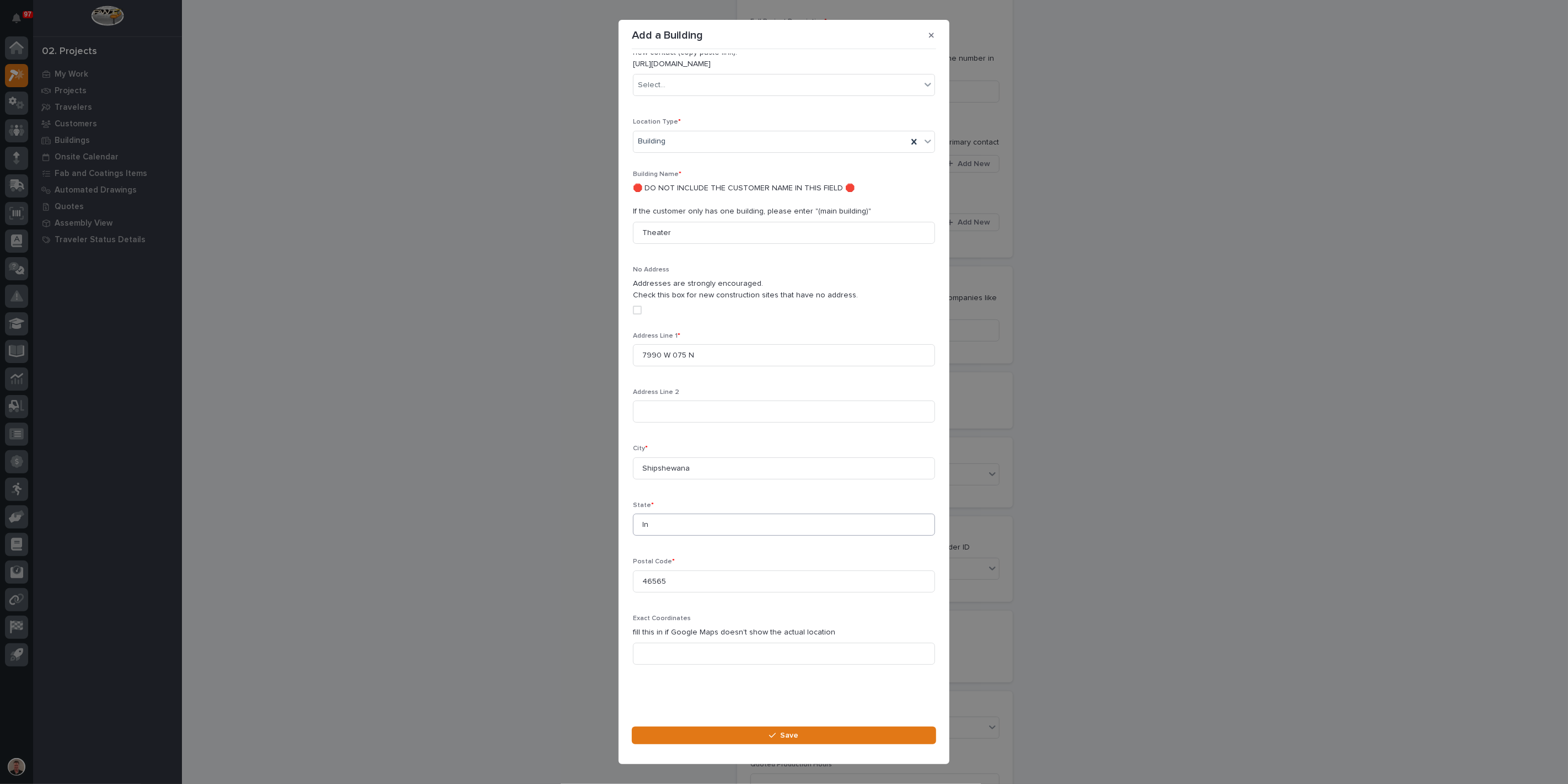
scroll to position [366, 0]
click at [758, 732] on button "Save" at bounding box center [784, 735] width 305 height 18
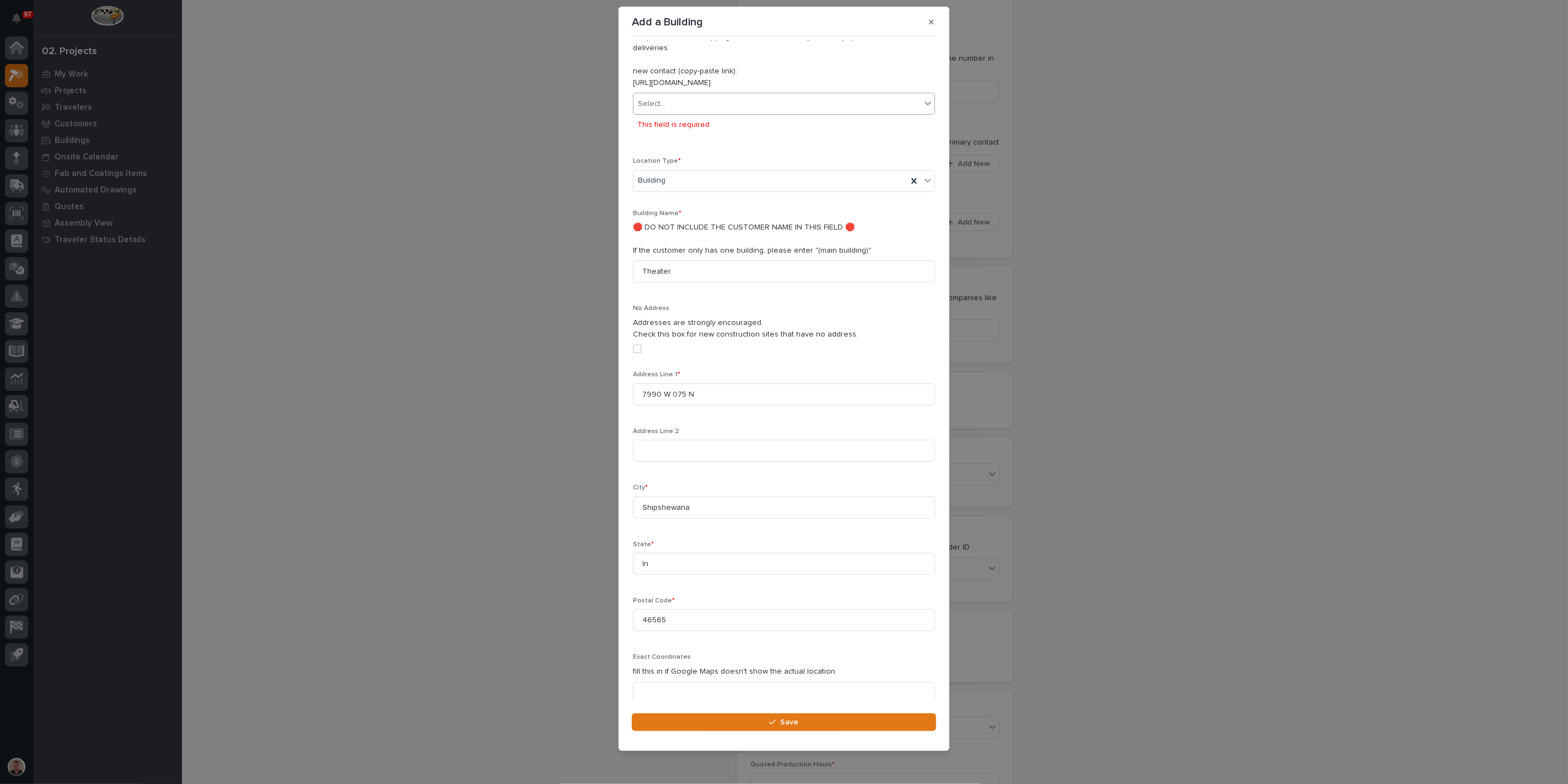
click at [744, 113] on div "Select..." at bounding box center [777, 104] width 287 height 18
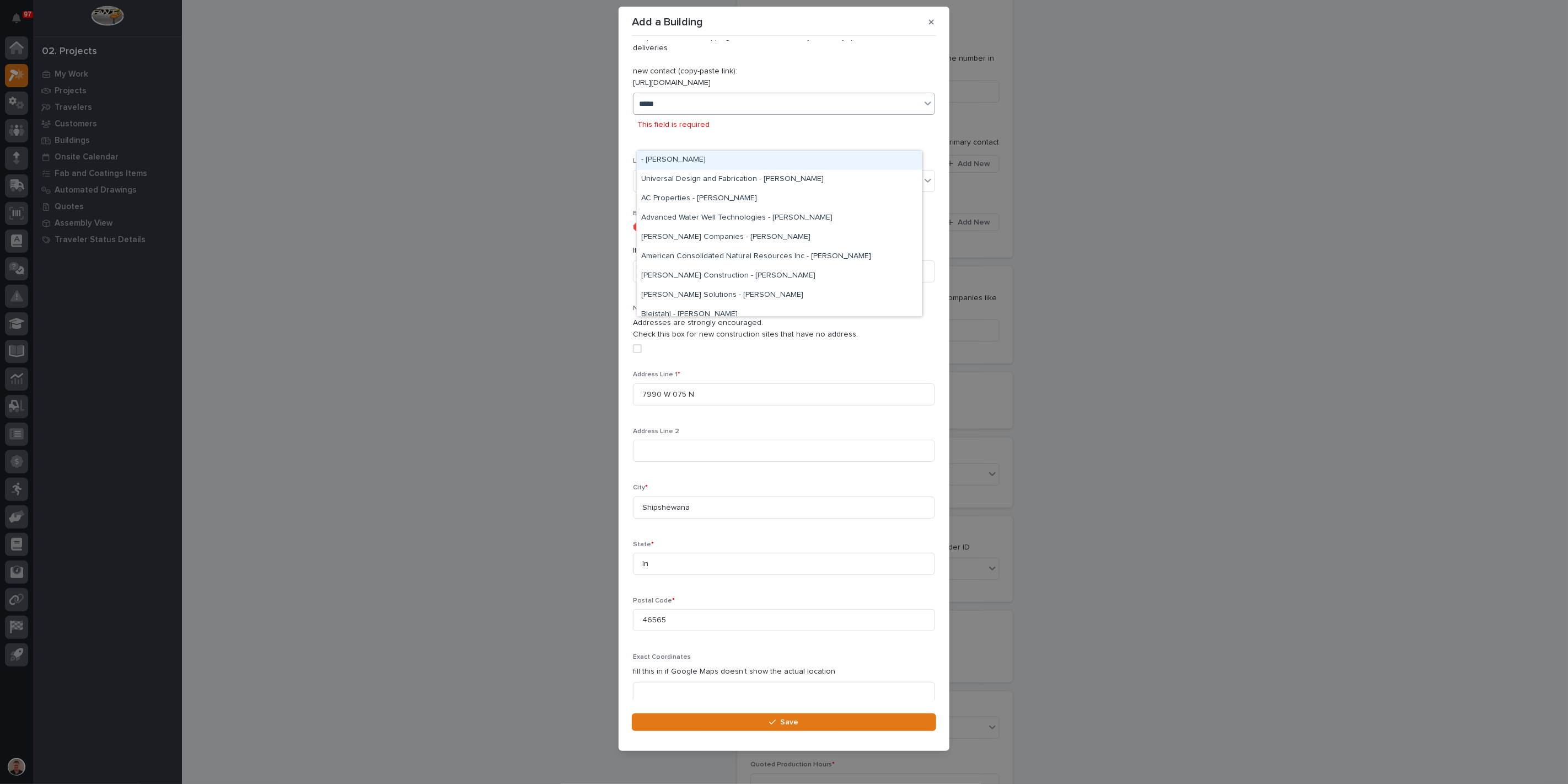
type input "******"
click at [719, 159] on div "Finish Works - [PERSON_NAME]" at bounding box center [779, 160] width 285 height 19
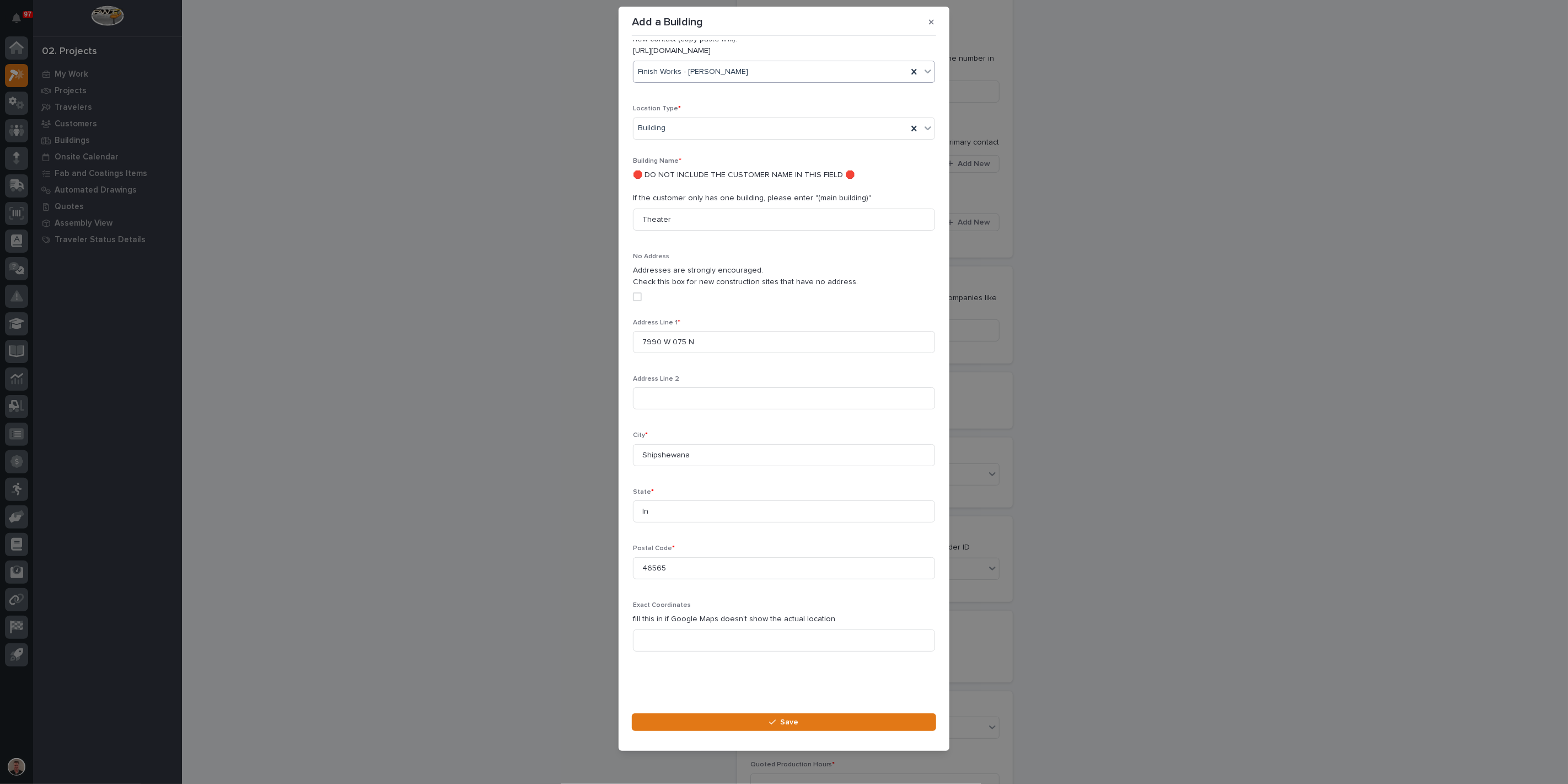
scroll to position [366, 0]
click at [771, 718] on icon "button" at bounding box center [772, 722] width 7 height 8
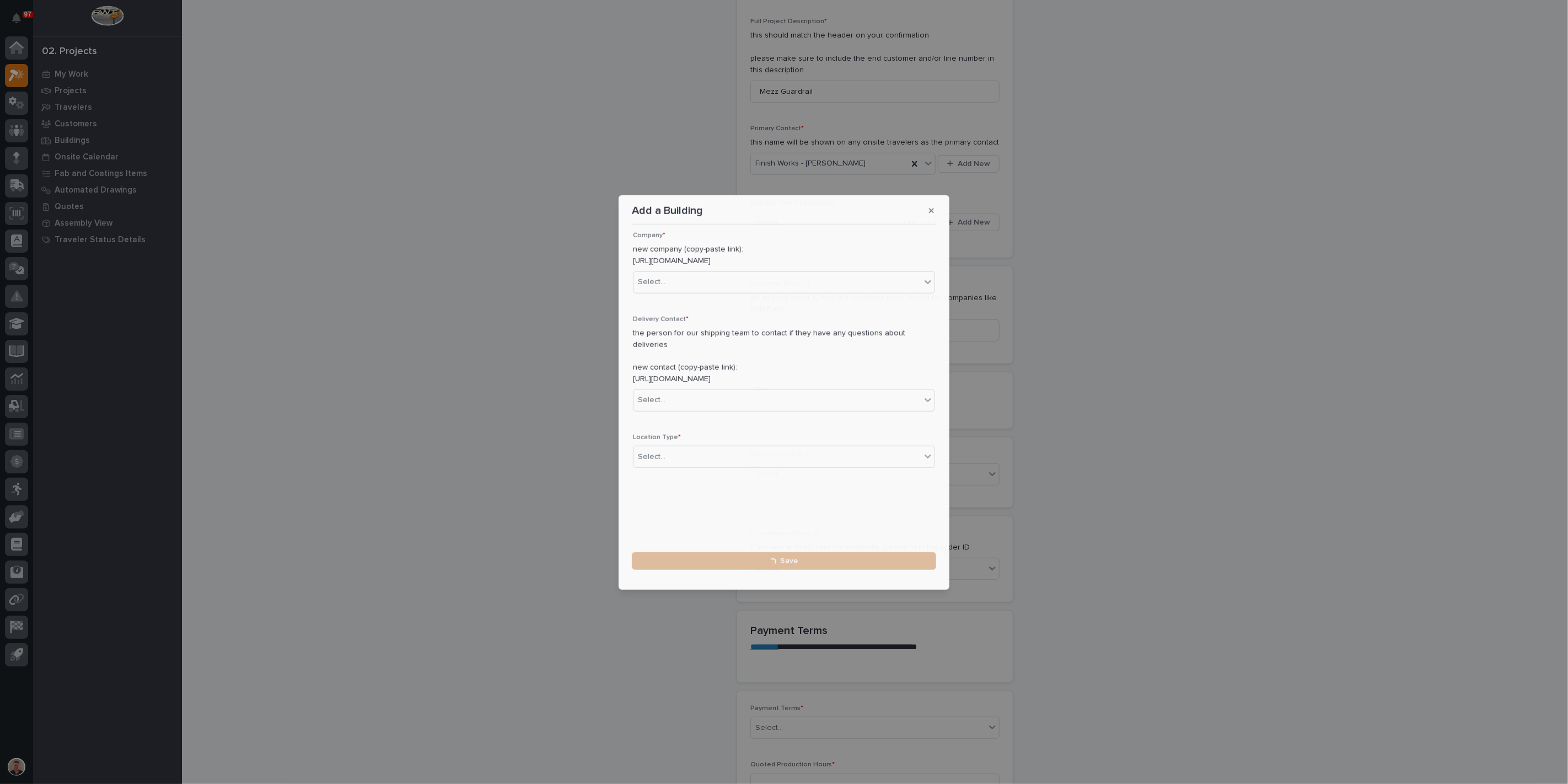
scroll to position [0, 0]
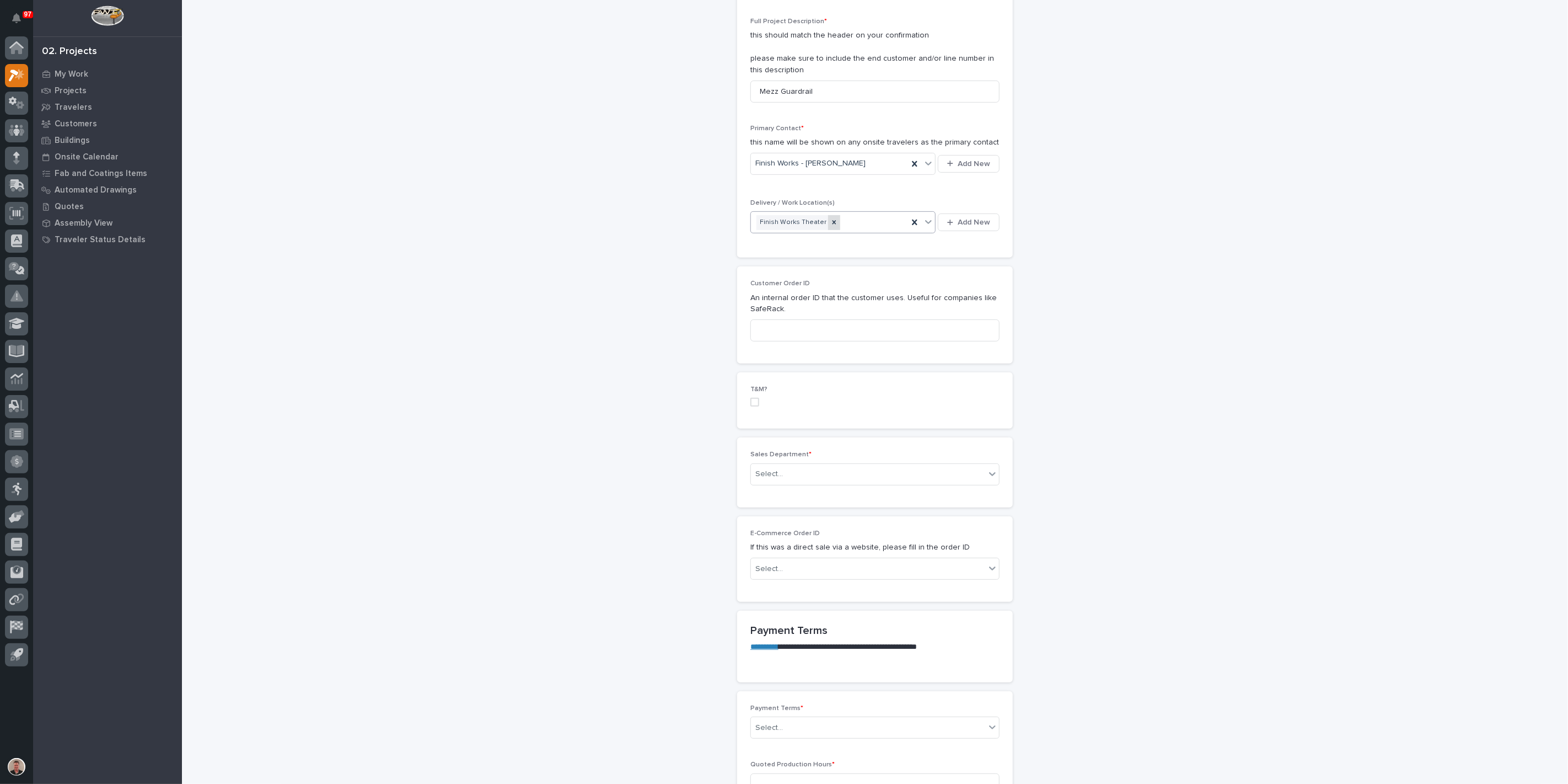
click at [838, 227] on icon at bounding box center [834, 222] width 8 height 8
type input "******"
click at [958, 227] on span "Add New" at bounding box center [974, 222] width 32 height 10
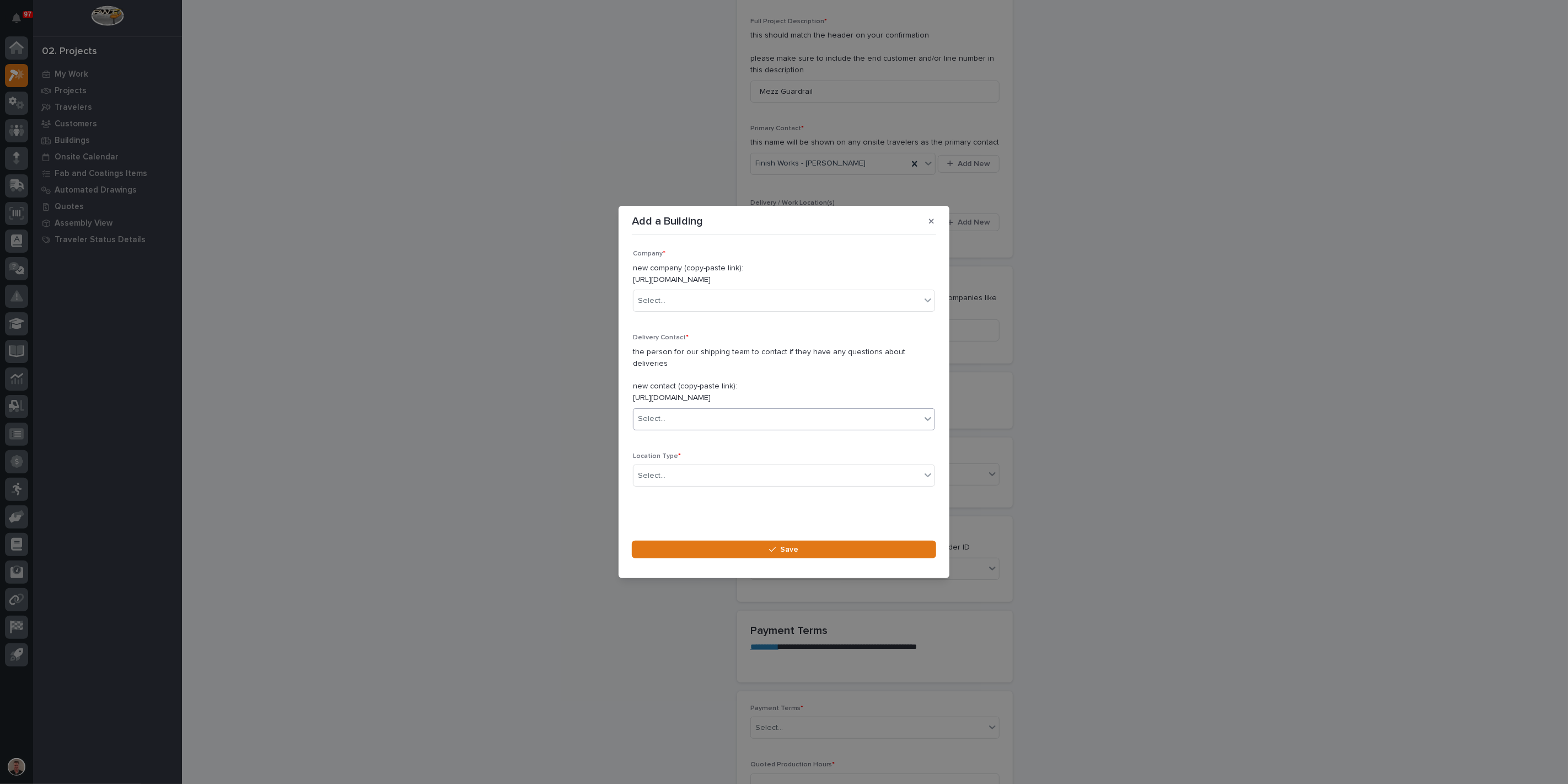
scroll to position [34, 0]
click at [685, 283] on div "Select..." at bounding box center [777, 293] width 287 height 18
type input "******"
click at [685, 318] on div "Finish Works" at bounding box center [779, 316] width 285 height 19
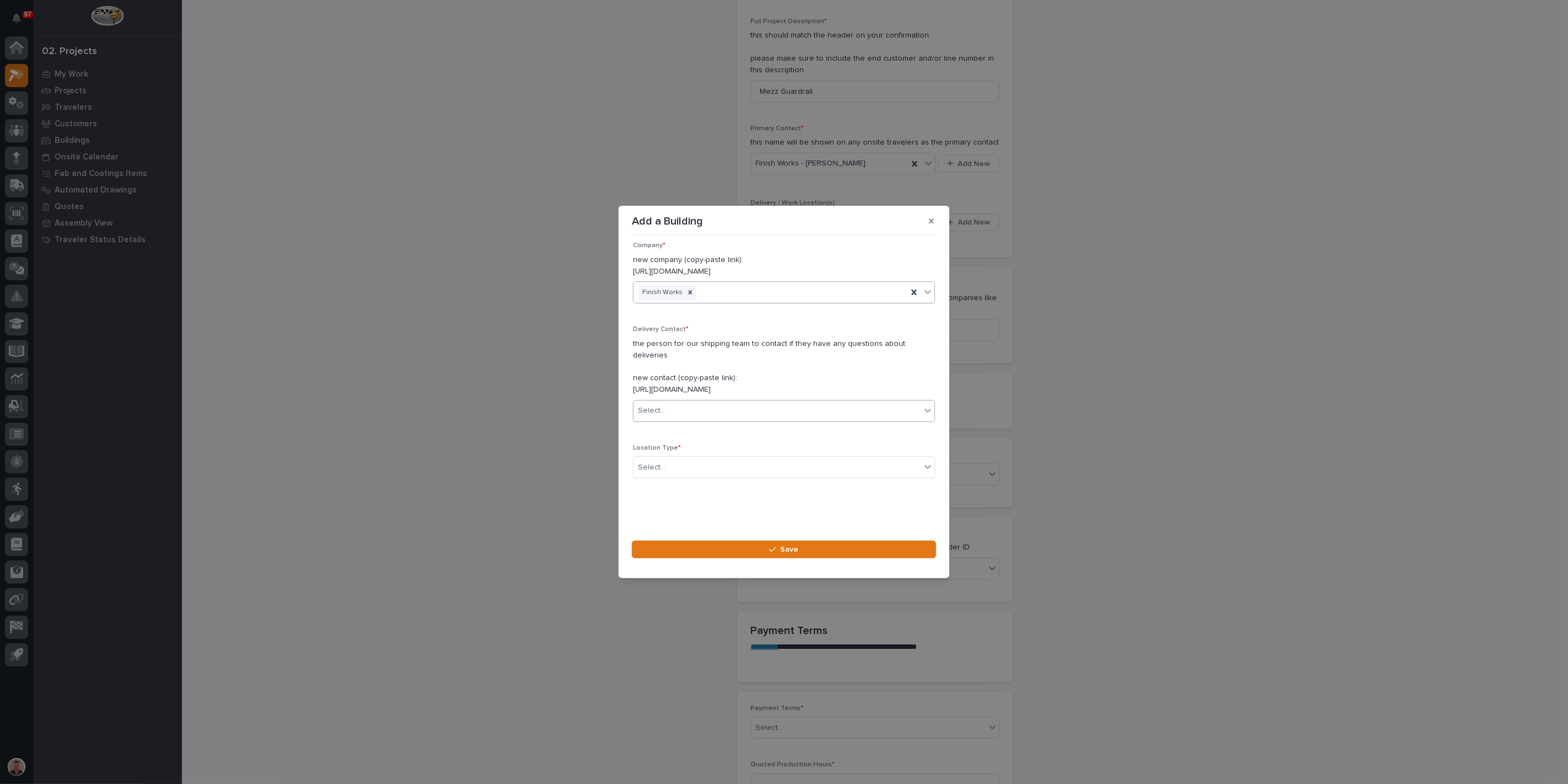
click at [715, 417] on div "Select..." at bounding box center [777, 411] width 287 height 18
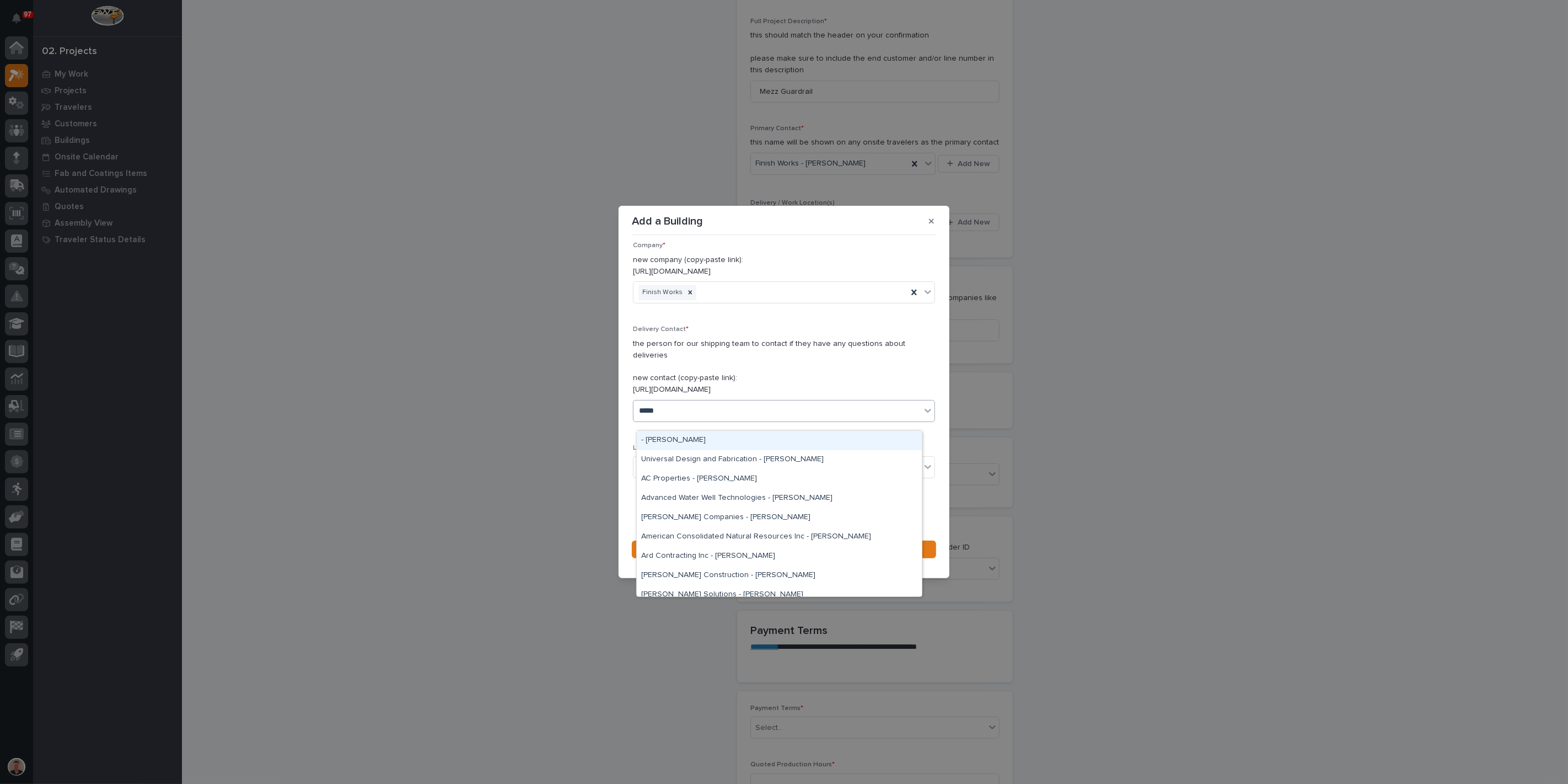
type input "******"
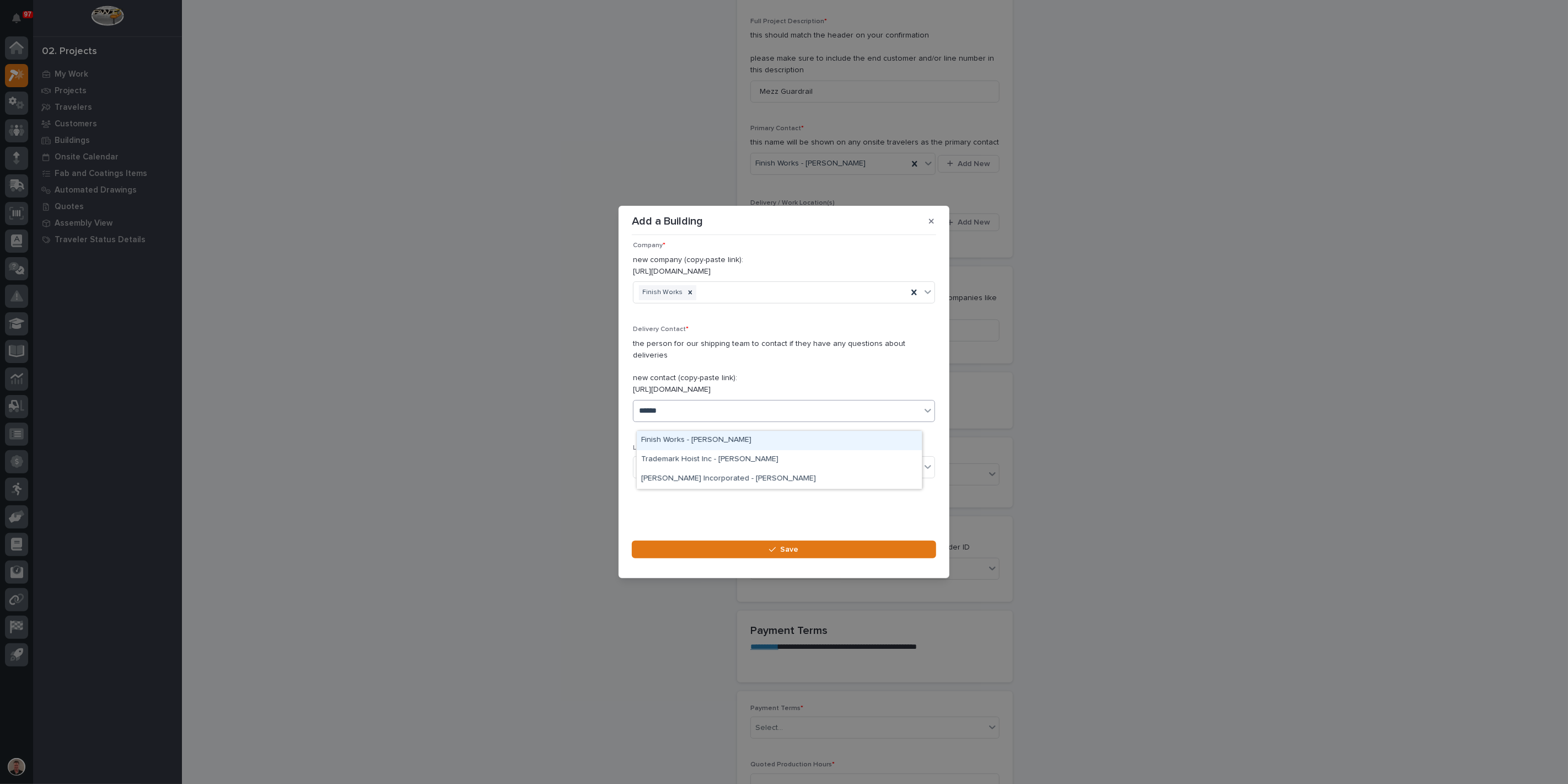
click at [715, 442] on div "Finish Works - [PERSON_NAME]" at bounding box center [779, 440] width 285 height 19
click at [719, 477] on div "Select..." at bounding box center [777, 468] width 287 height 18
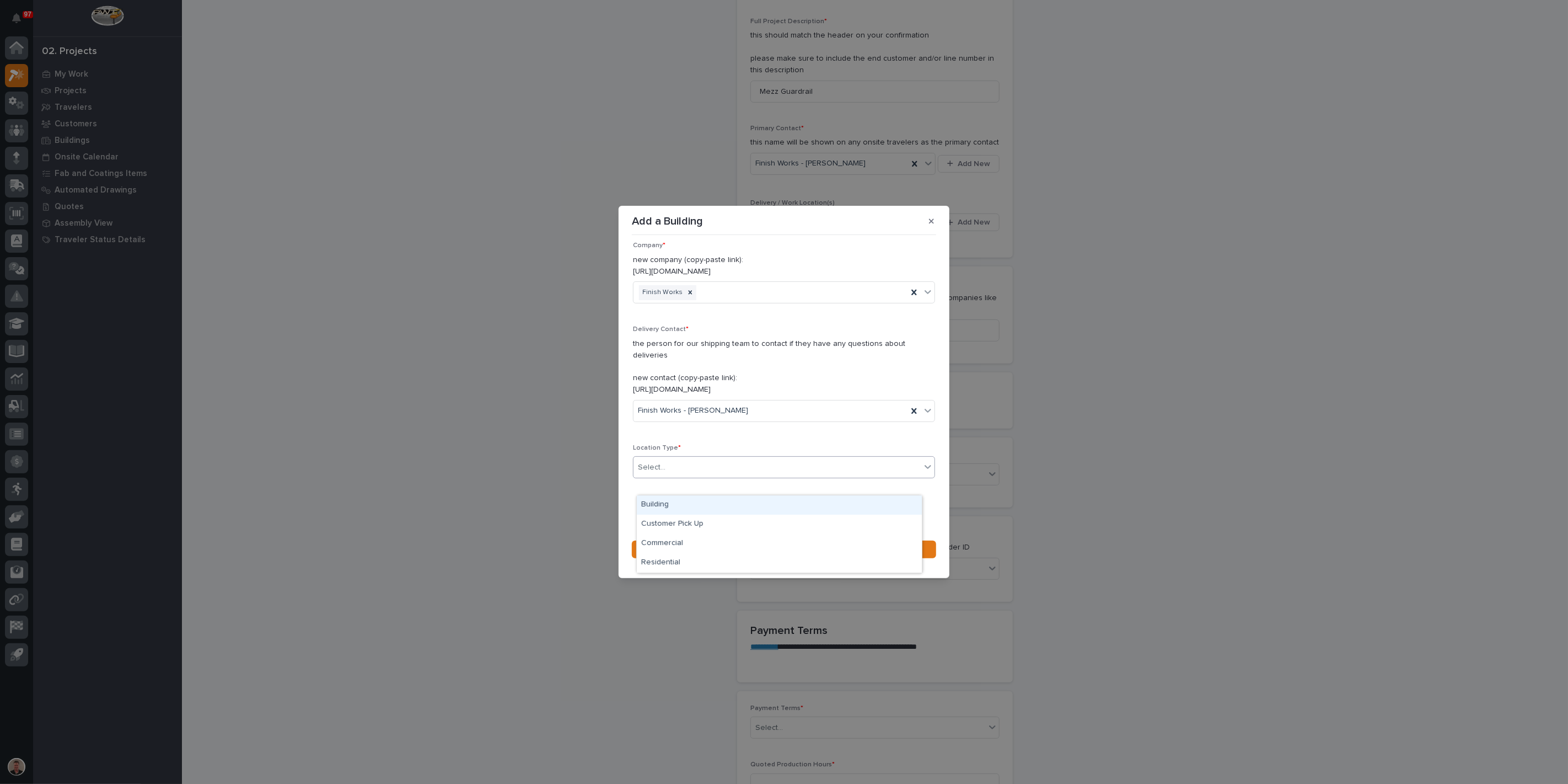
click at [708, 504] on div "Building" at bounding box center [779, 504] width 285 height 19
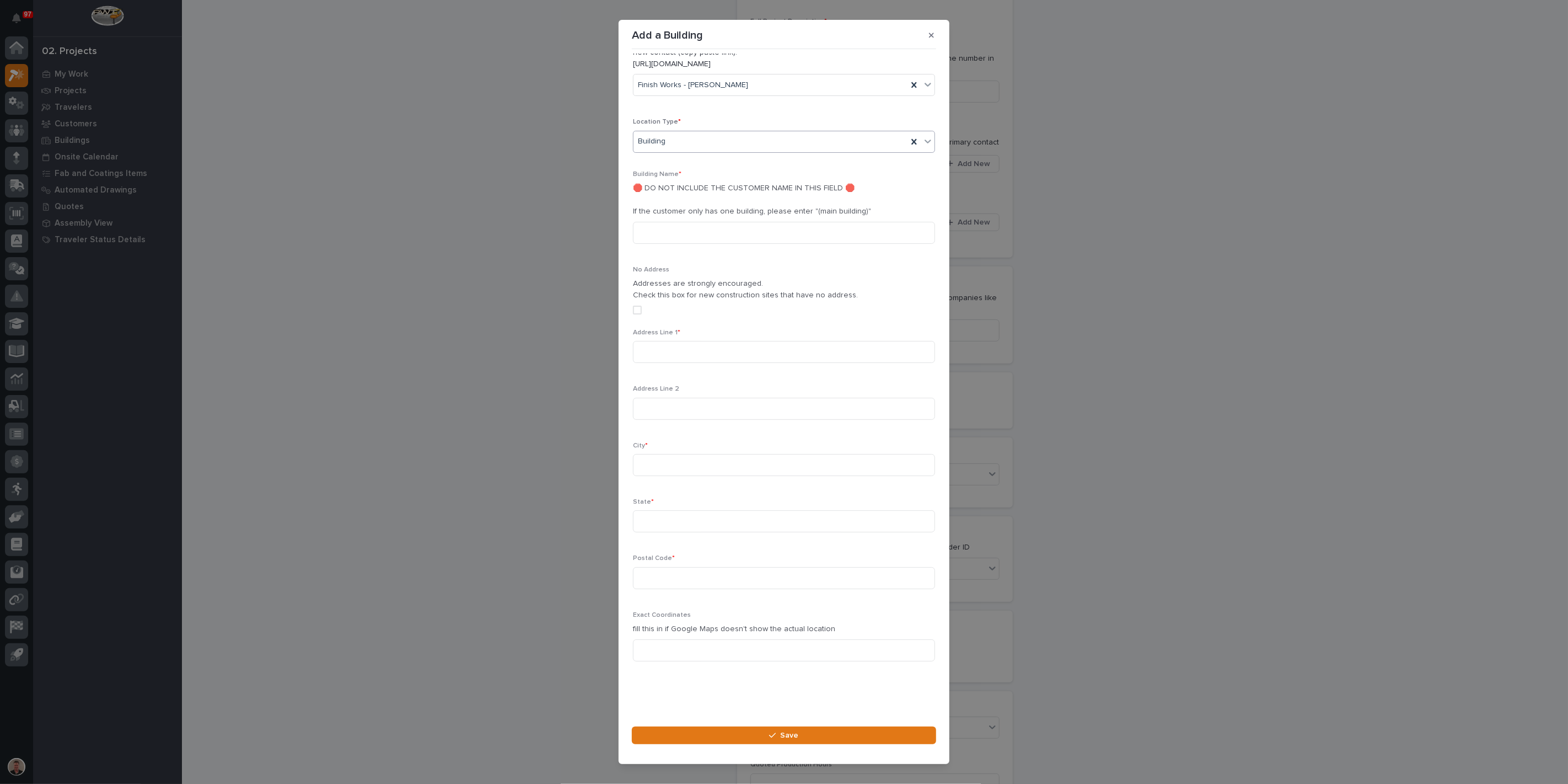
scroll to position [344, 0]
click at [683, 344] on input at bounding box center [784, 355] width 302 height 22
type input "7990 W 075 N"
click at [665, 458] on input at bounding box center [784, 468] width 302 height 22
type input "Shipshewana"
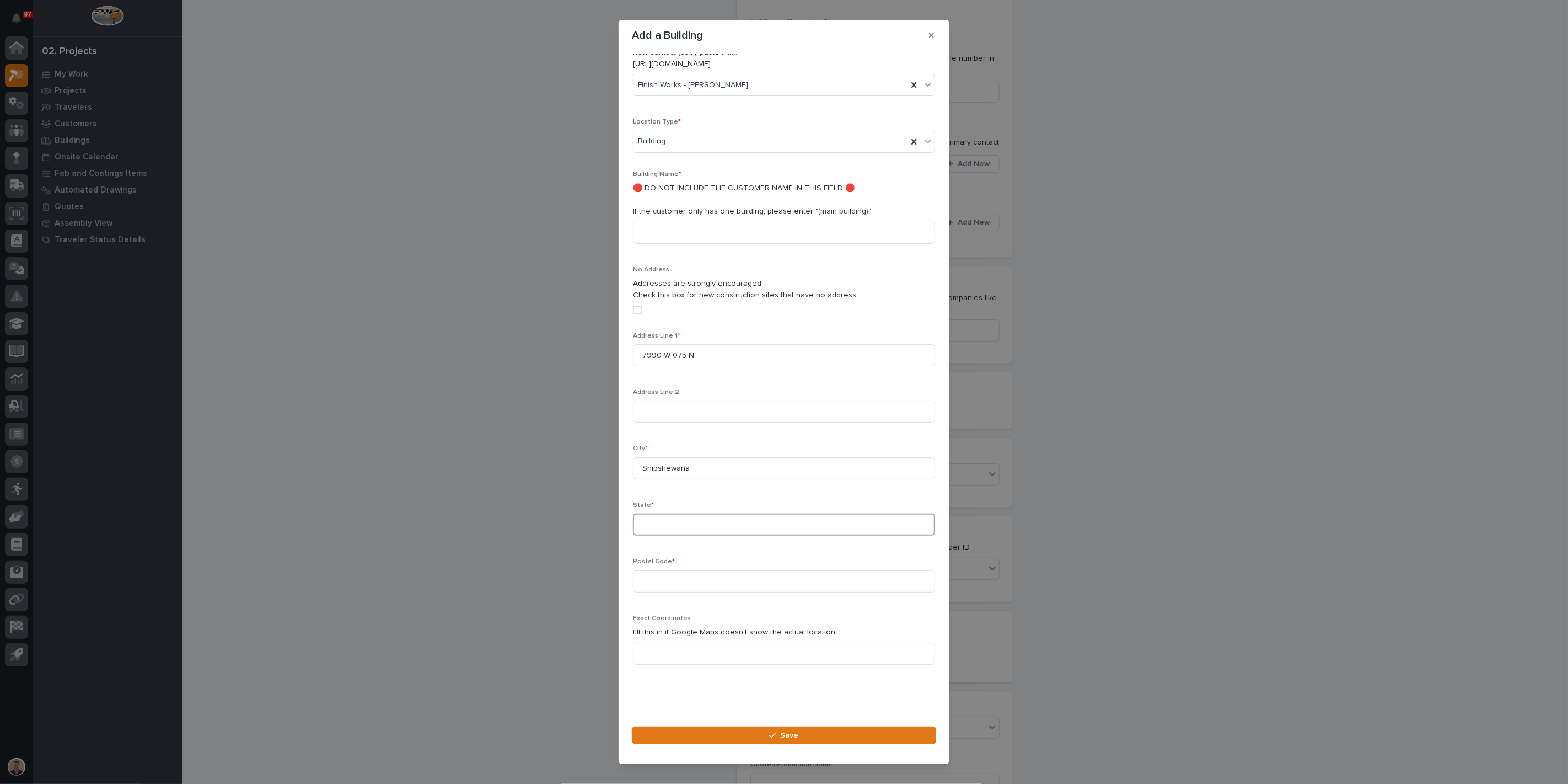
click at [666, 514] on input at bounding box center [784, 524] width 302 height 22
type input "IN"
click at [655, 571] on input at bounding box center [784, 581] width 302 height 22
click at [685, 571] on input "46565" at bounding box center [784, 581] width 302 height 22
type input "46565"
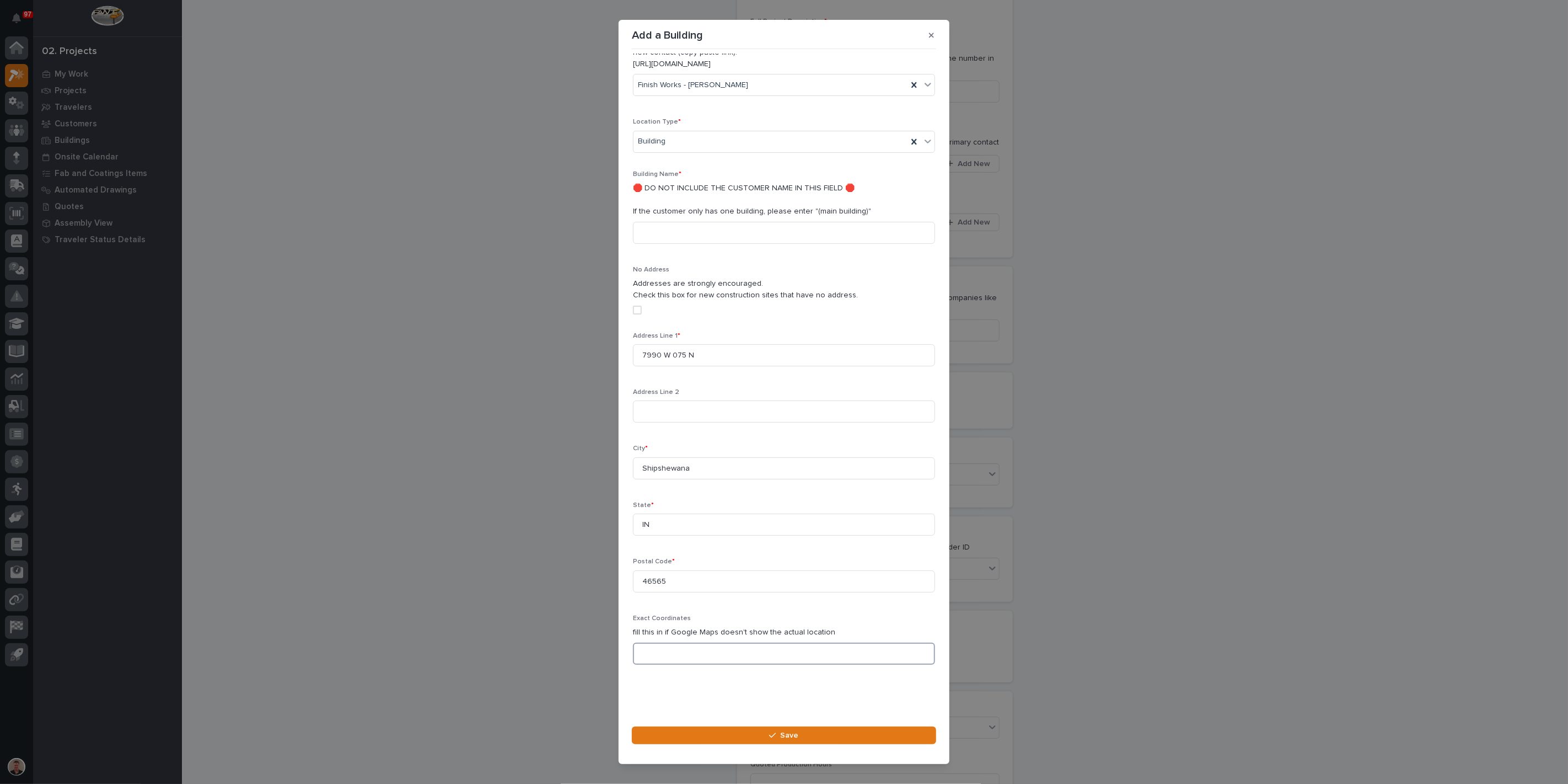
click at [667, 660] on input at bounding box center [784, 653] width 302 height 22
click at [714, 727] on button "Save" at bounding box center [784, 735] width 305 height 18
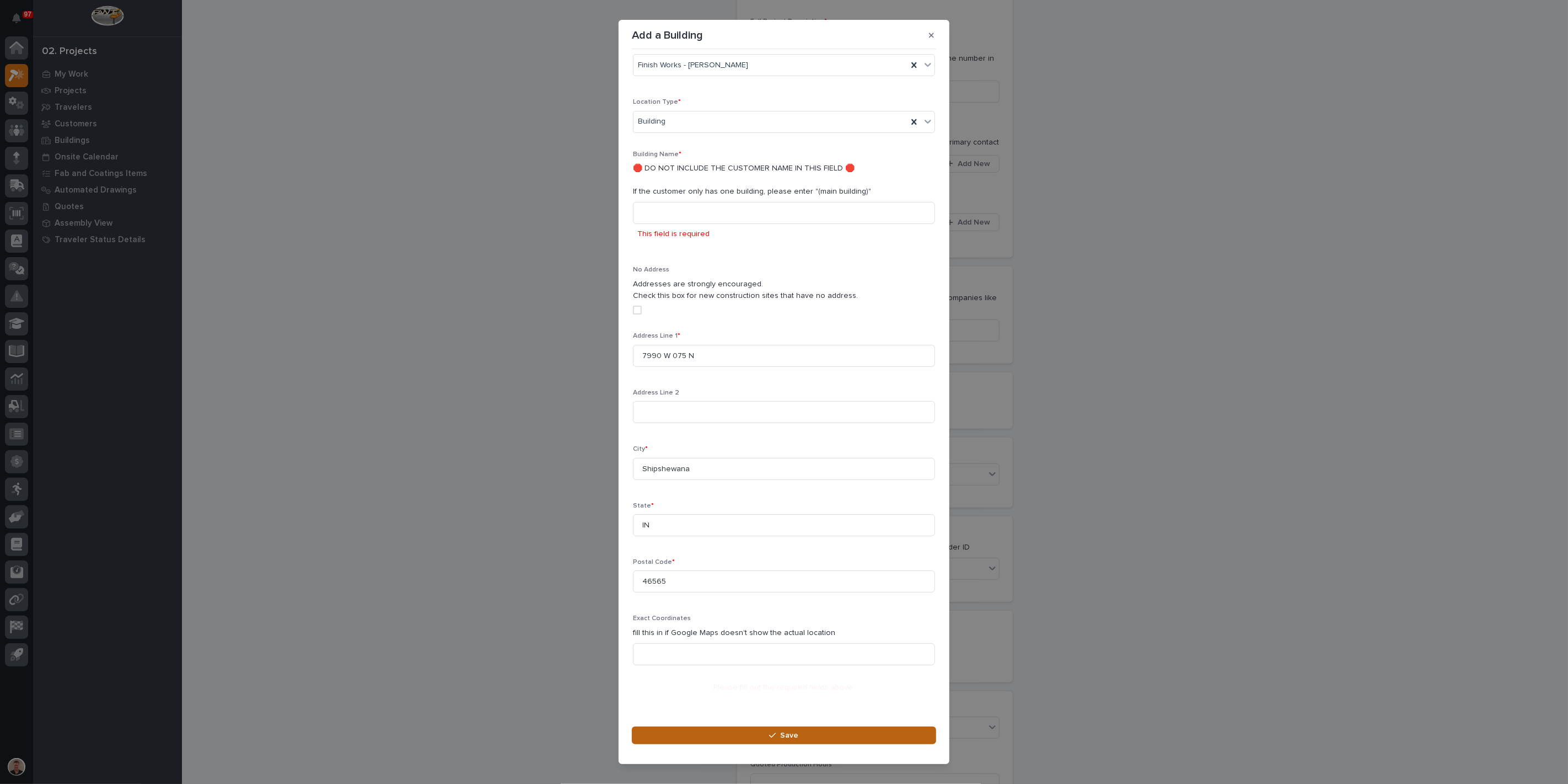
scroll to position [22, 0]
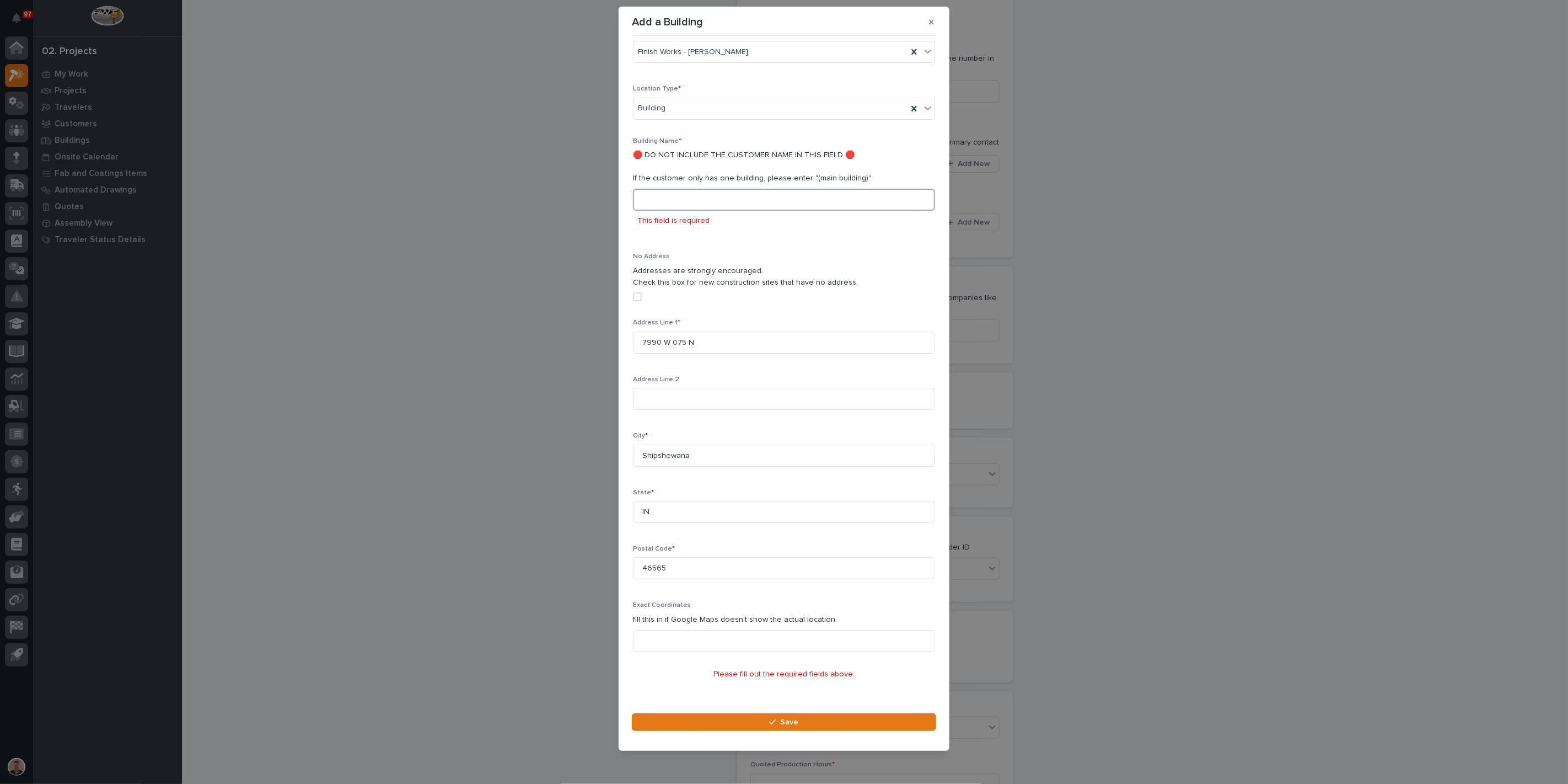
click at [672, 189] on input at bounding box center [784, 200] width 302 height 22
type input "Main Building"
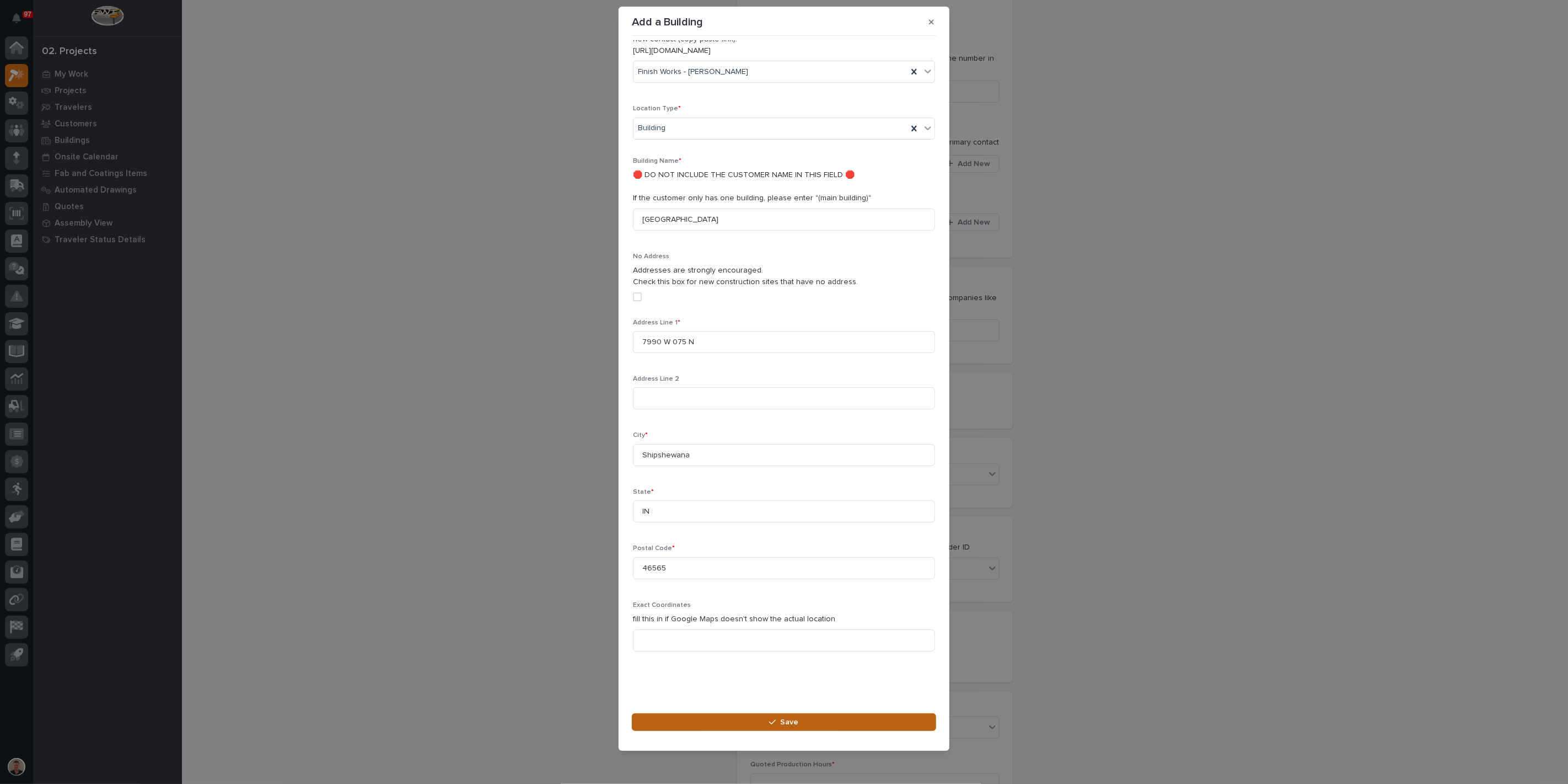
click at [773, 718] on icon "button" at bounding box center [772, 722] width 7 height 8
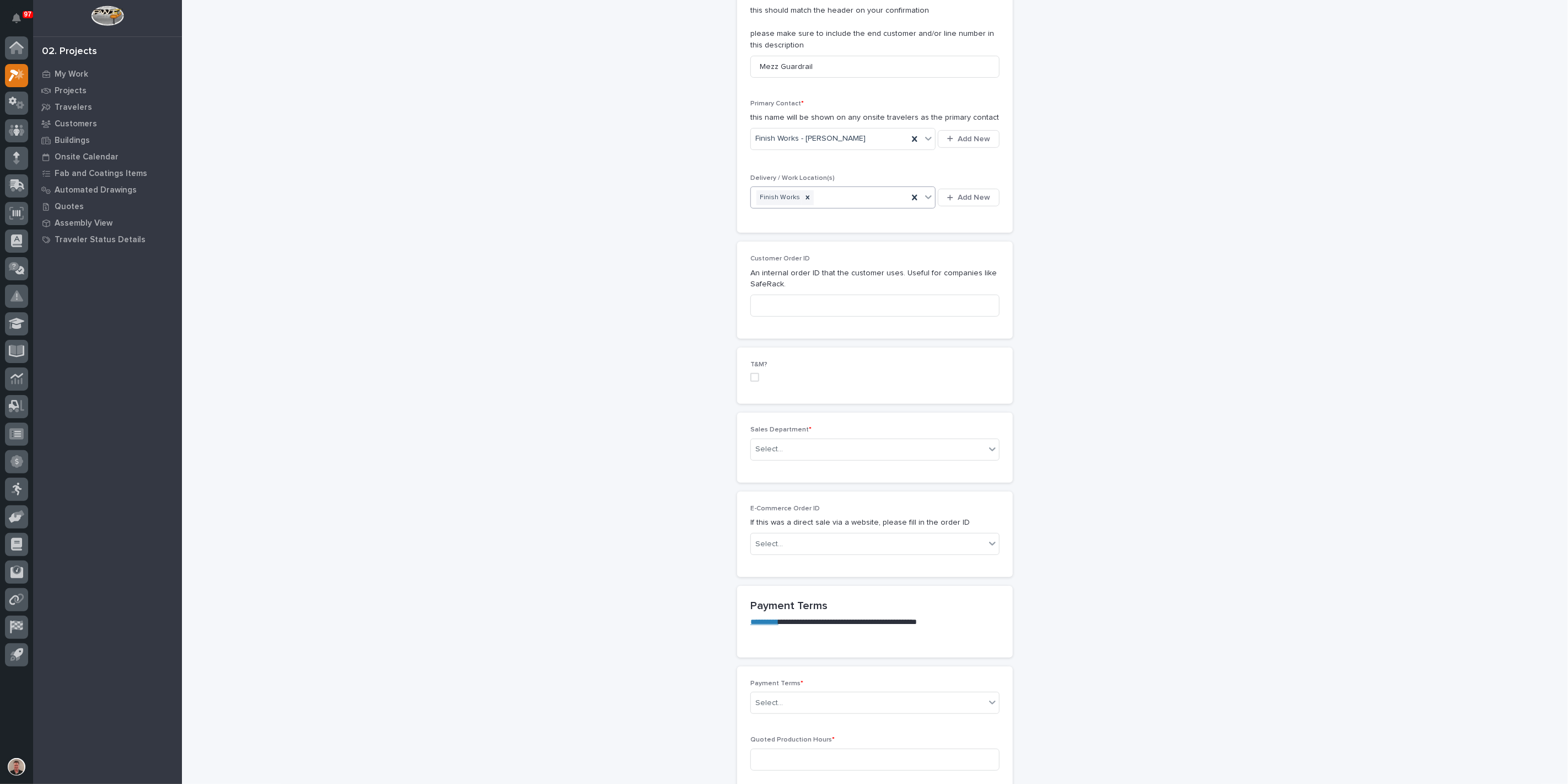
scroll to position [367, 0]
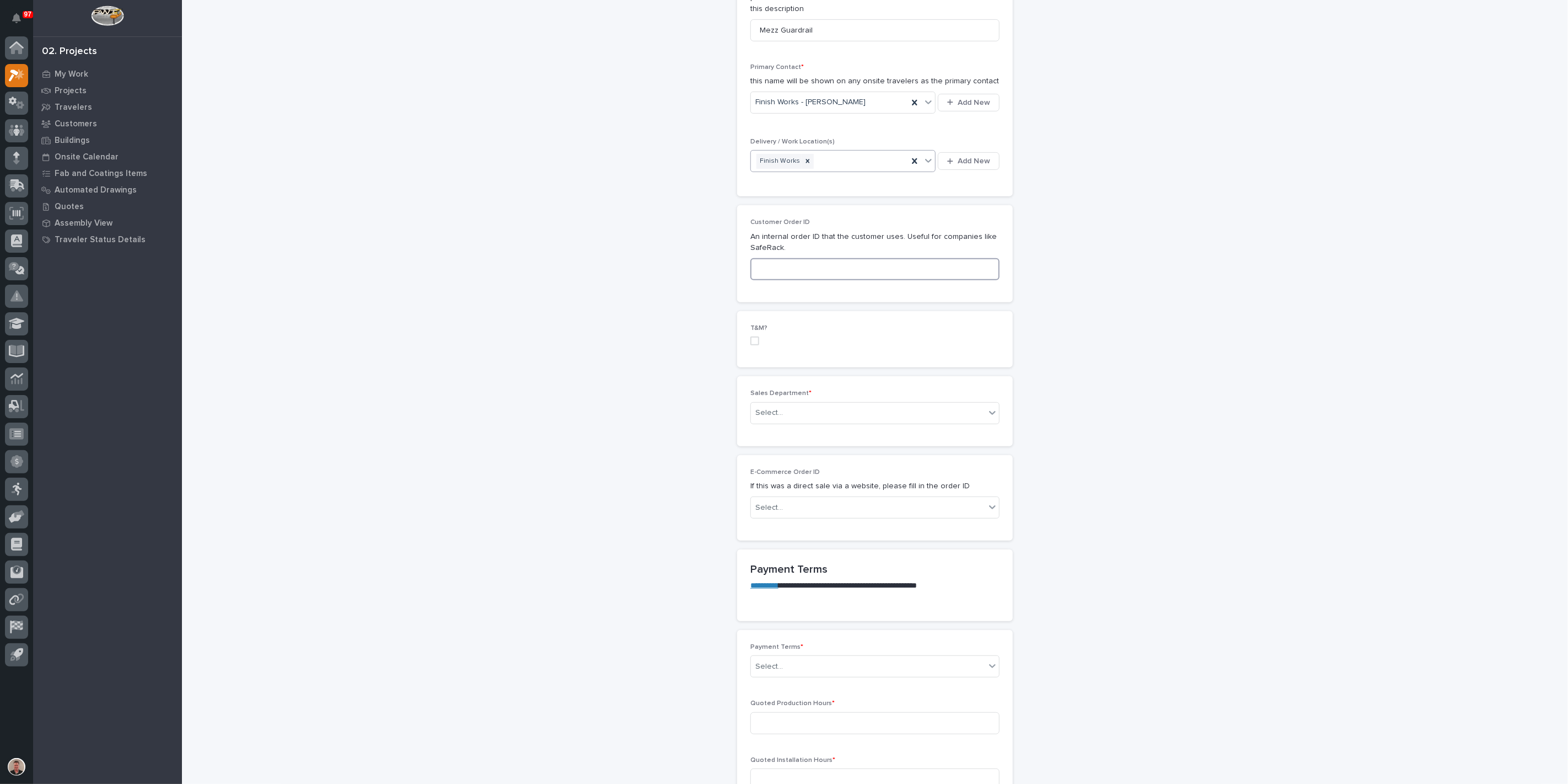
click at [780, 280] on input at bounding box center [875, 269] width 249 height 22
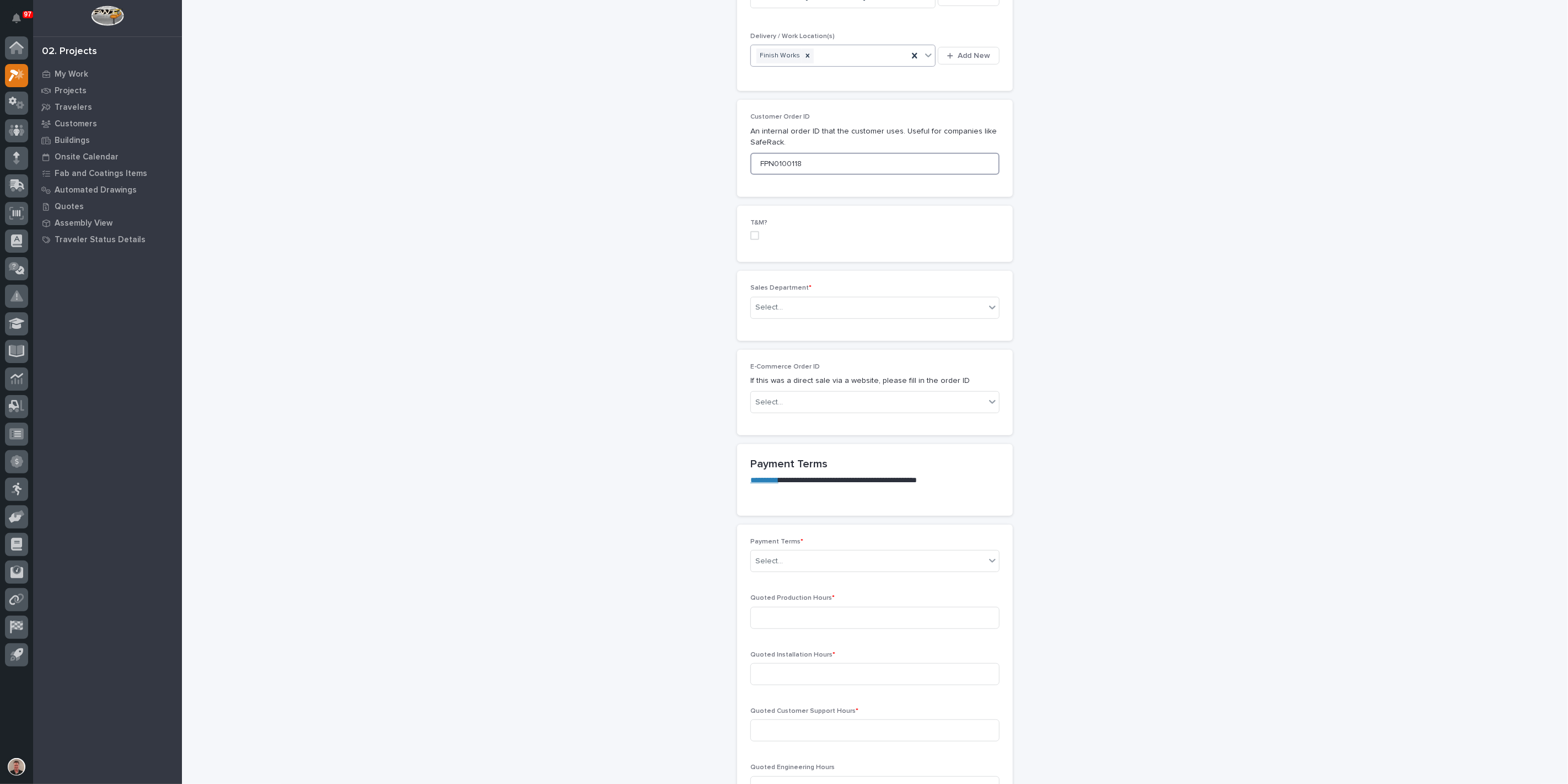
scroll to position [490, 0]
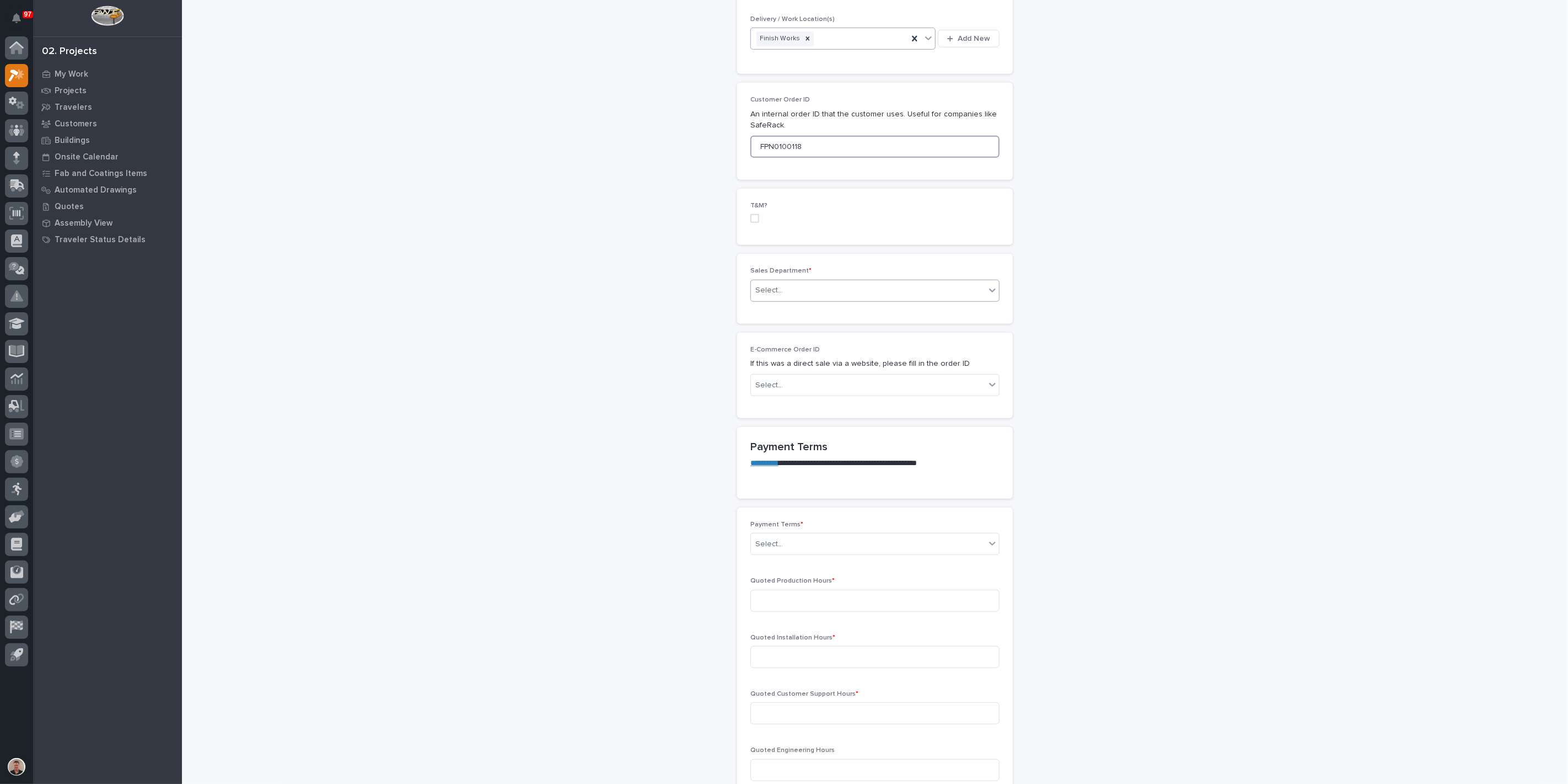
type input "FPN0100118"
click at [791, 299] on div "Select..." at bounding box center [867, 290] width 234 height 18
click at [807, 514] on span "Regional Sales" at bounding box center [783, 518] width 58 height 12
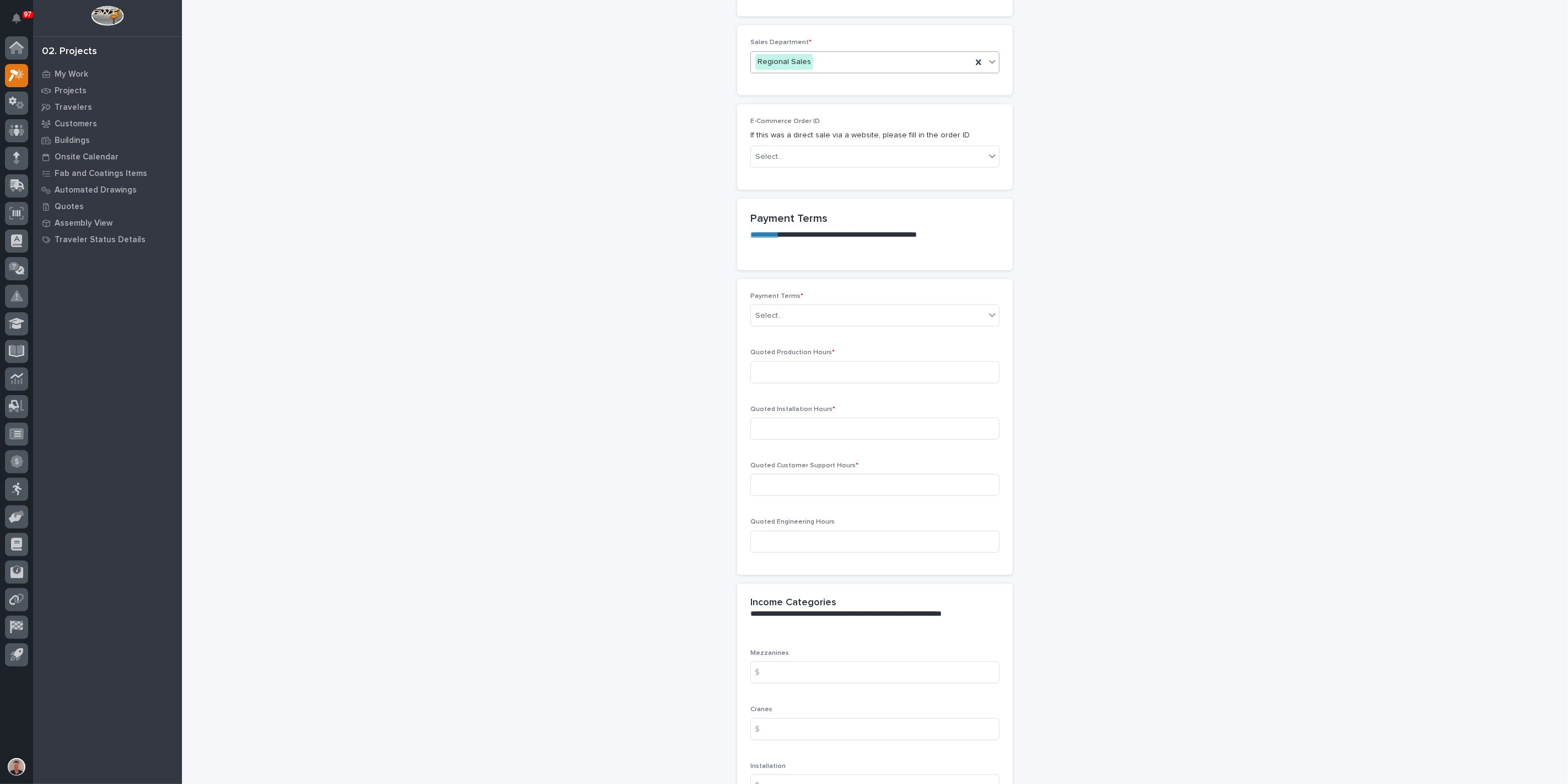
scroll to position [736, 0]
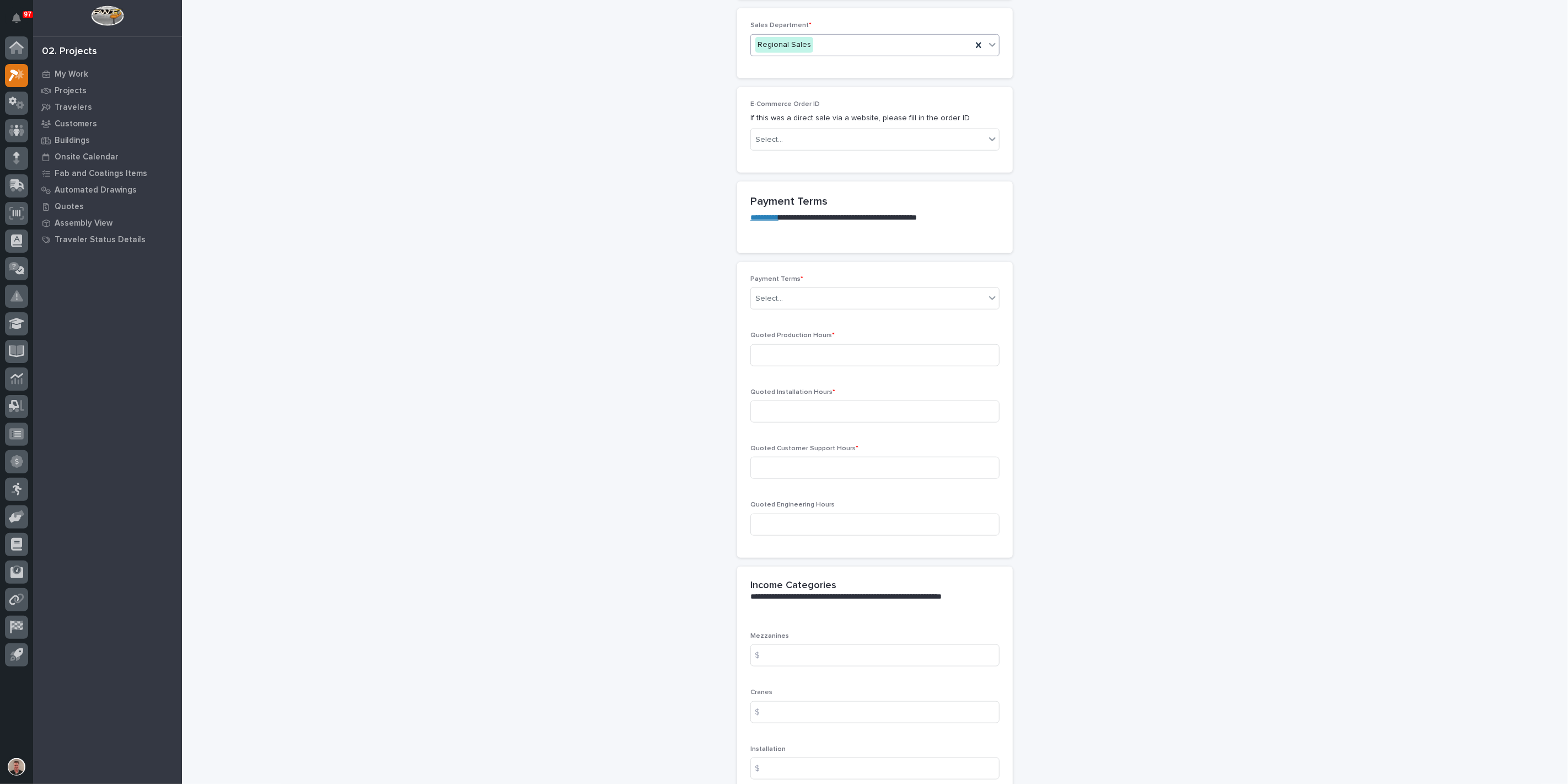
click at [836, 308] on div "Select..." at bounding box center [867, 299] width 234 height 18
click at [819, 614] on div "35/65" at bounding box center [870, 607] width 242 height 19
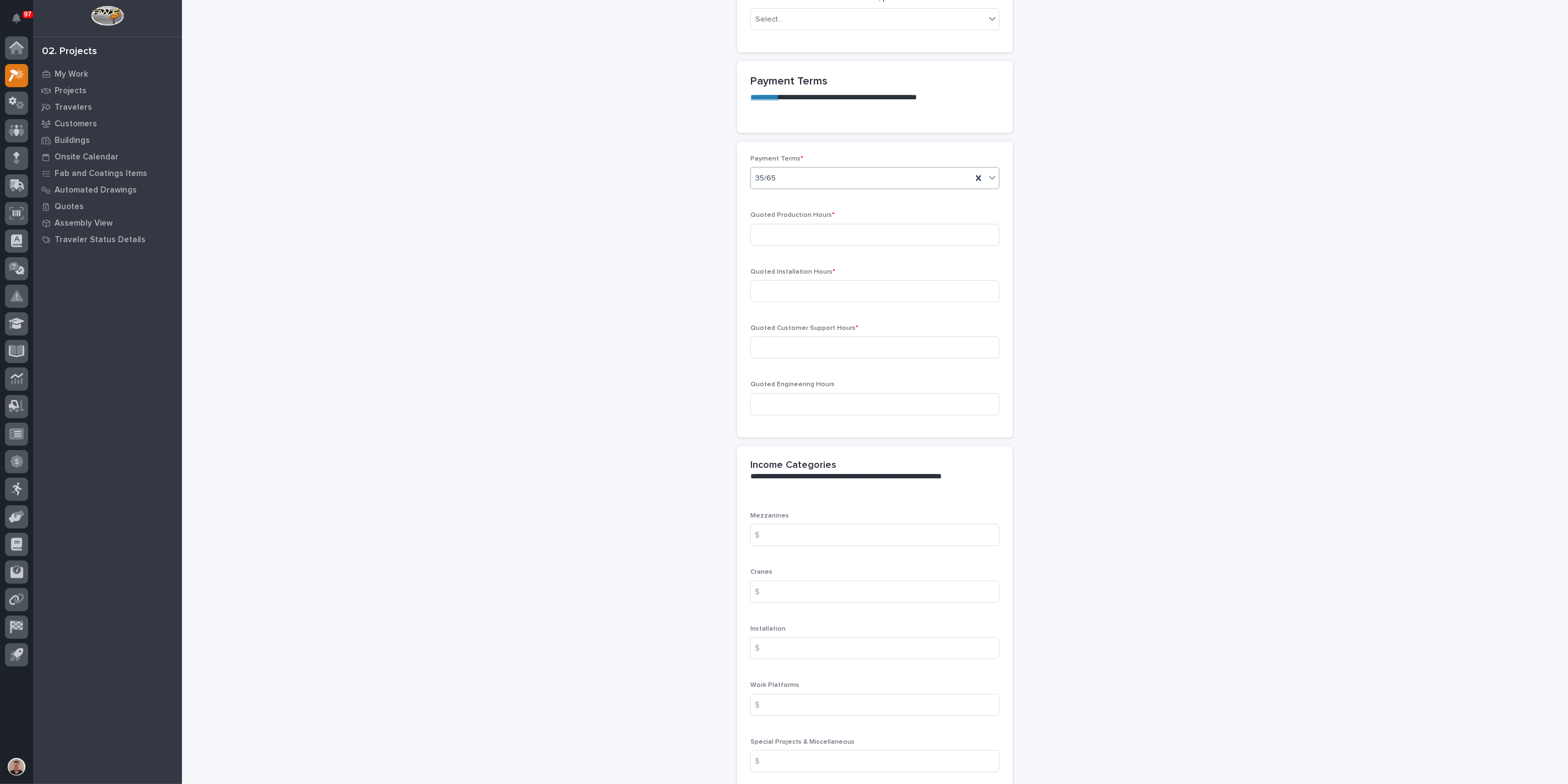
scroll to position [858, 0]
click at [795, 244] on input at bounding box center [875, 233] width 249 height 22
click at [798, 244] on input at bounding box center [875, 233] width 249 height 22
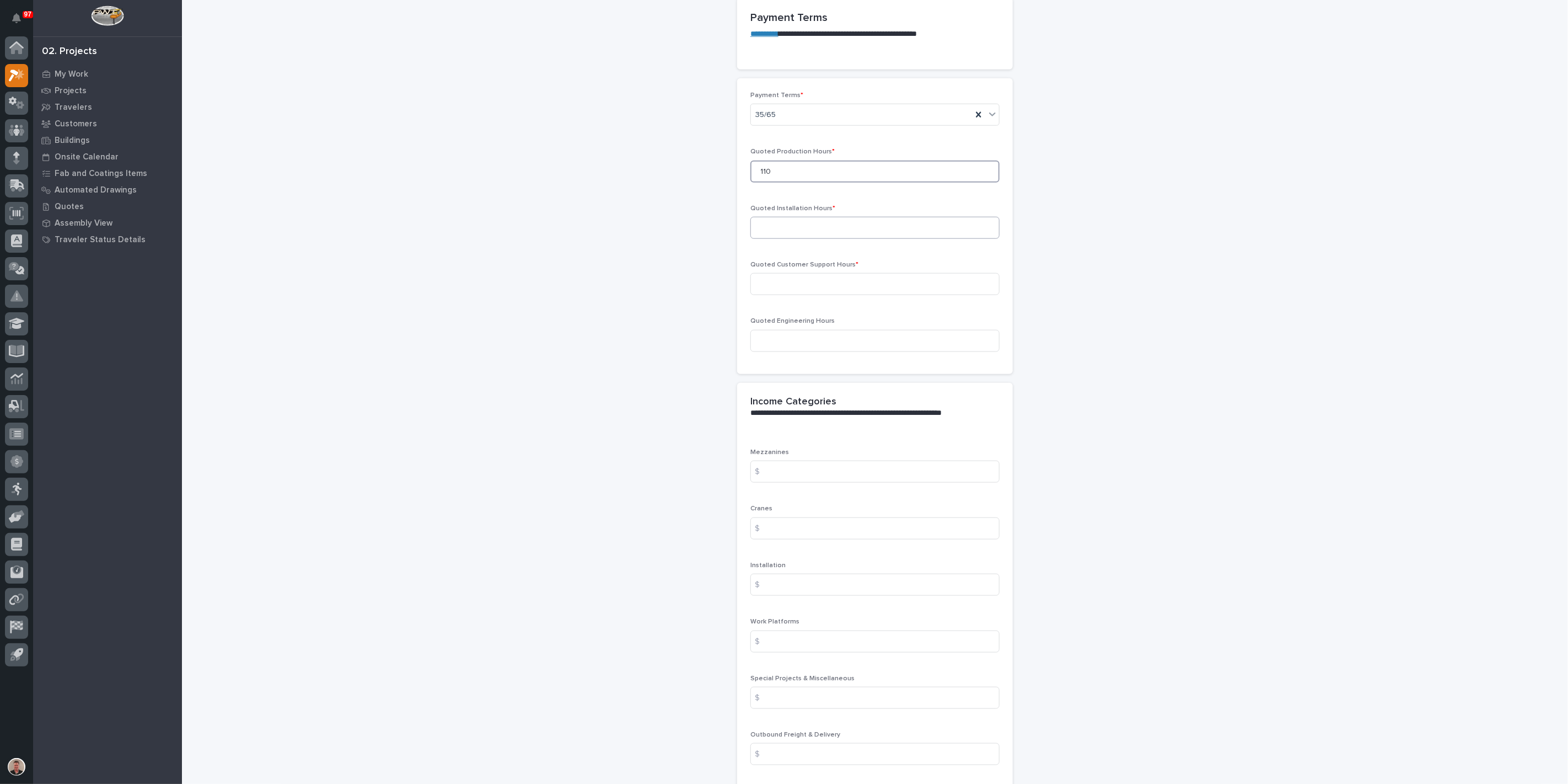
type input "110"
click at [788, 239] on input at bounding box center [875, 227] width 249 height 22
type input "72"
click at [776, 295] on input at bounding box center [875, 284] width 249 height 22
click at [778, 295] on input at bounding box center [875, 284] width 249 height 22
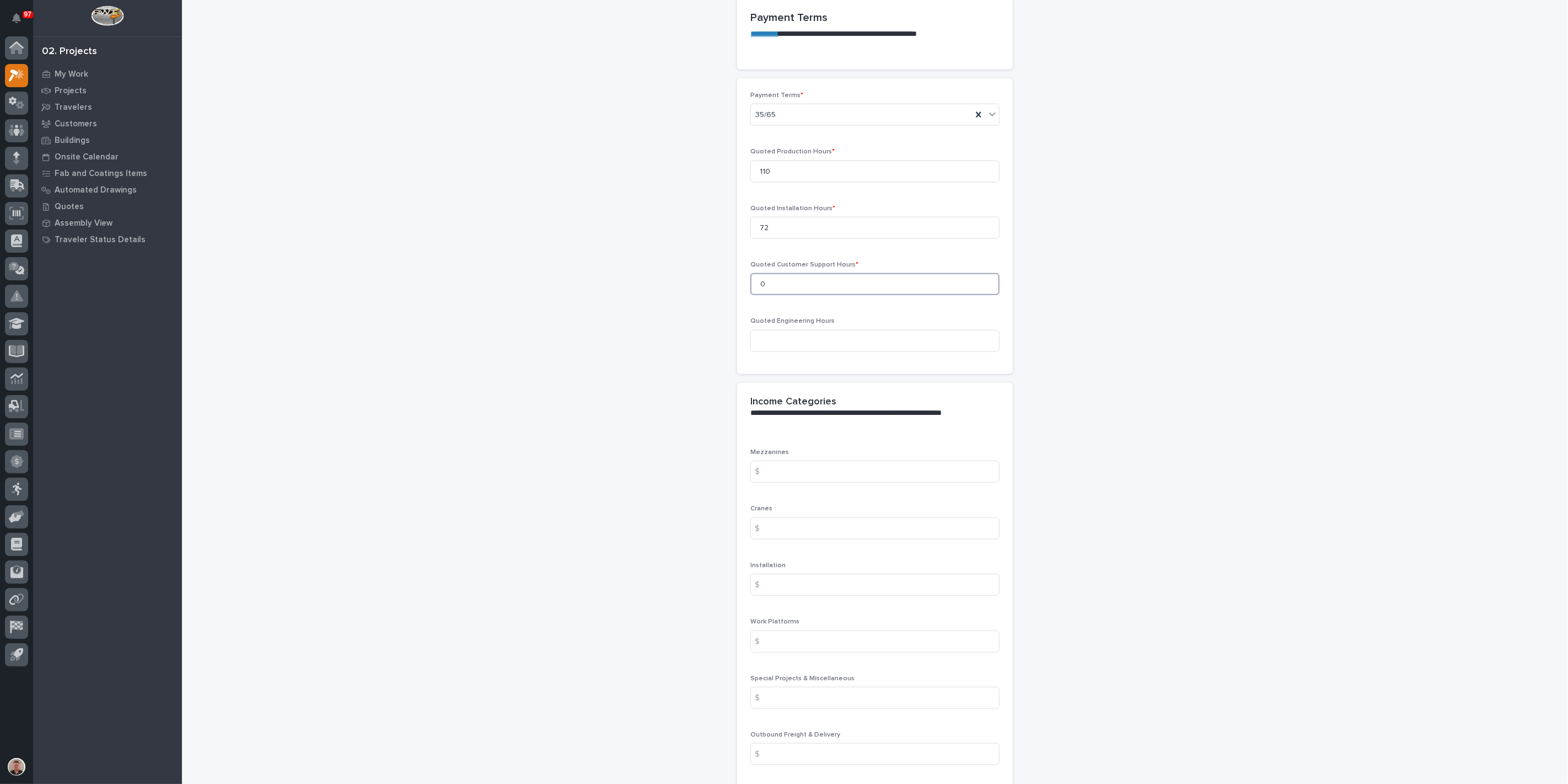
type input "0"
click at [789, 352] on input at bounding box center [875, 341] width 249 height 22
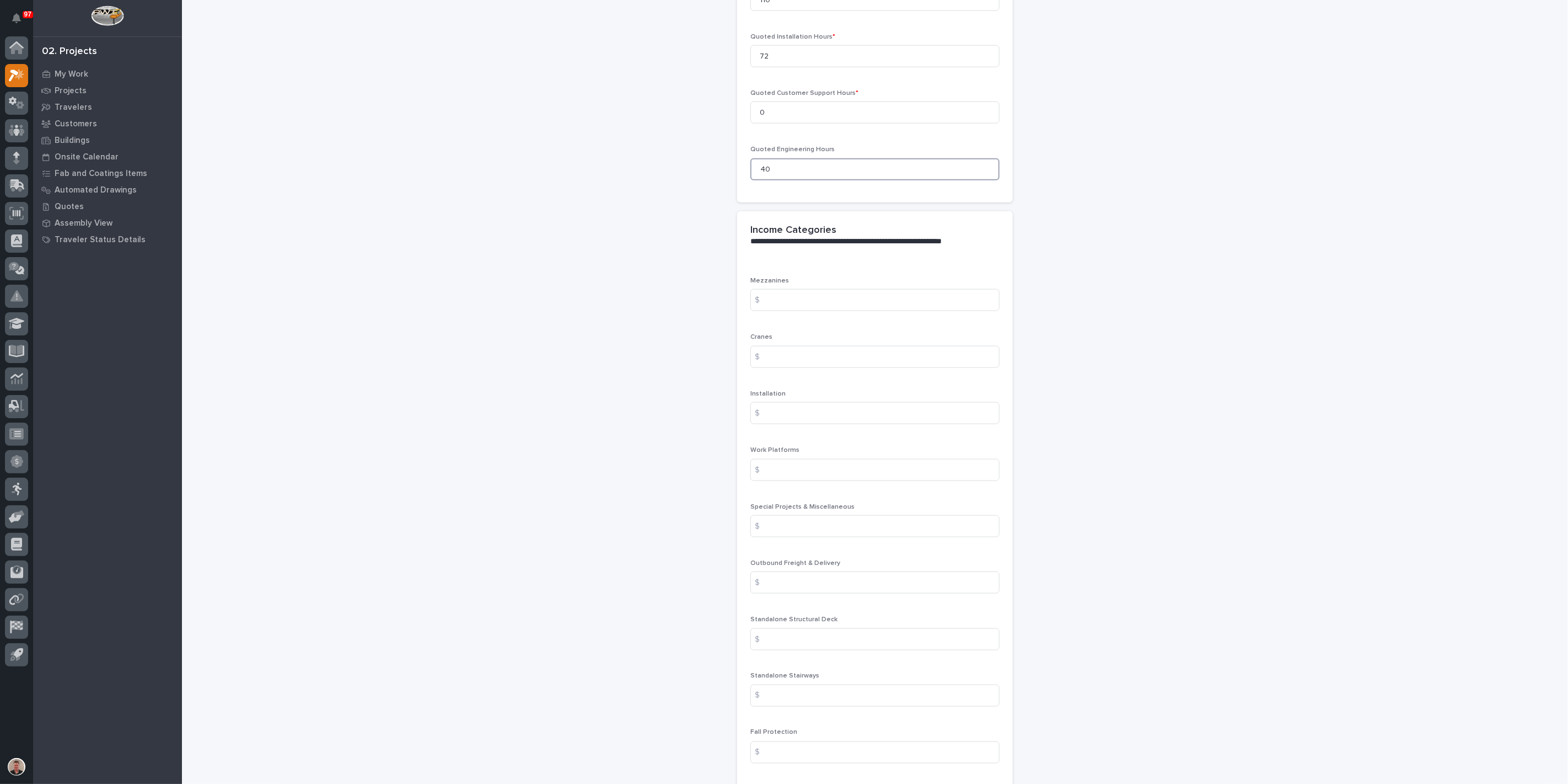
scroll to position [1103, 0]
type input "40"
click at [787, 299] on input at bounding box center [875, 287] width 249 height 22
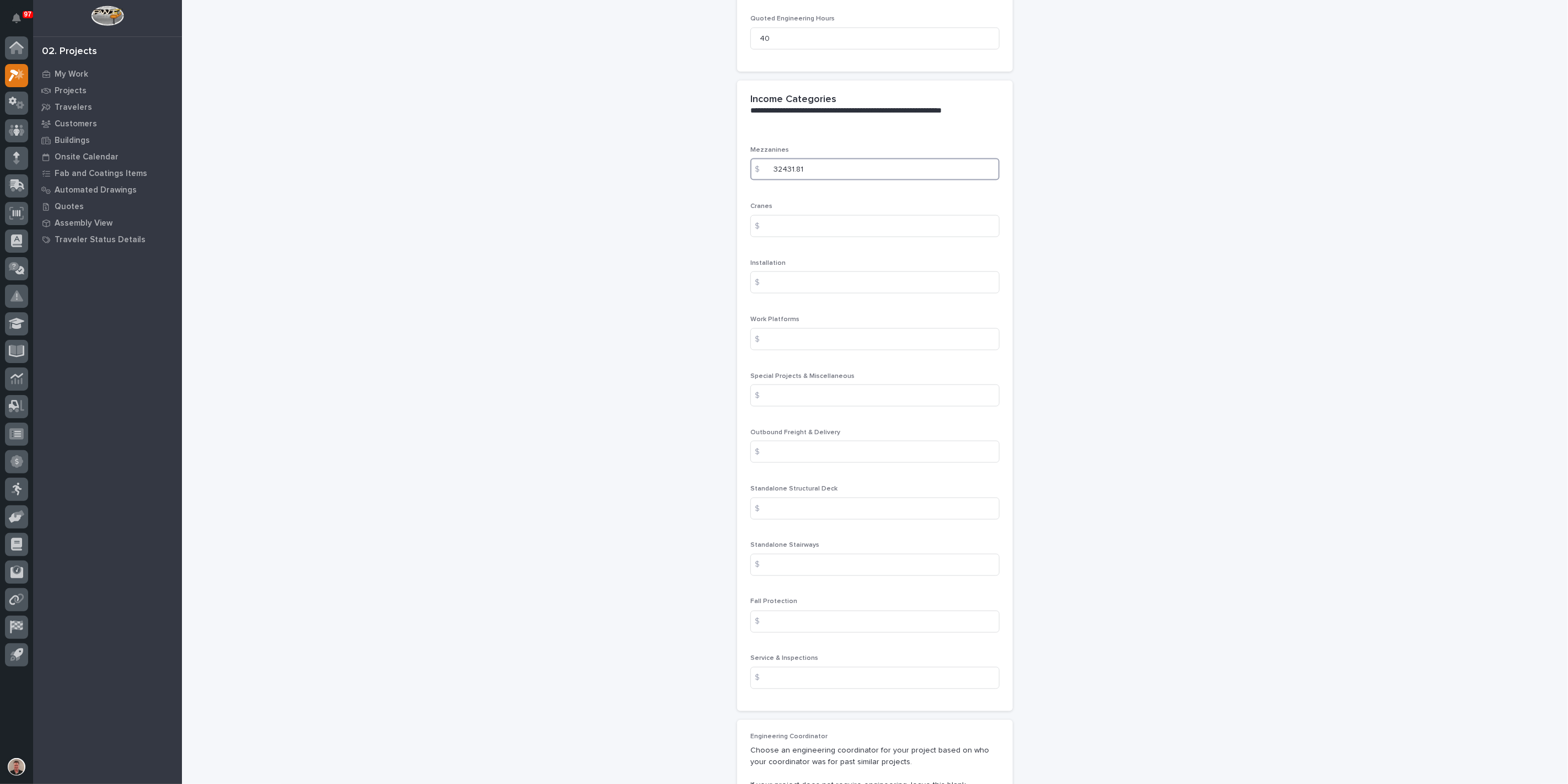
scroll to position [1226, 0]
type input "32431.81"
click at [789, 289] on input at bounding box center [875, 278] width 249 height 22
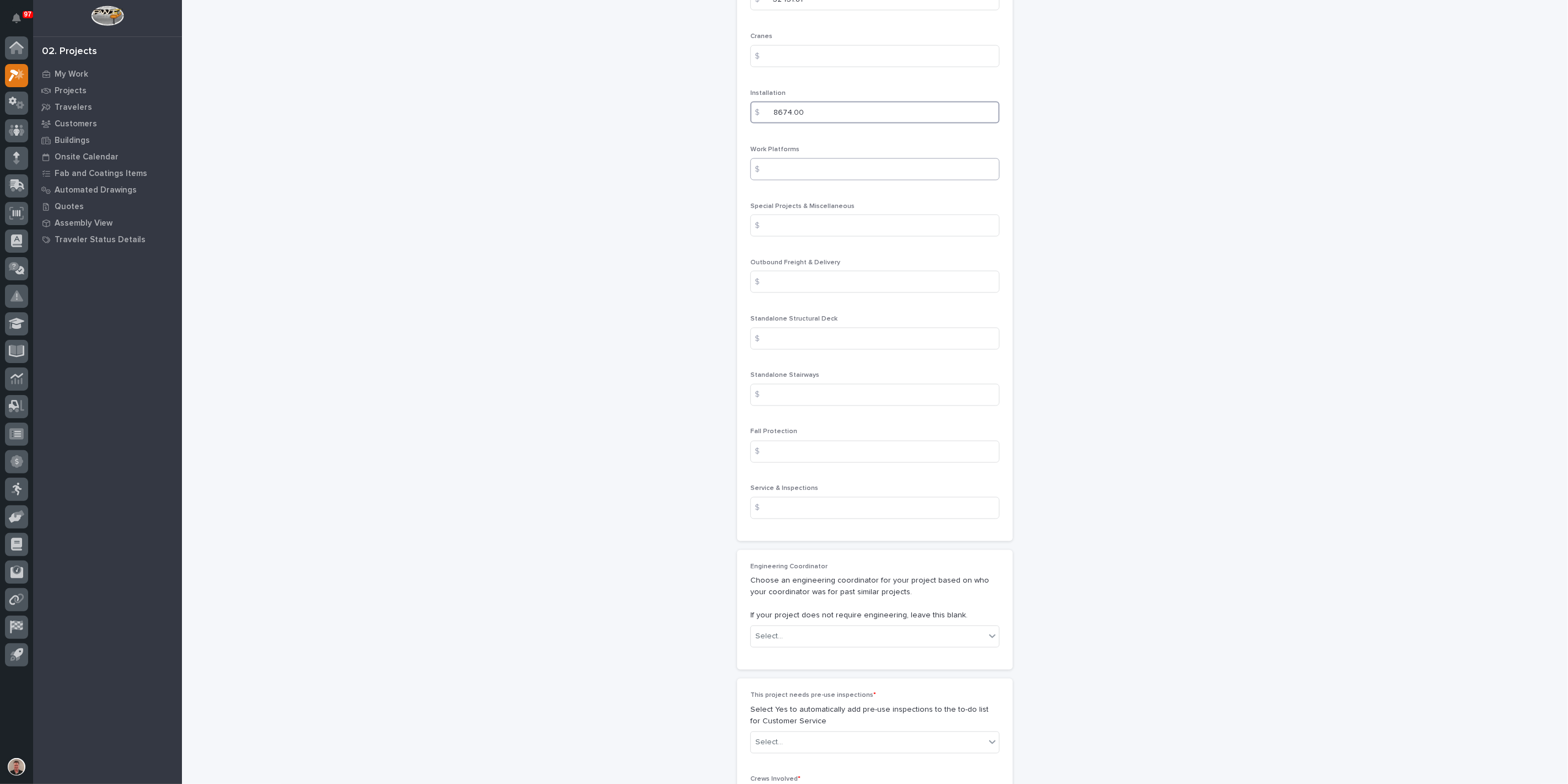
scroll to position [1409, 0]
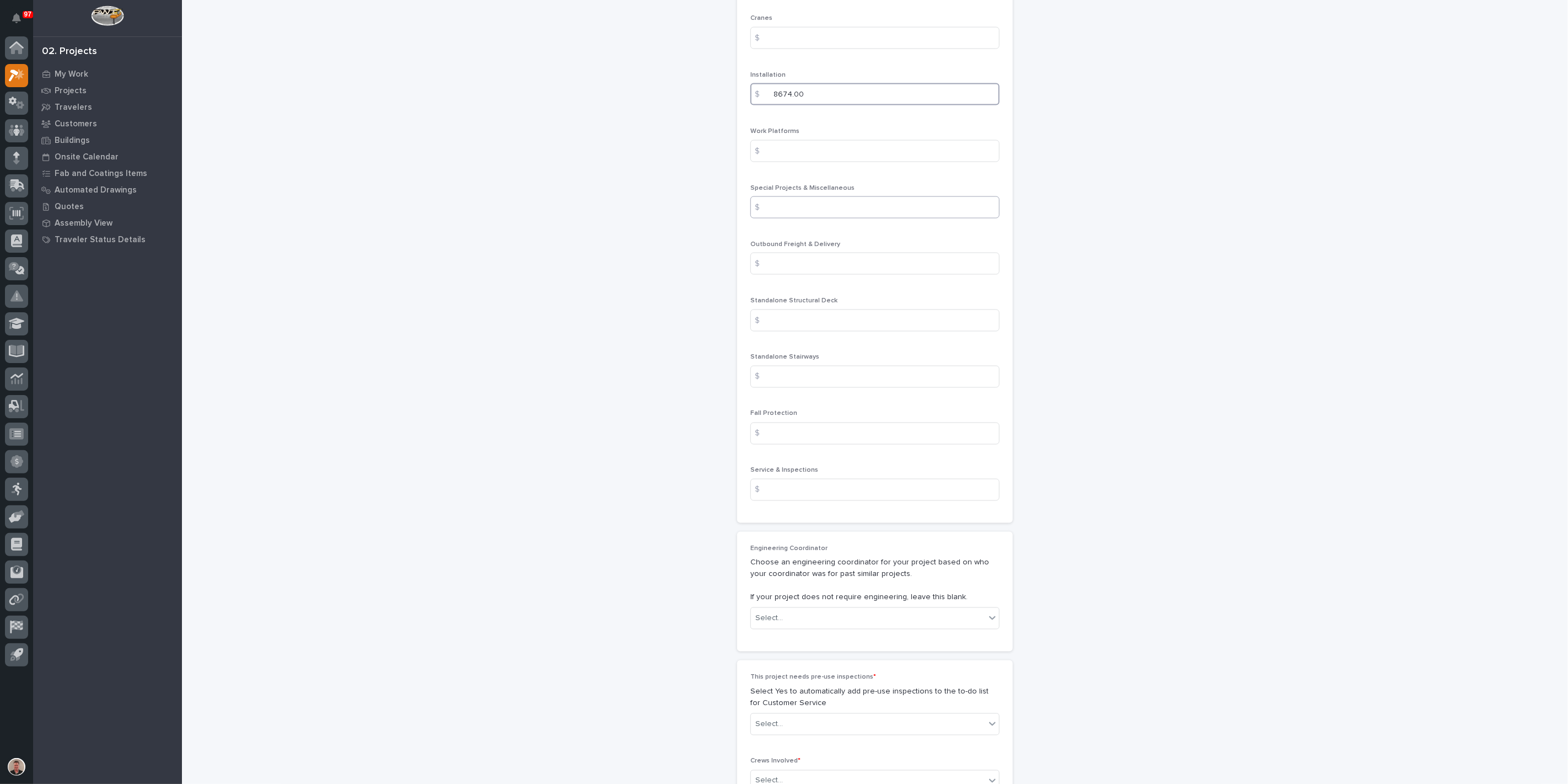
type input "8674.00"
click at [788, 218] on input at bounding box center [875, 207] width 249 height 22
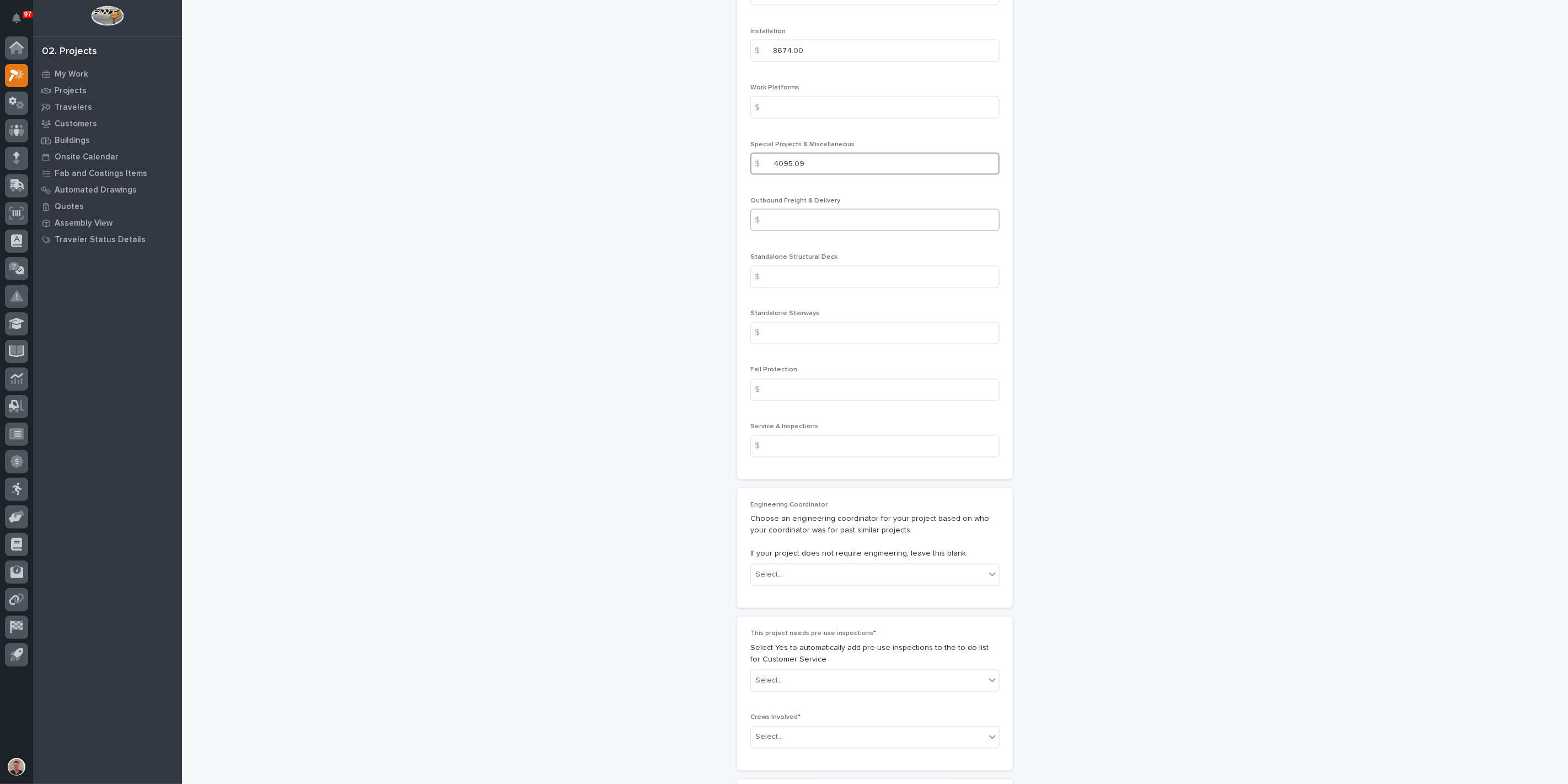
scroll to position [1470, 0]
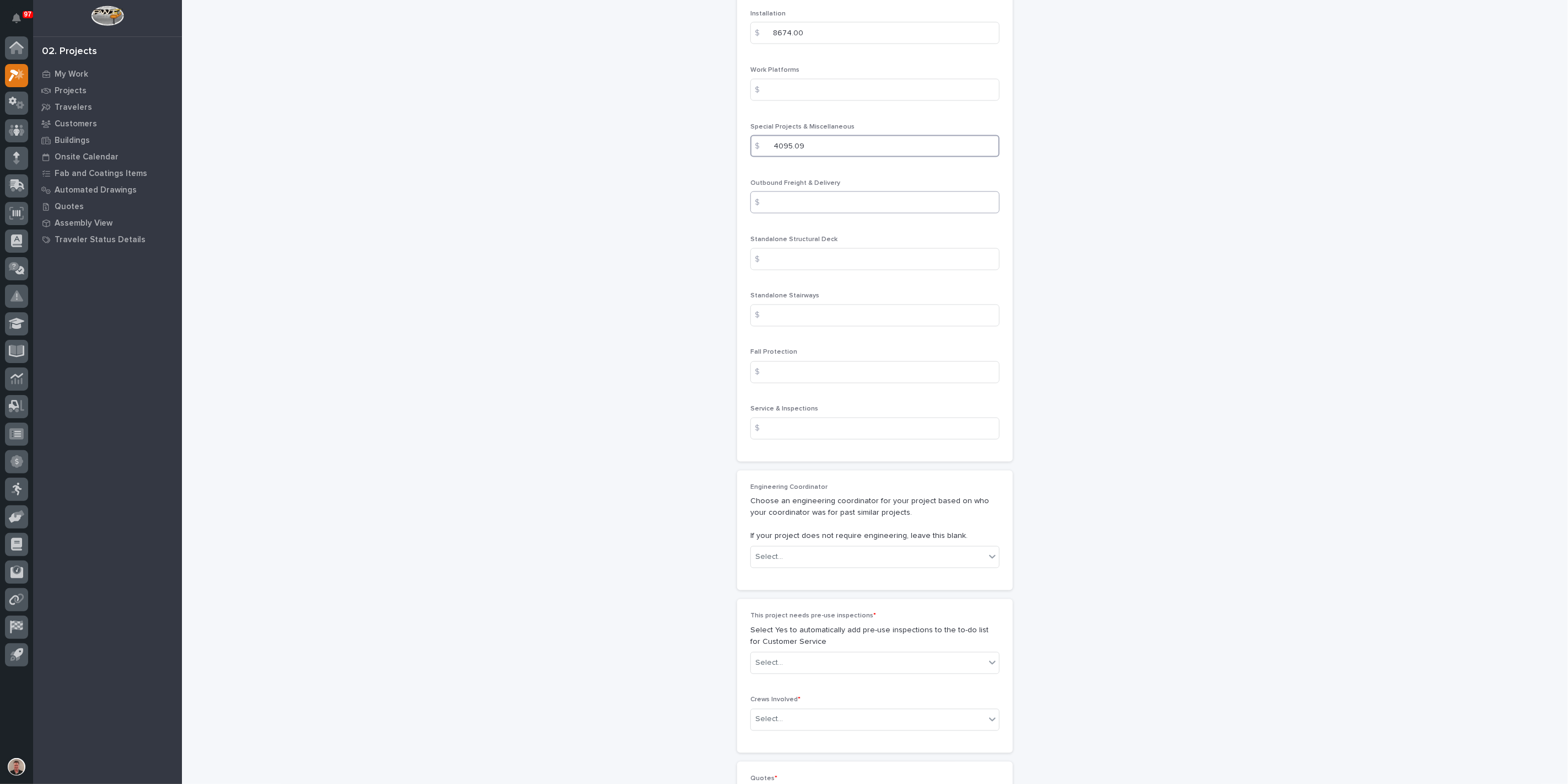
type input "4095.09"
click at [786, 213] on input at bounding box center [875, 202] width 249 height 22
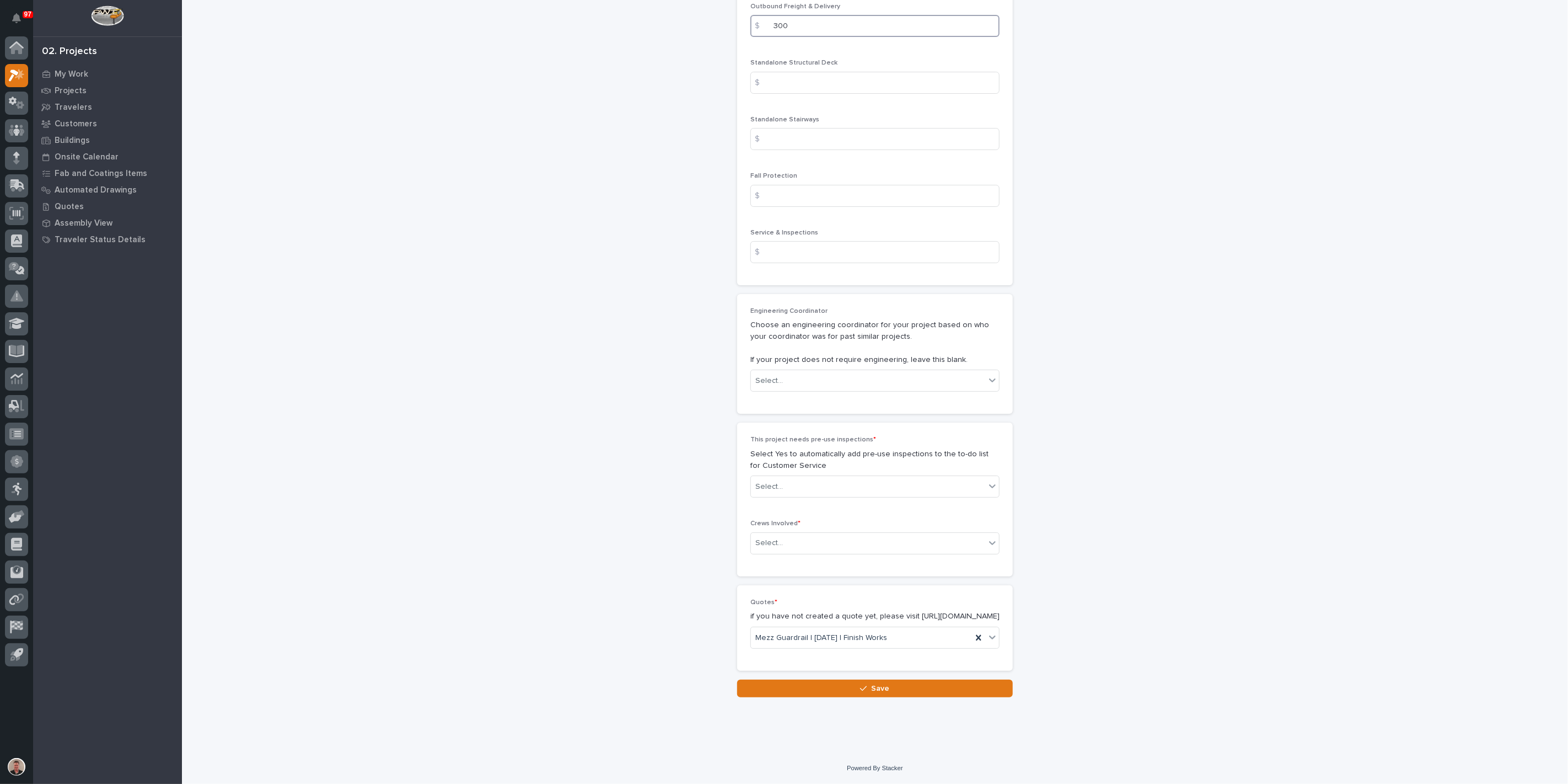
scroll to position [1961, 0]
type input "300"
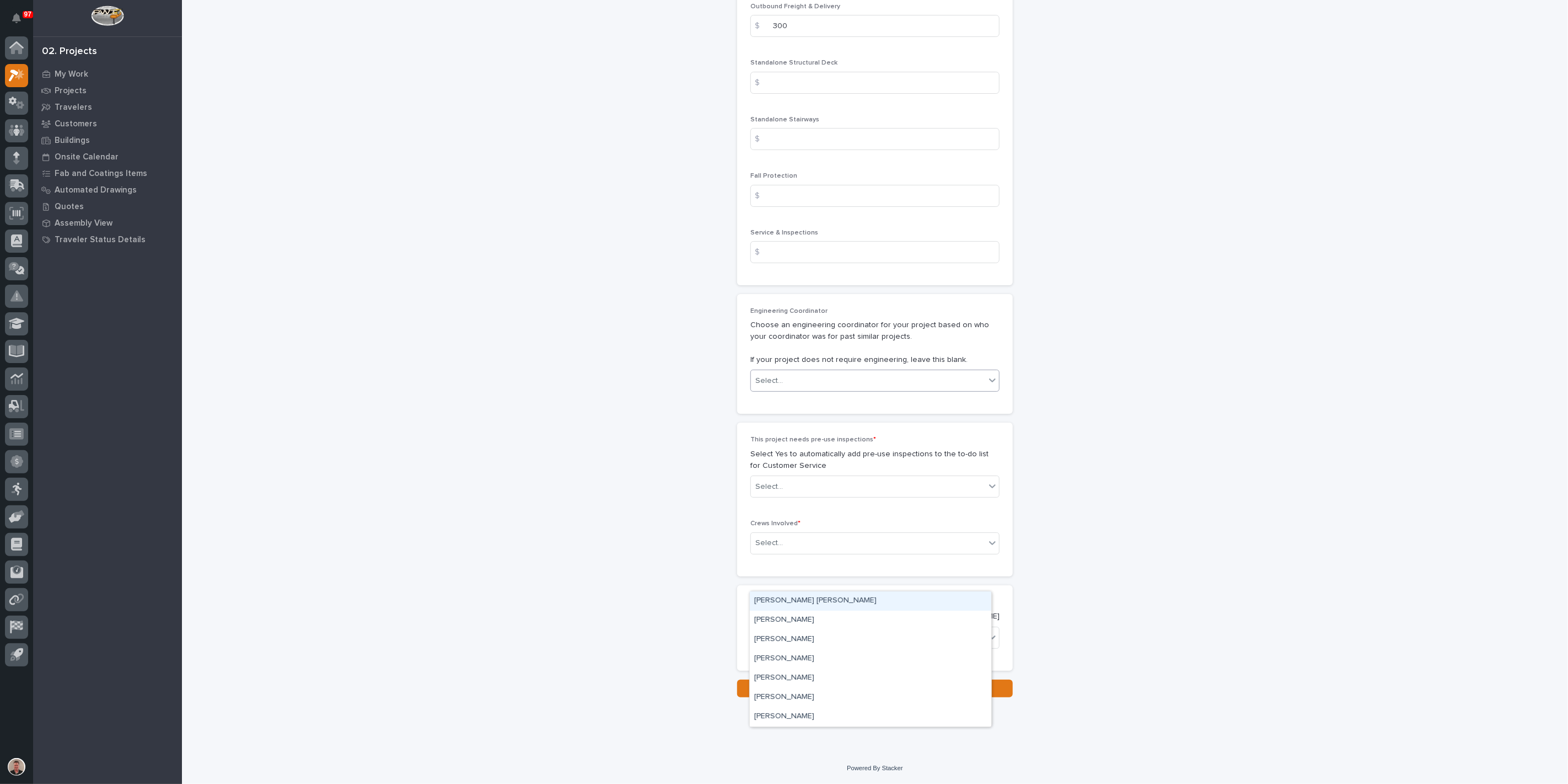
click at [811, 390] on div "Select..." at bounding box center [867, 381] width 234 height 18
drag, startPoint x: 794, startPoint y: 667, endPoint x: 792, endPoint y: 677, distance: 10.2
click at [792, 677] on div "[PERSON_NAME]" at bounding box center [870, 678] width 242 height 19
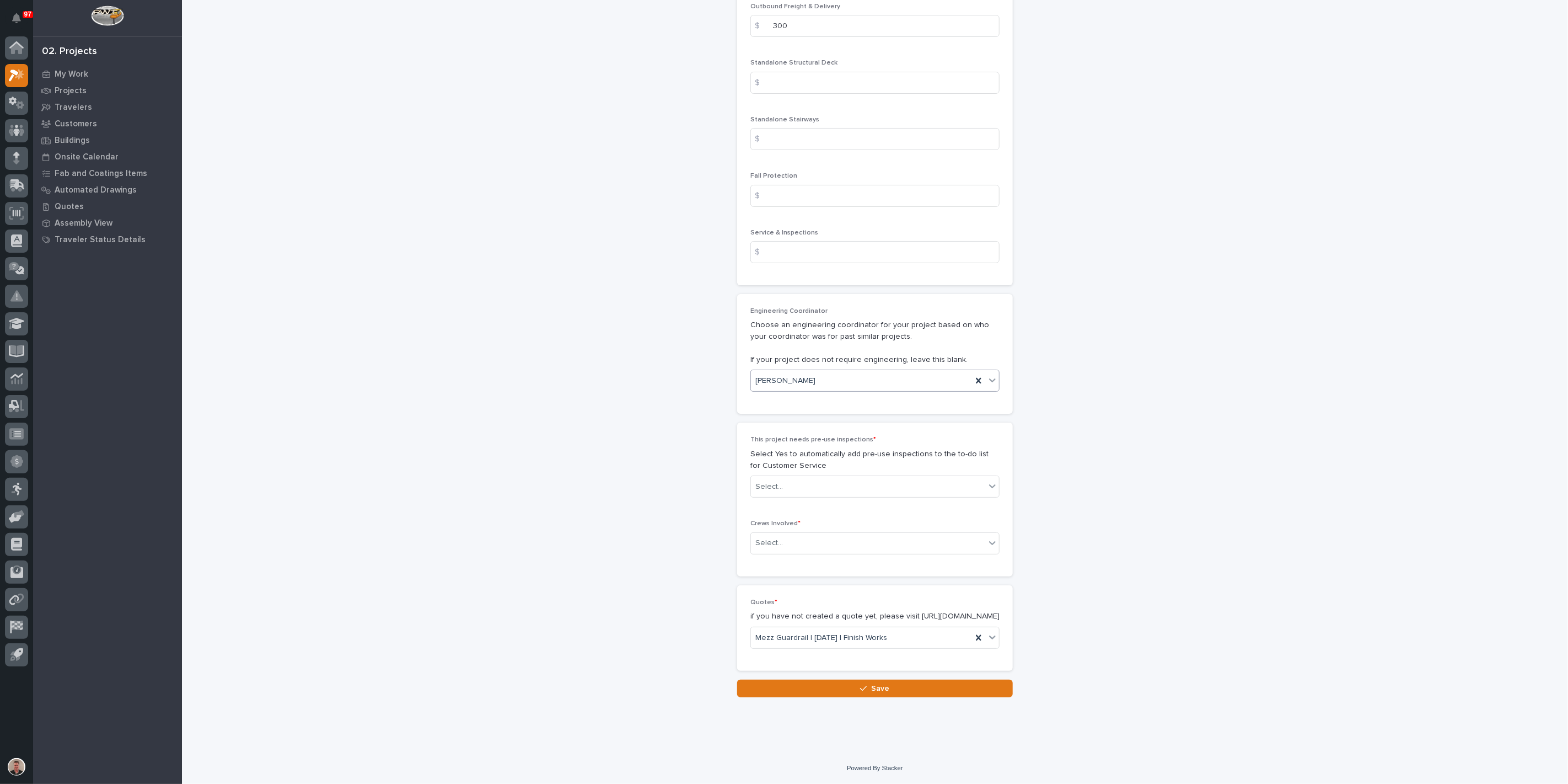
scroll to position [2083, 0]
click at [849, 496] on div "Select..." at bounding box center [867, 487] width 234 height 18
click at [825, 627] on div "No" at bounding box center [870, 624] width 242 height 19
click at [819, 552] on div "Select..." at bounding box center [867, 543] width 234 height 18
click at [807, 671] on div "Production" at bounding box center [870, 670] width 242 height 19
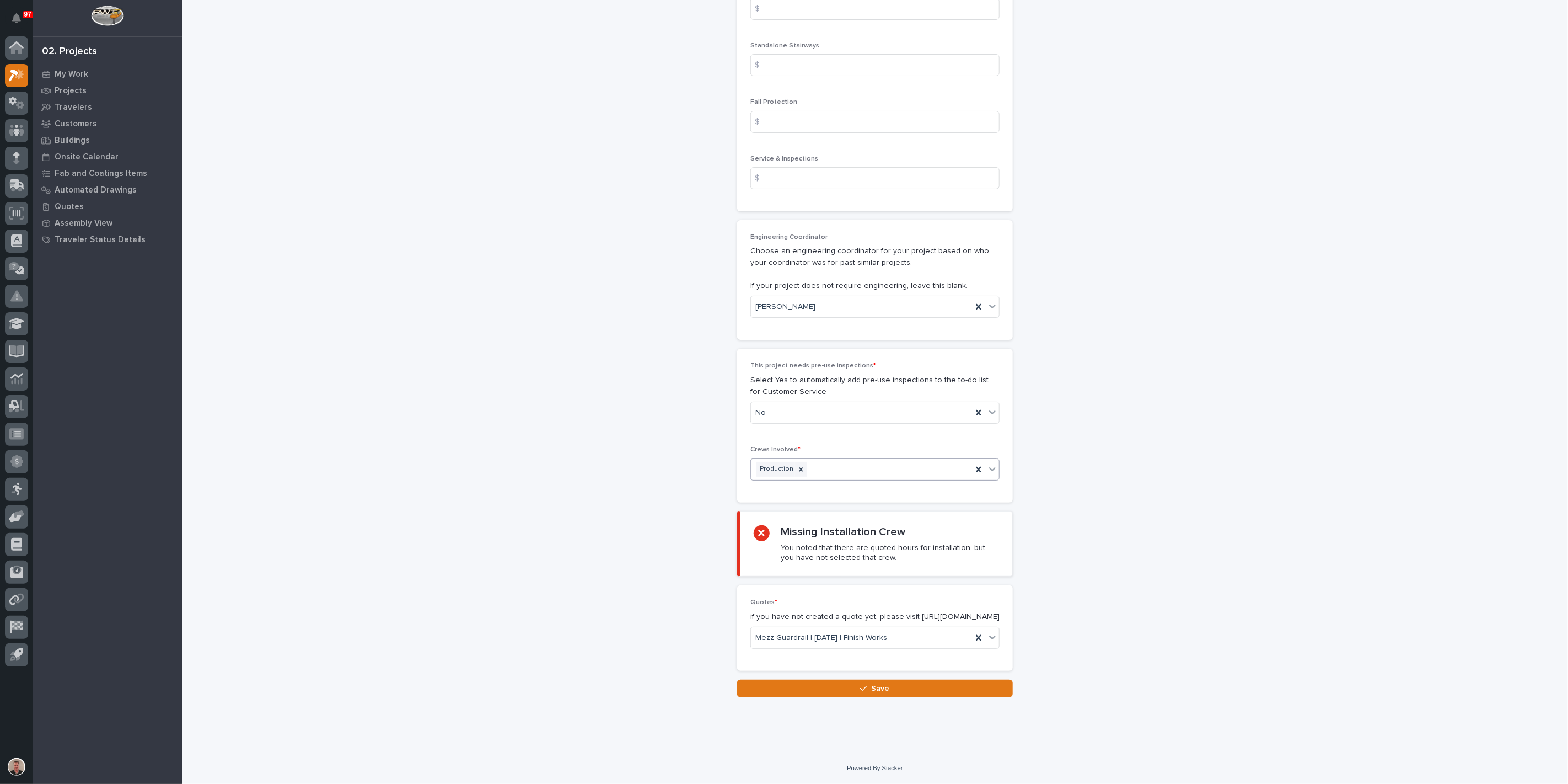
click at [843, 479] on div "Production" at bounding box center [861, 468] width 221 height 19
click at [825, 672] on div "Installation" at bounding box center [870, 670] width 242 height 19
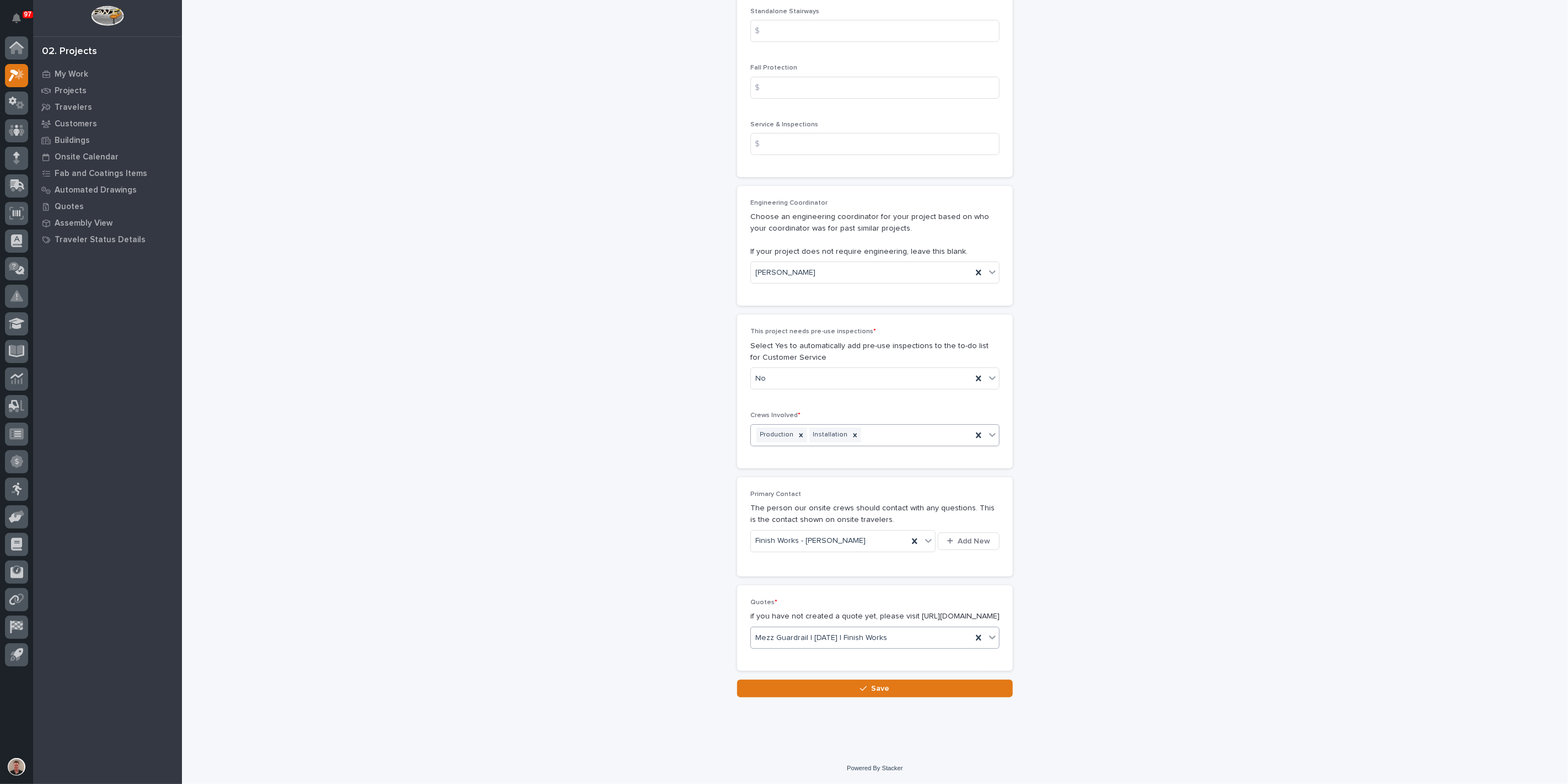
scroll to position [2375, 0]
click at [860, 686] on icon "button" at bounding box center [863, 689] width 7 height 5
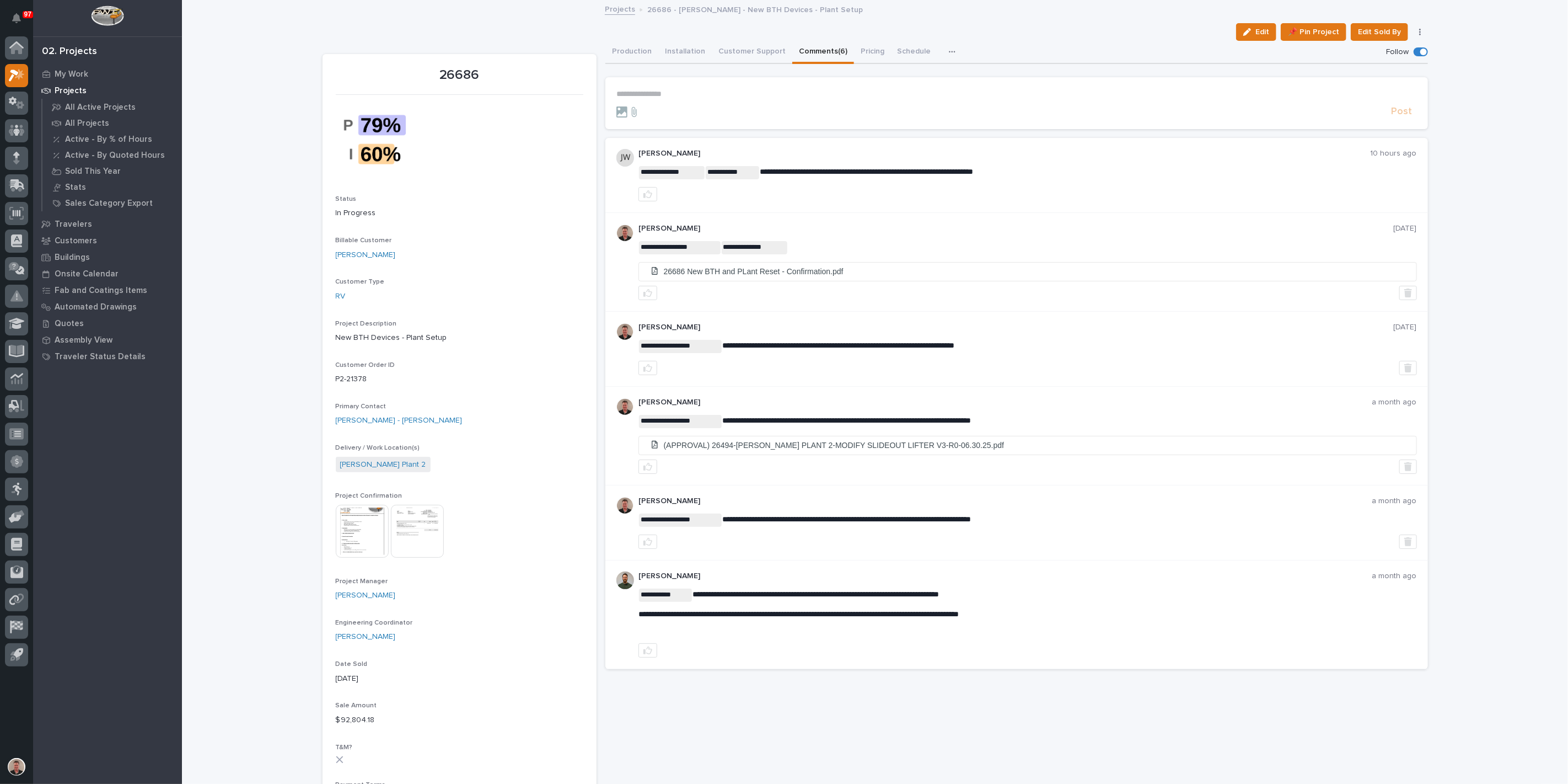
click at [658, 99] on p "**********" at bounding box center [1016, 94] width 801 height 9
click at [661, 129] on span "[PERSON_NAME]" at bounding box center [650, 126] width 61 height 8
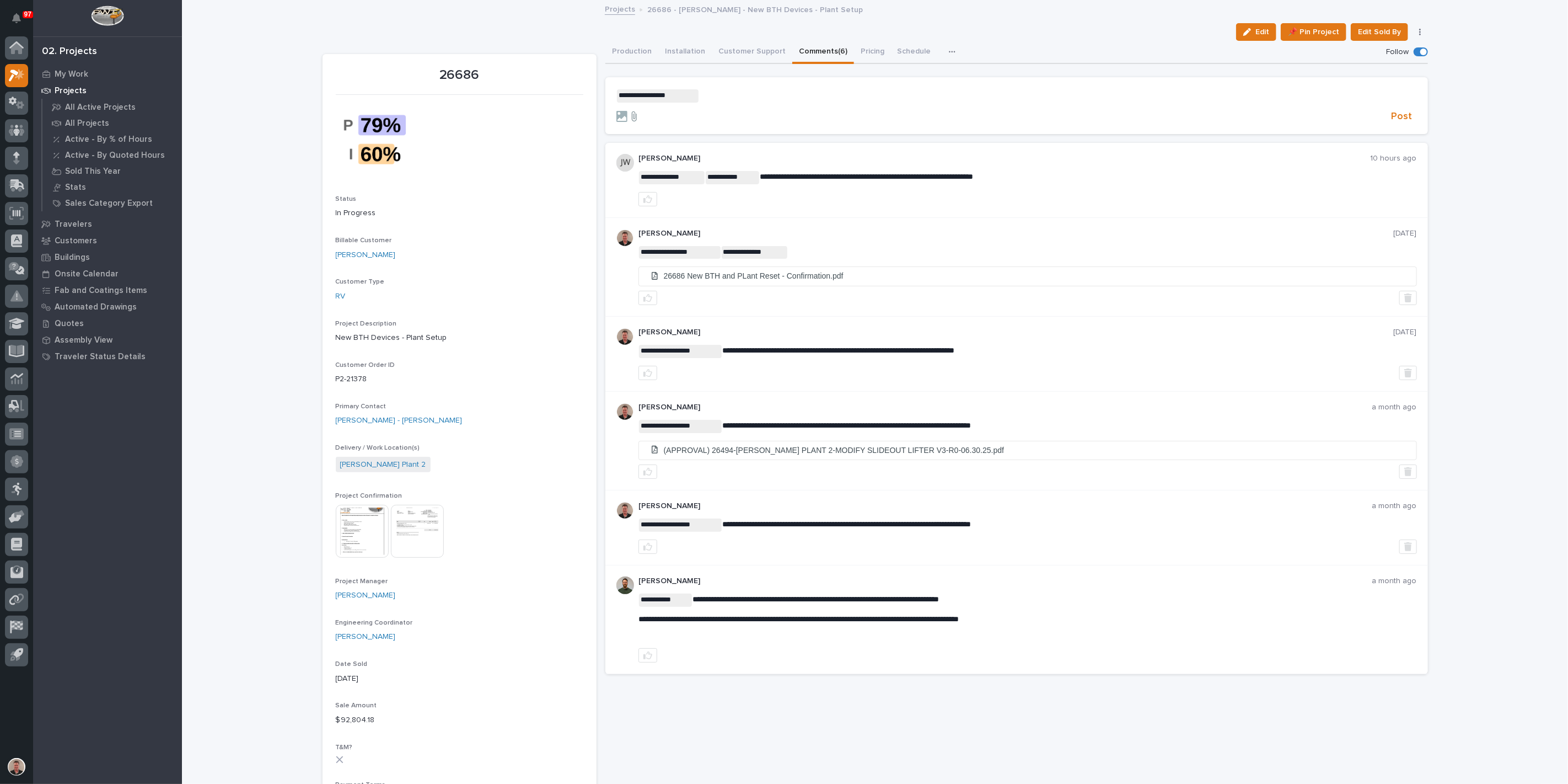
click at [633, 122] on icon at bounding box center [633, 116] width 13 height 11
click at [627, 111] on input "file" at bounding box center [627, 111] width 0 height 0
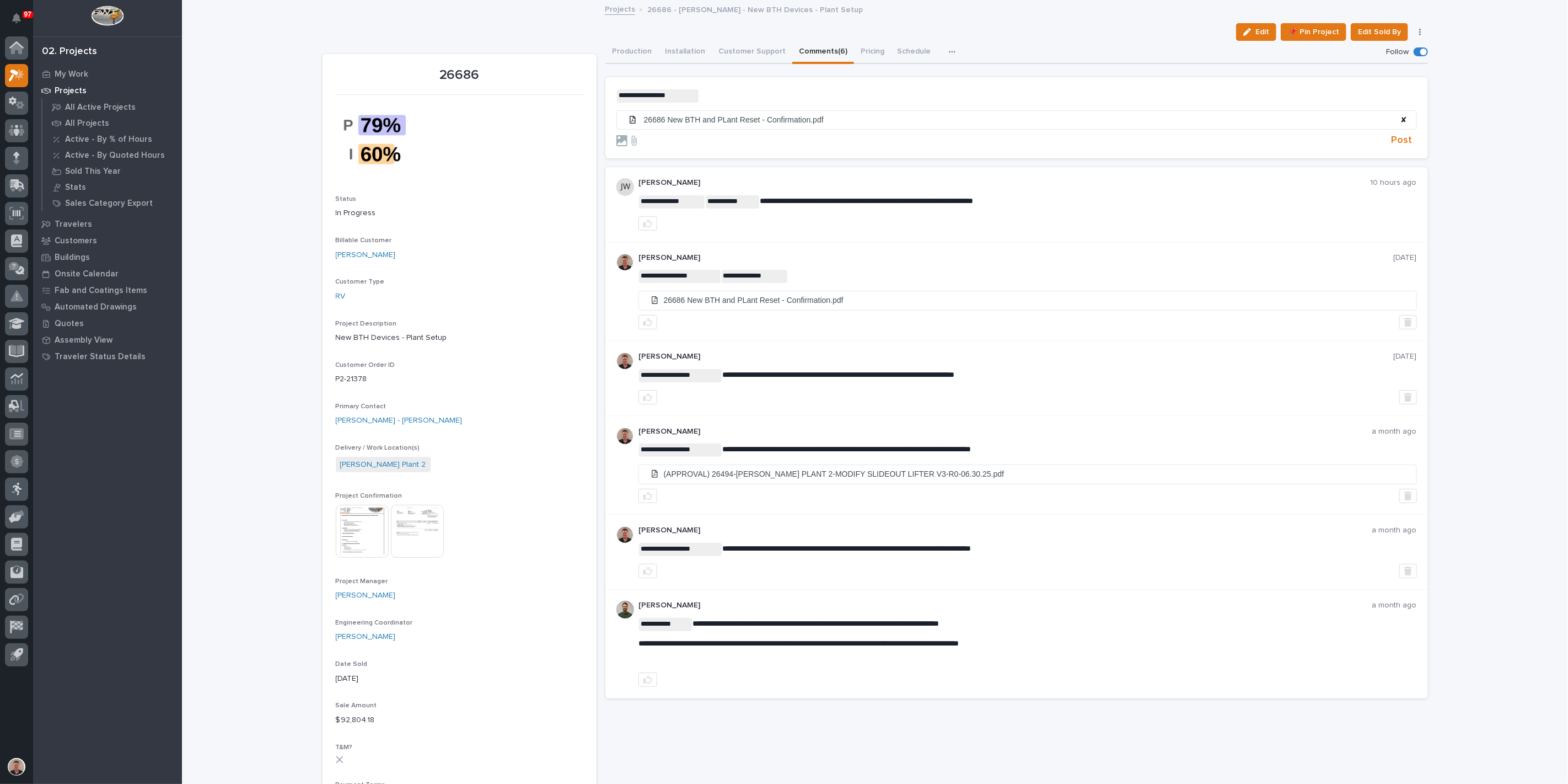
click at [733, 103] on p "**********" at bounding box center [1016, 95] width 801 height 13
click at [1391, 147] on span "Post" at bounding box center [1401, 141] width 21 height 13
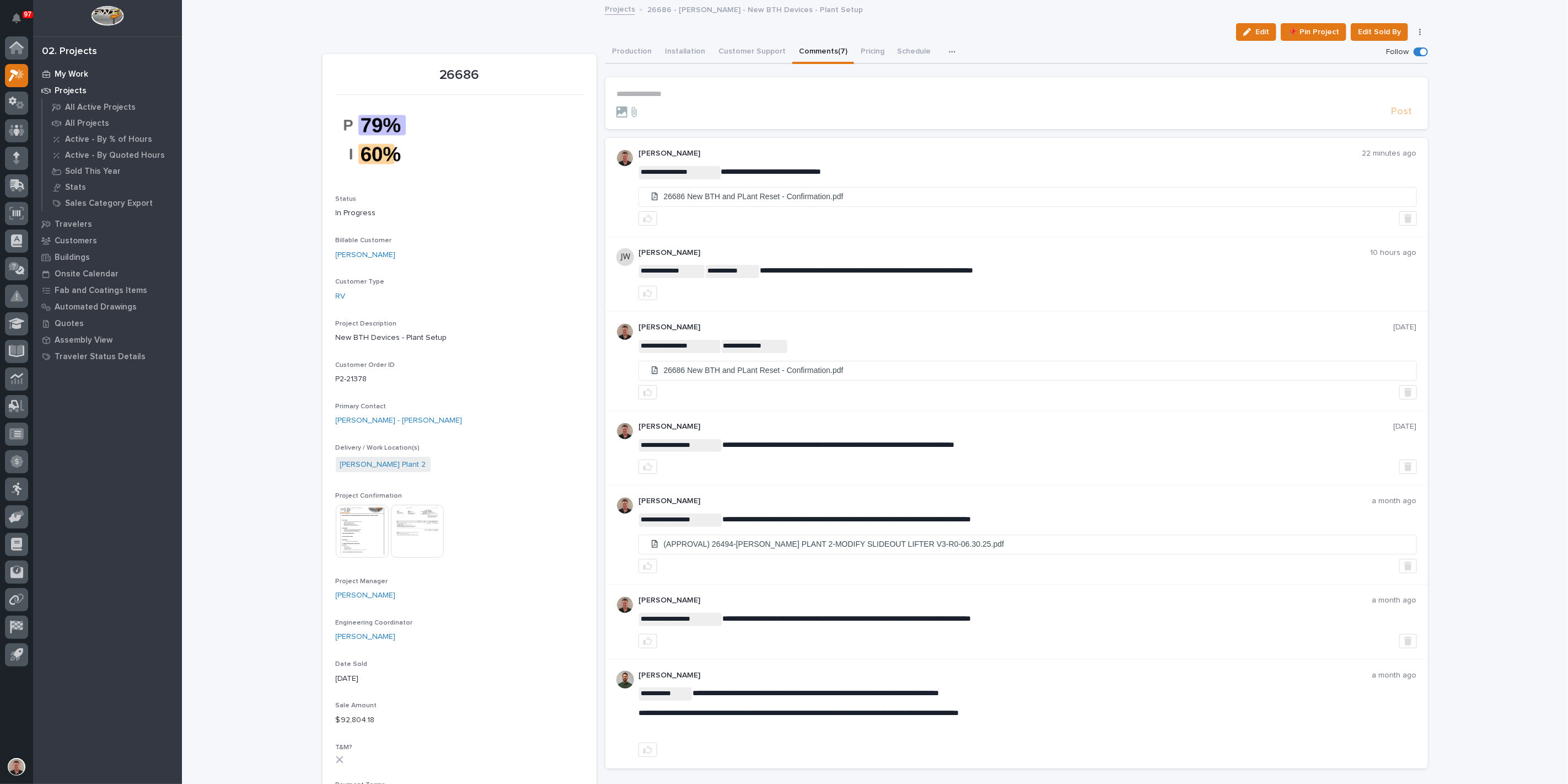
click at [81, 76] on p "My Work" at bounding box center [71, 74] width 34 height 10
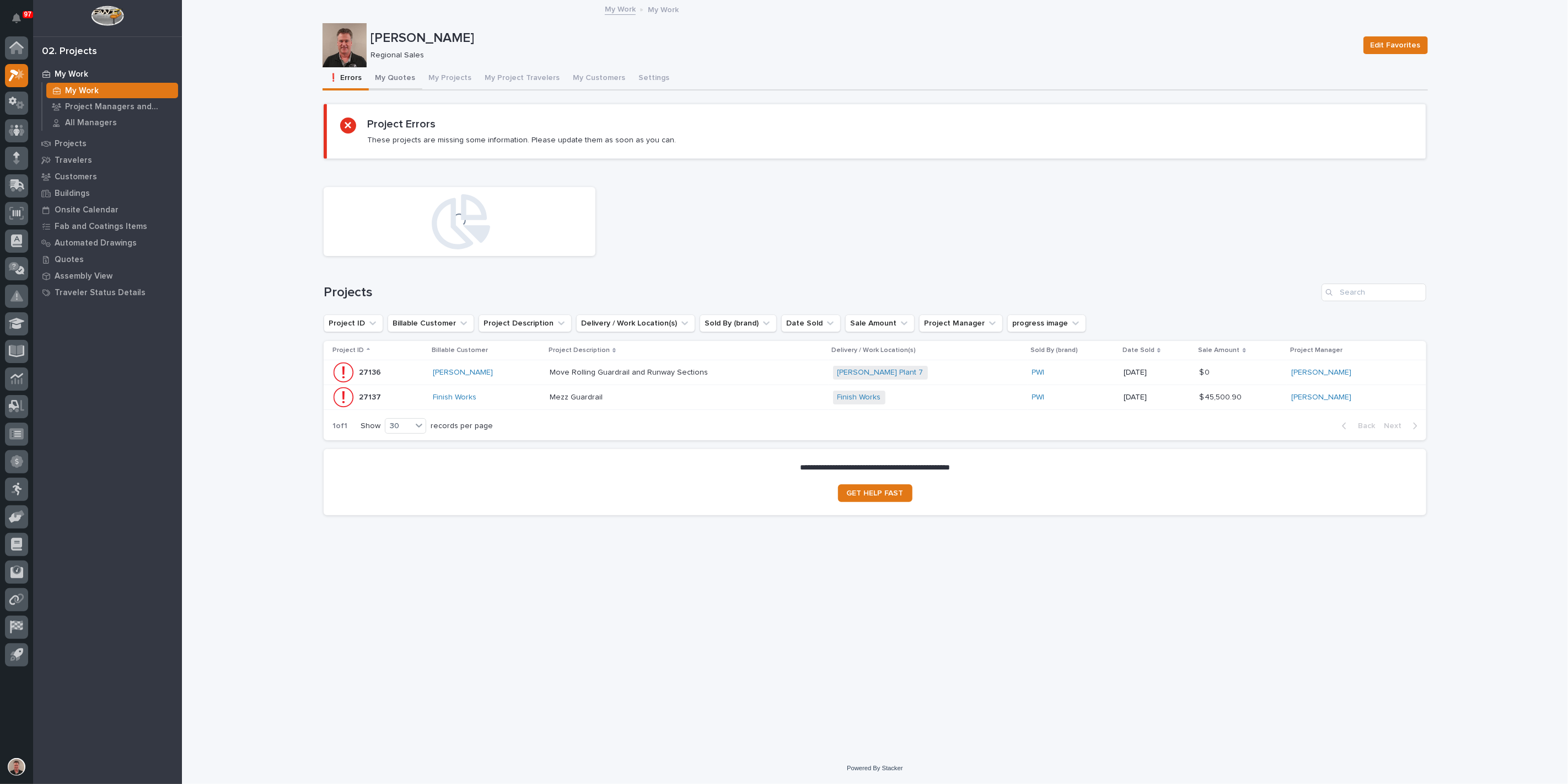
click at [402, 85] on button "My Quotes" at bounding box center [396, 79] width 54 height 23
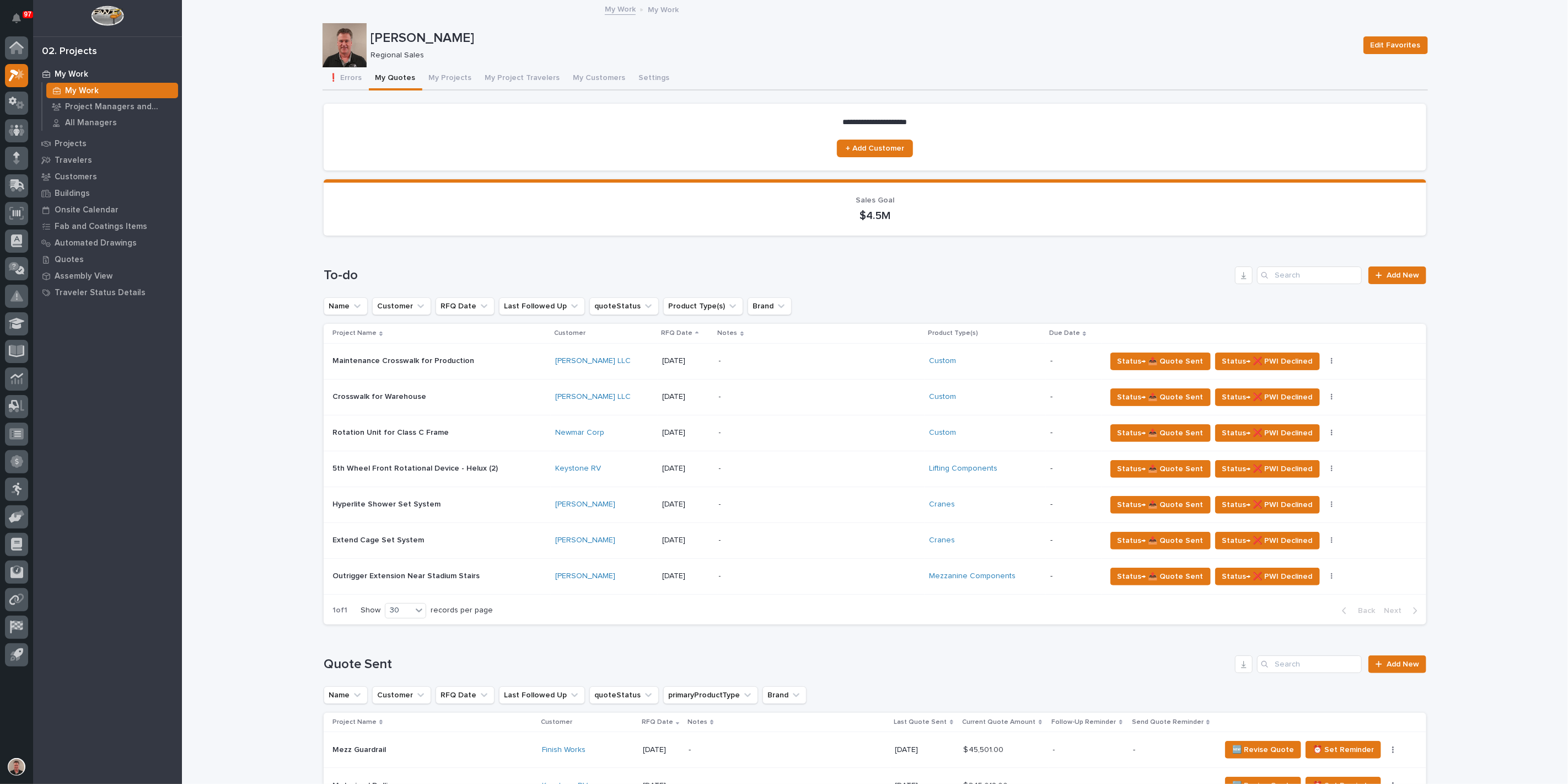
scroll to position [122, 0]
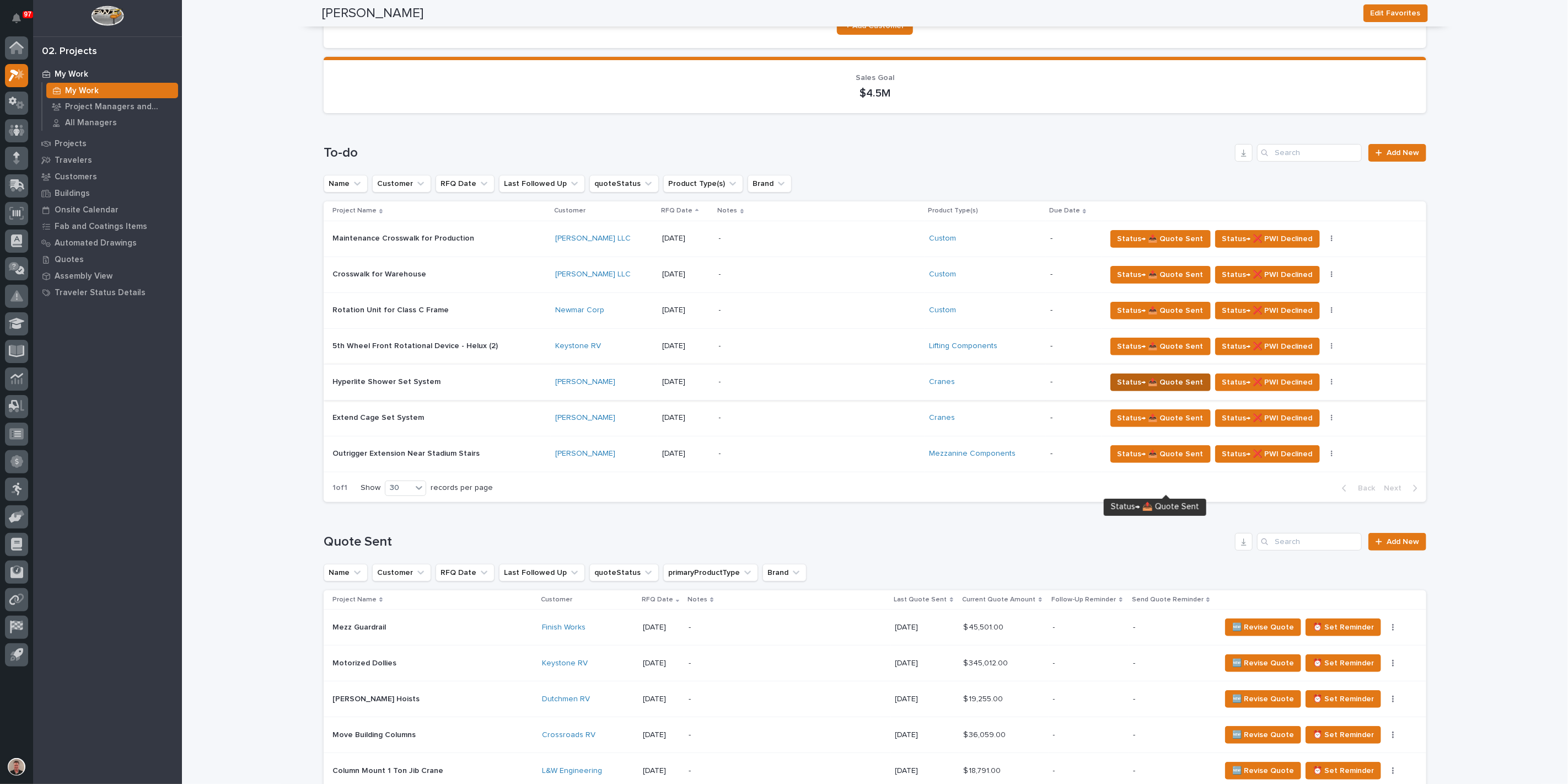
click at [1193, 389] on span "Status→ 📤 Quote Sent" at bounding box center [1160, 382] width 86 height 13
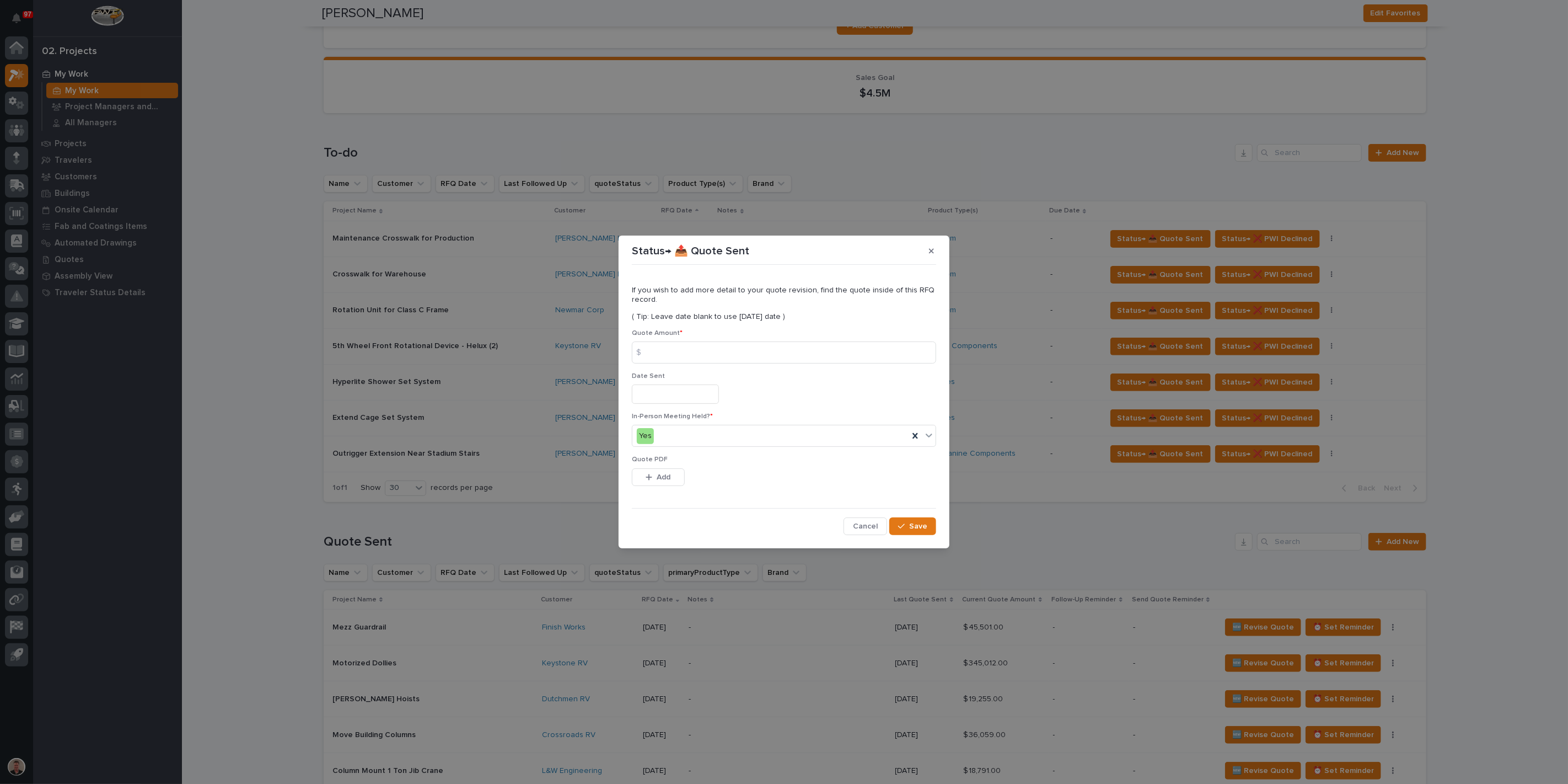
click at [655, 397] on input "text" at bounding box center [675, 394] width 87 height 19
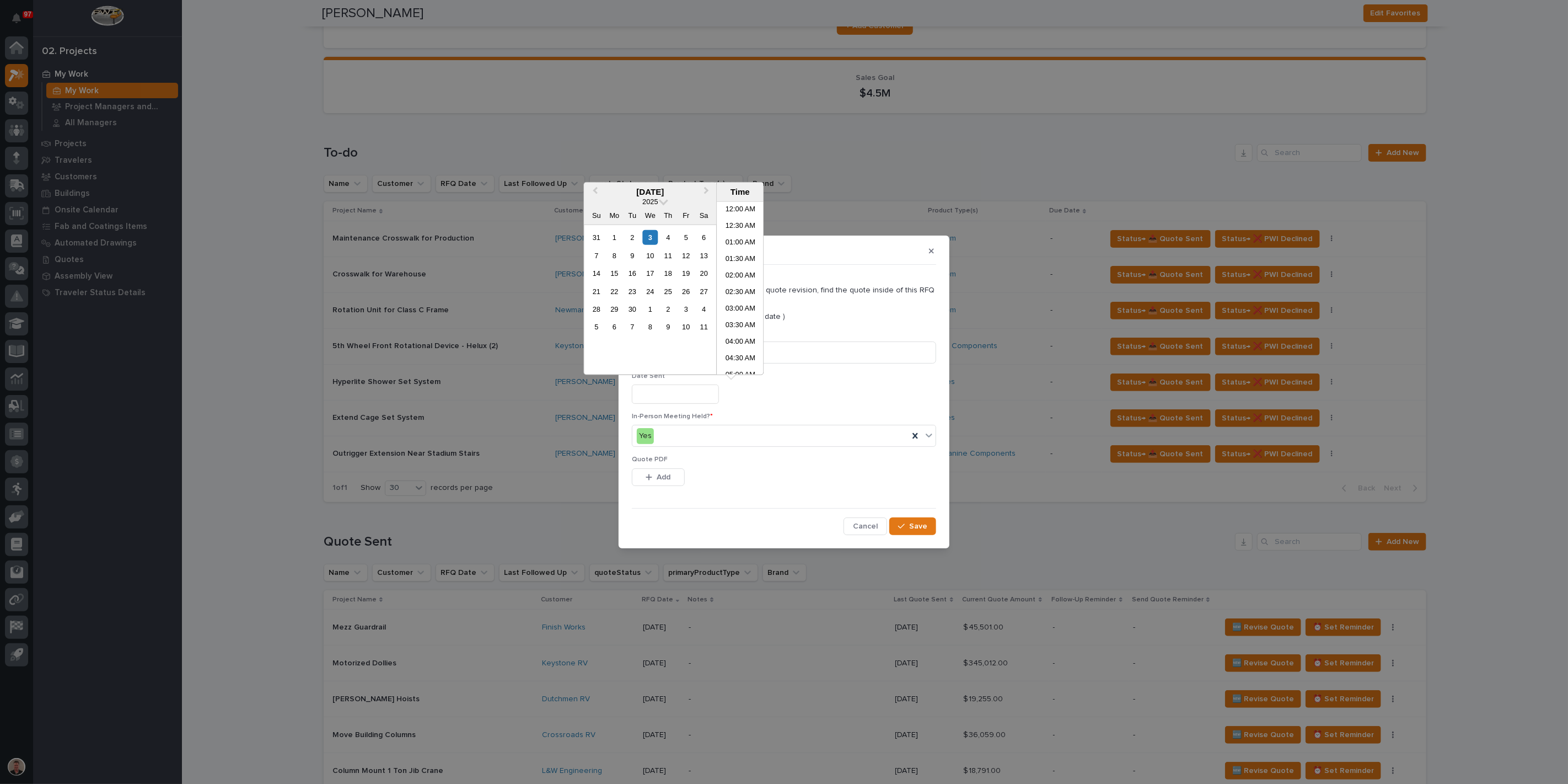
scroll to position [435, 0]
click at [643, 245] on div "3" at bounding box center [650, 237] width 15 height 15
type input "**********"
click at [806, 342] on input at bounding box center [784, 352] width 305 height 22
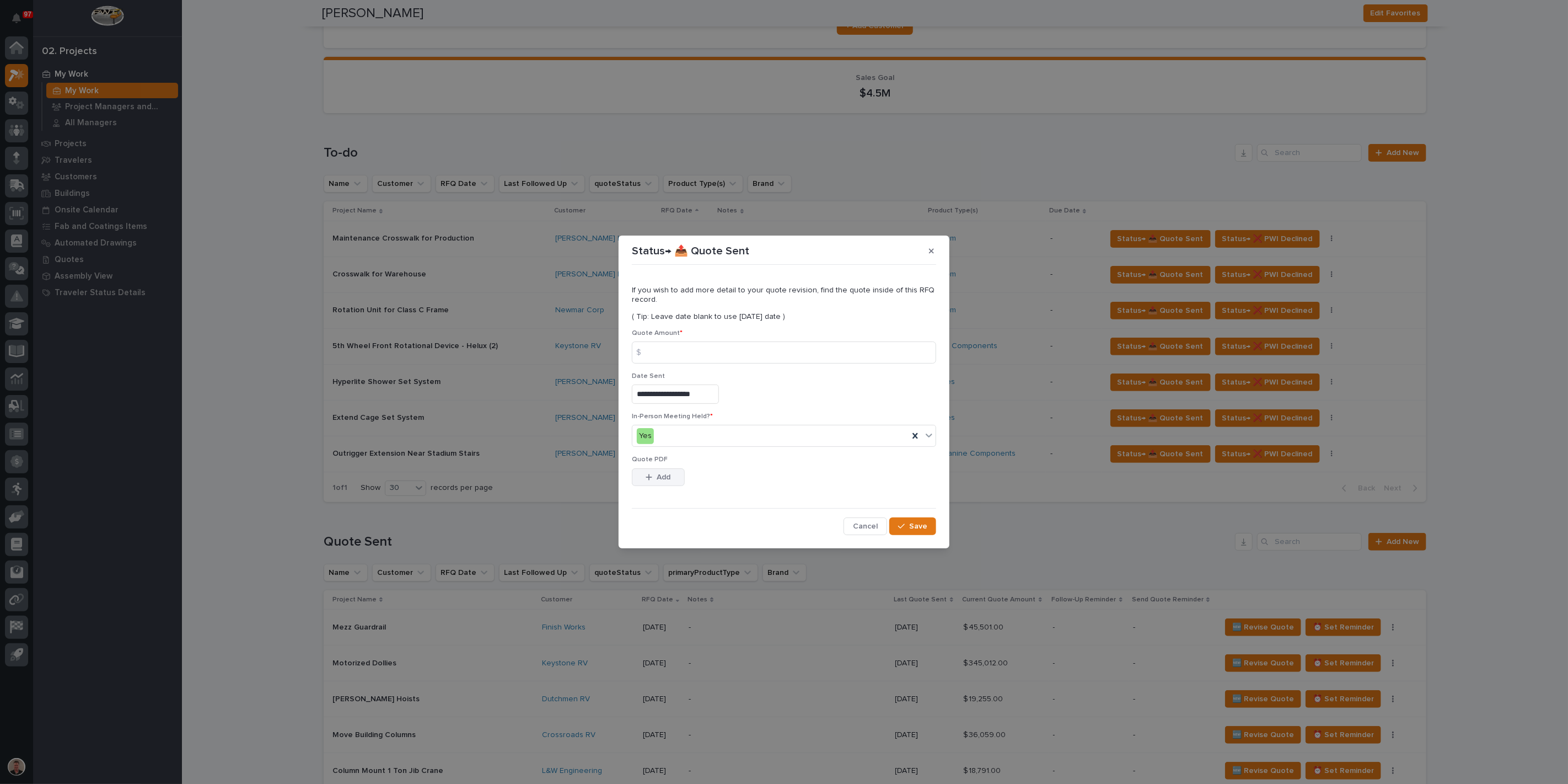
click at [668, 482] on span "Add" at bounding box center [664, 477] width 14 height 10
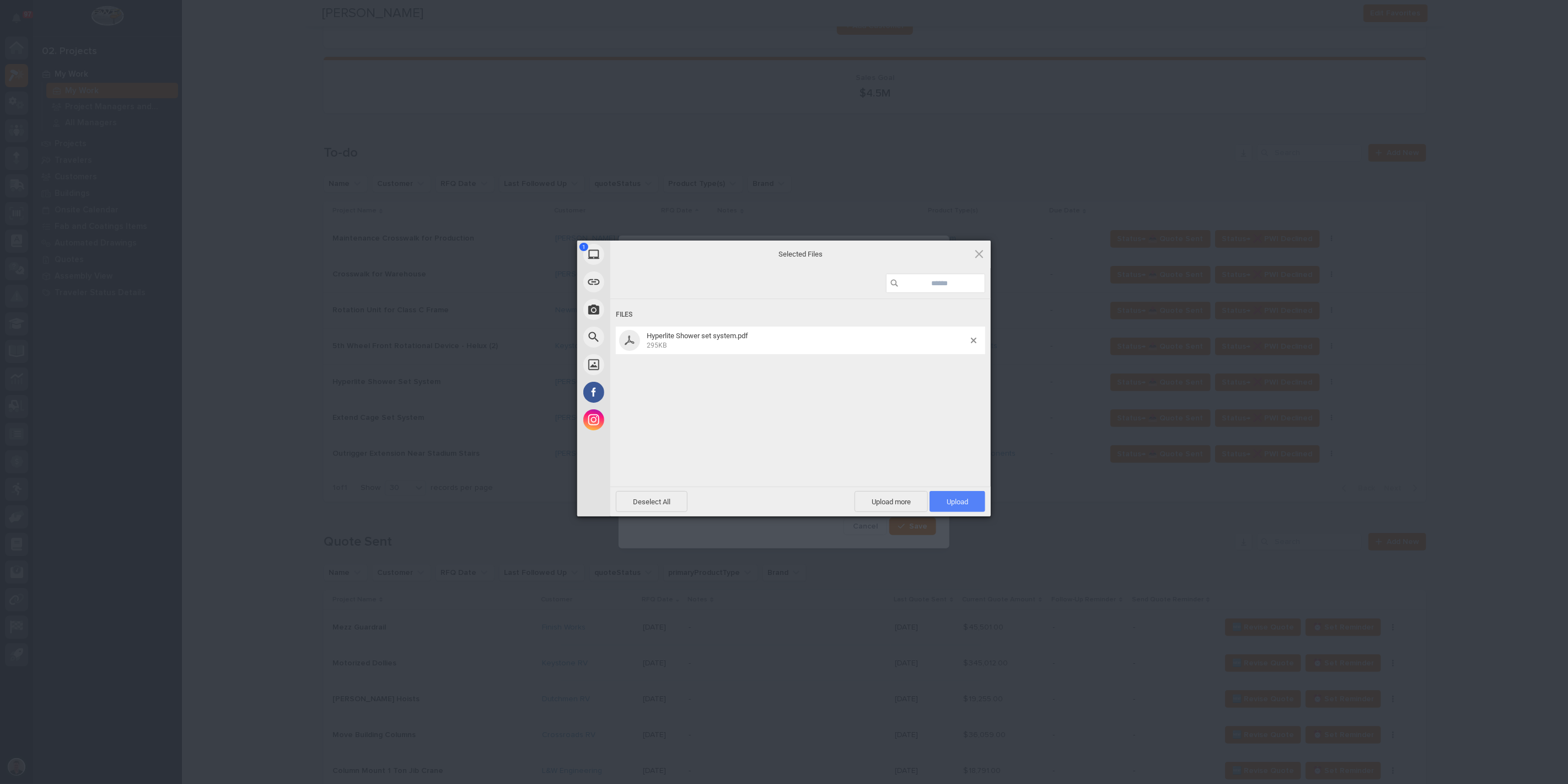
click at [949, 498] on span "Upload 1" at bounding box center [957, 501] width 21 height 8
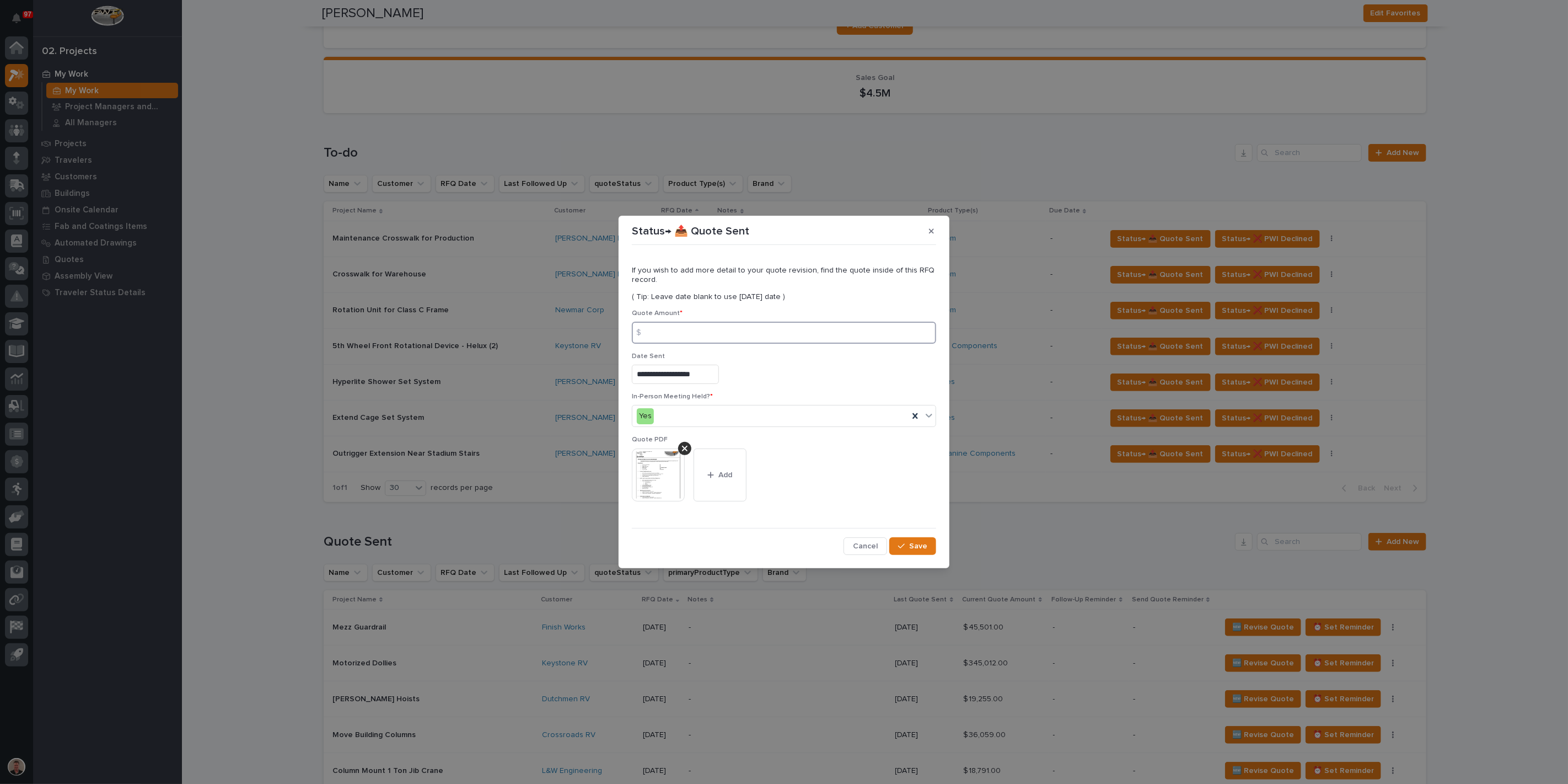
click at [669, 342] on input at bounding box center [784, 332] width 305 height 22
type input "28914.00"
click at [909, 551] on span "Save" at bounding box center [919, 546] width 18 height 10
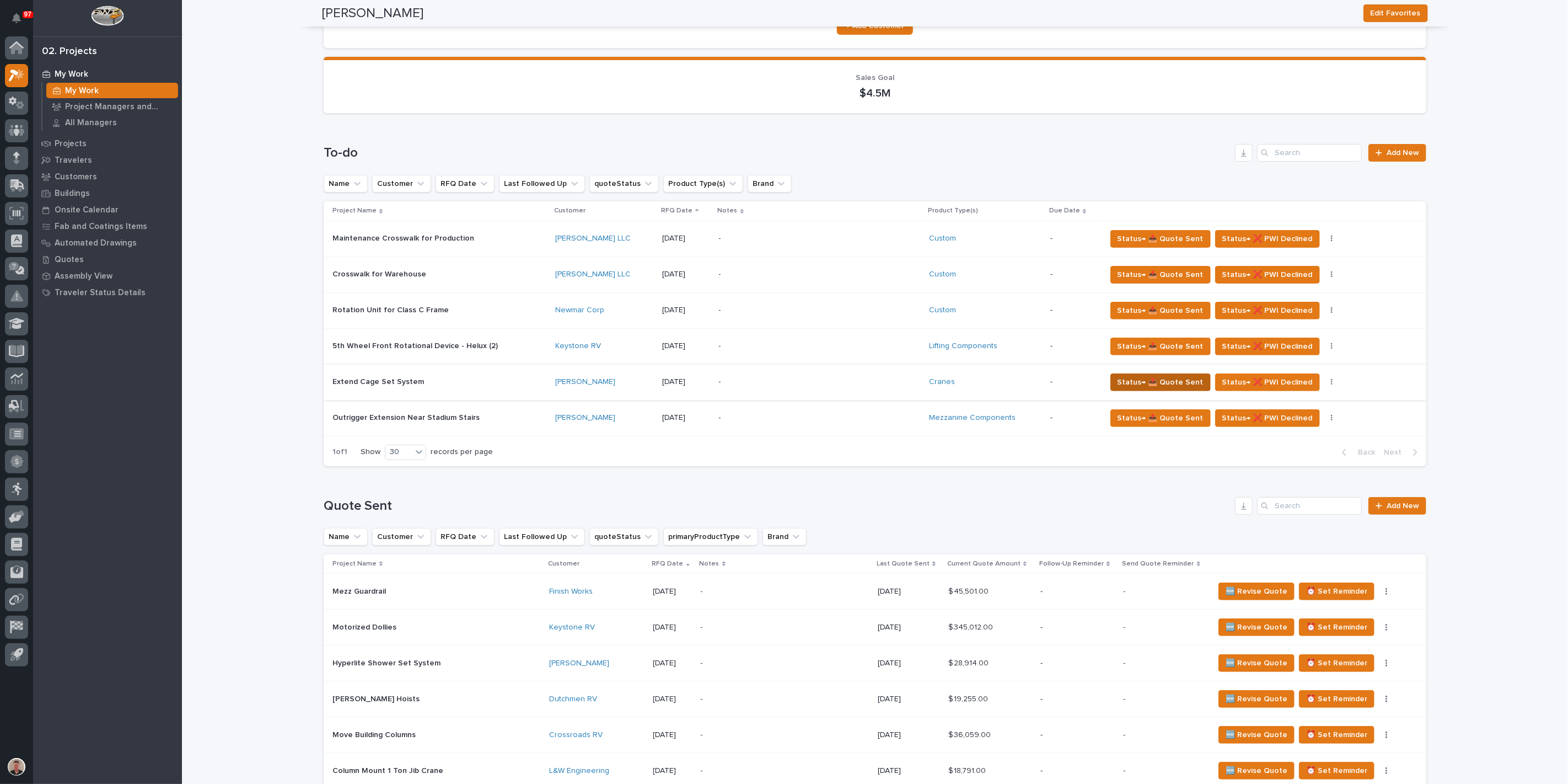
click at [1181, 389] on span "Status→ 📤 Quote Sent" at bounding box center [1160, 382] width 86 height 13
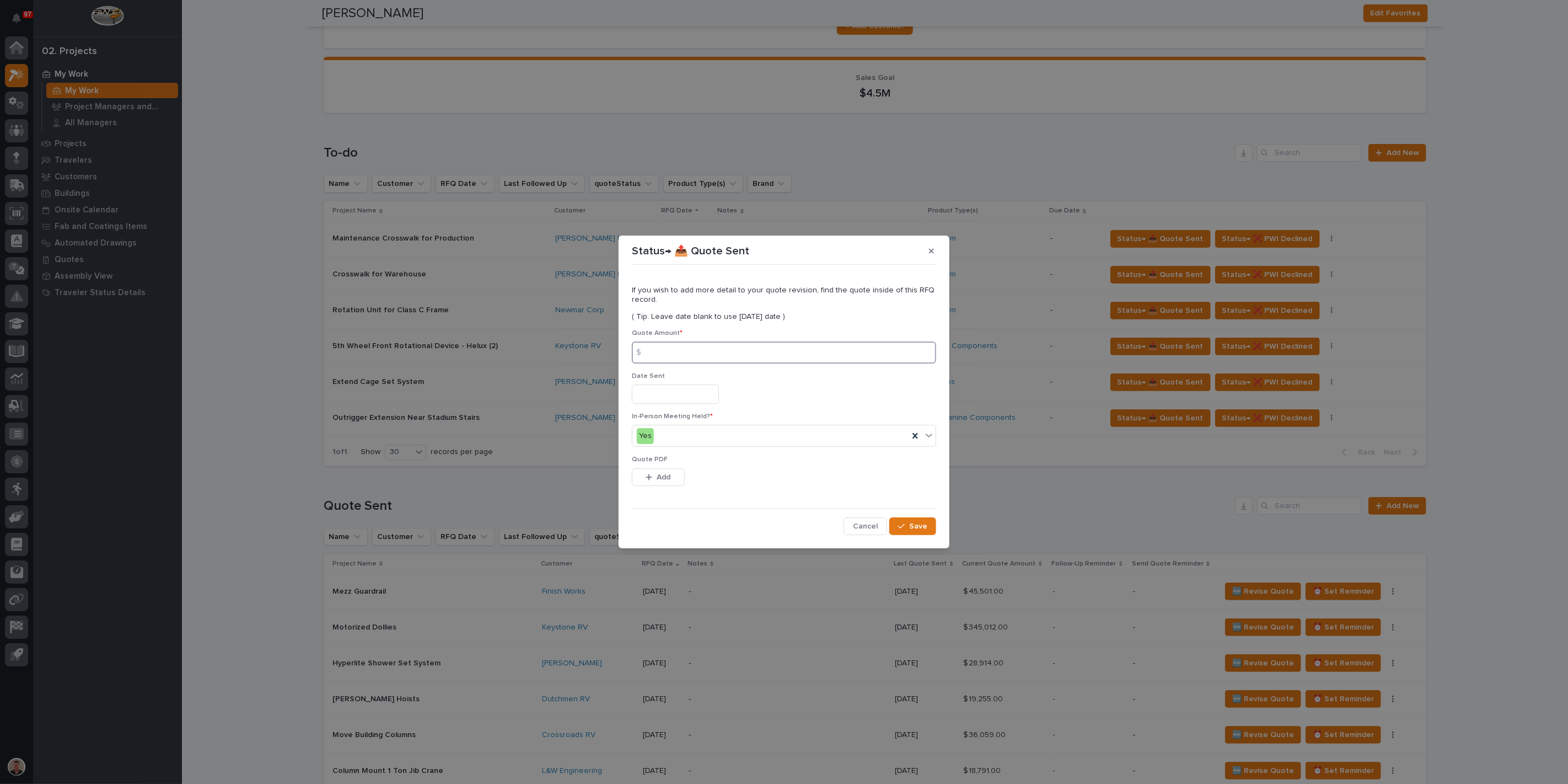
click at [671, 349] on input at bounding box center [784, 352] width 305 height 22
click at [690, 403] on input "text" at bounding box center [675, 394] width 87 height 19
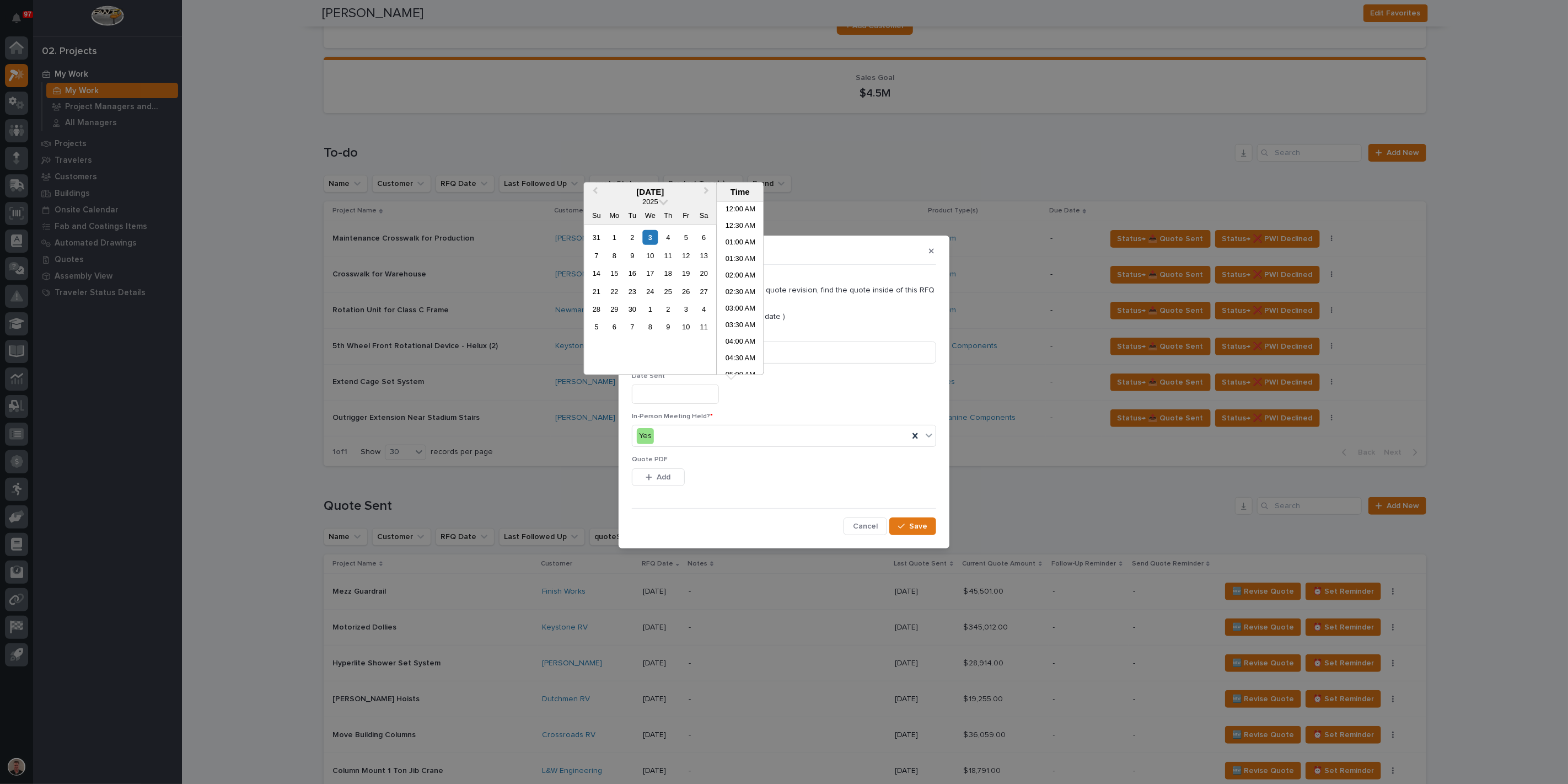
scroll to position [435, 0]
click at [643, 245] on div "3" at bounding box center [650, 237] width 15 height 15
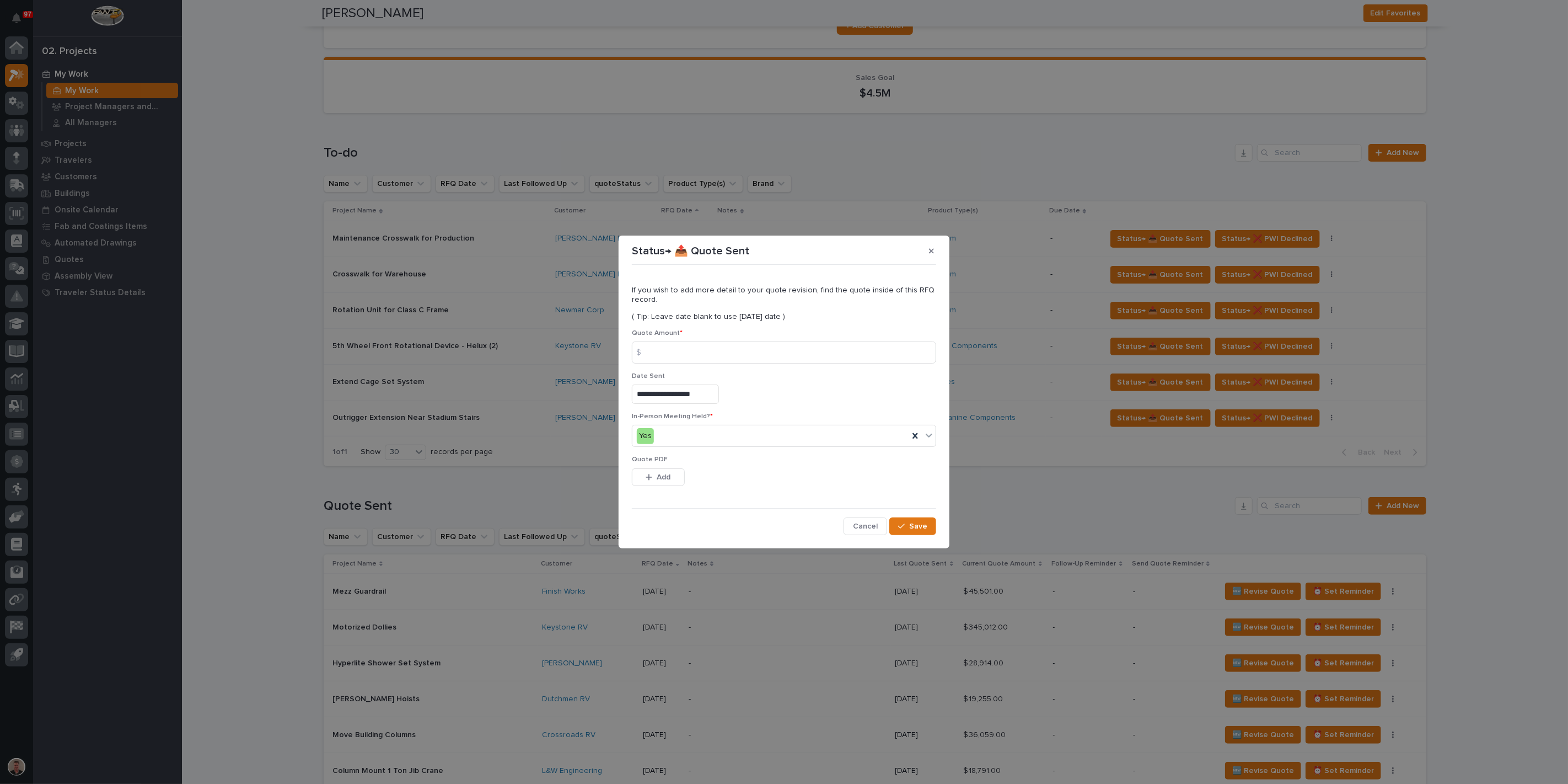
click at [819, 412] on div "**********" at bounding box center [784, 392] width 305 height 40
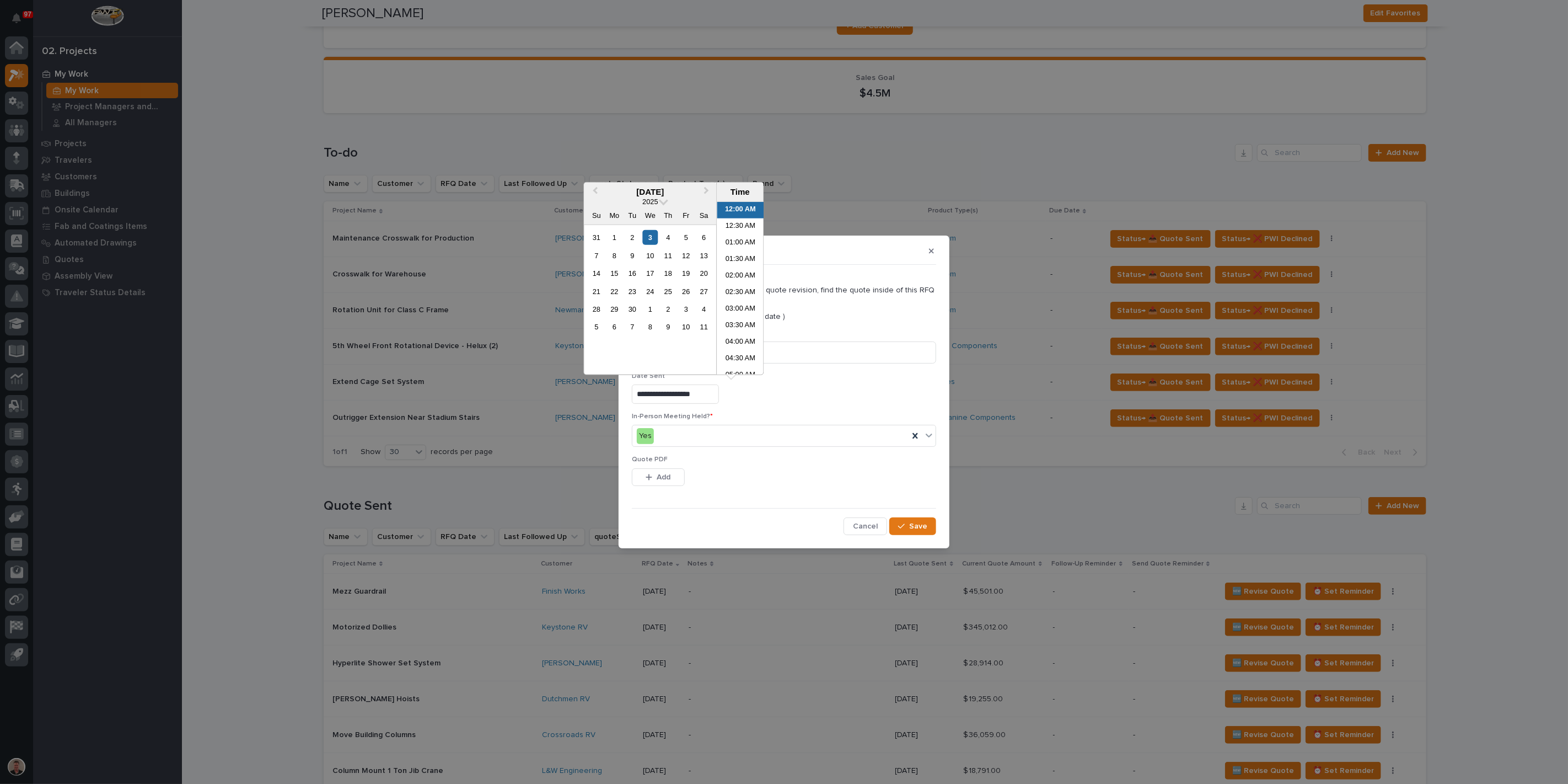
click at [708, 402] on input "**********" at bounding box center [675, 394] width 87 height 19
click at [735, 348] on li "01:30 PM" at bounding box center [740, 351] width 47 height 17
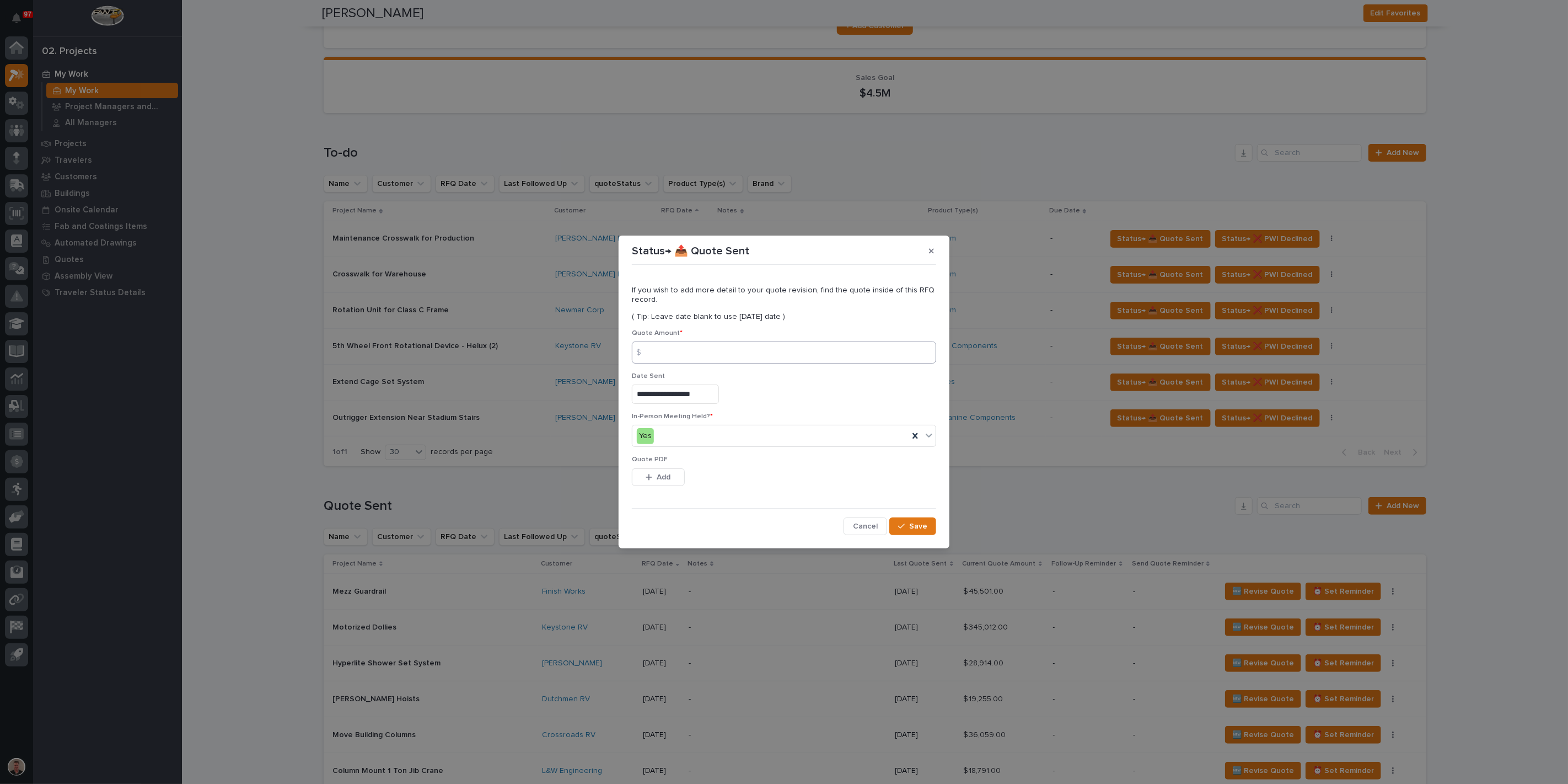
type input "**********"
click at [665, 482] on span "Add" at bounding box center [664, 477] width 14 height 10
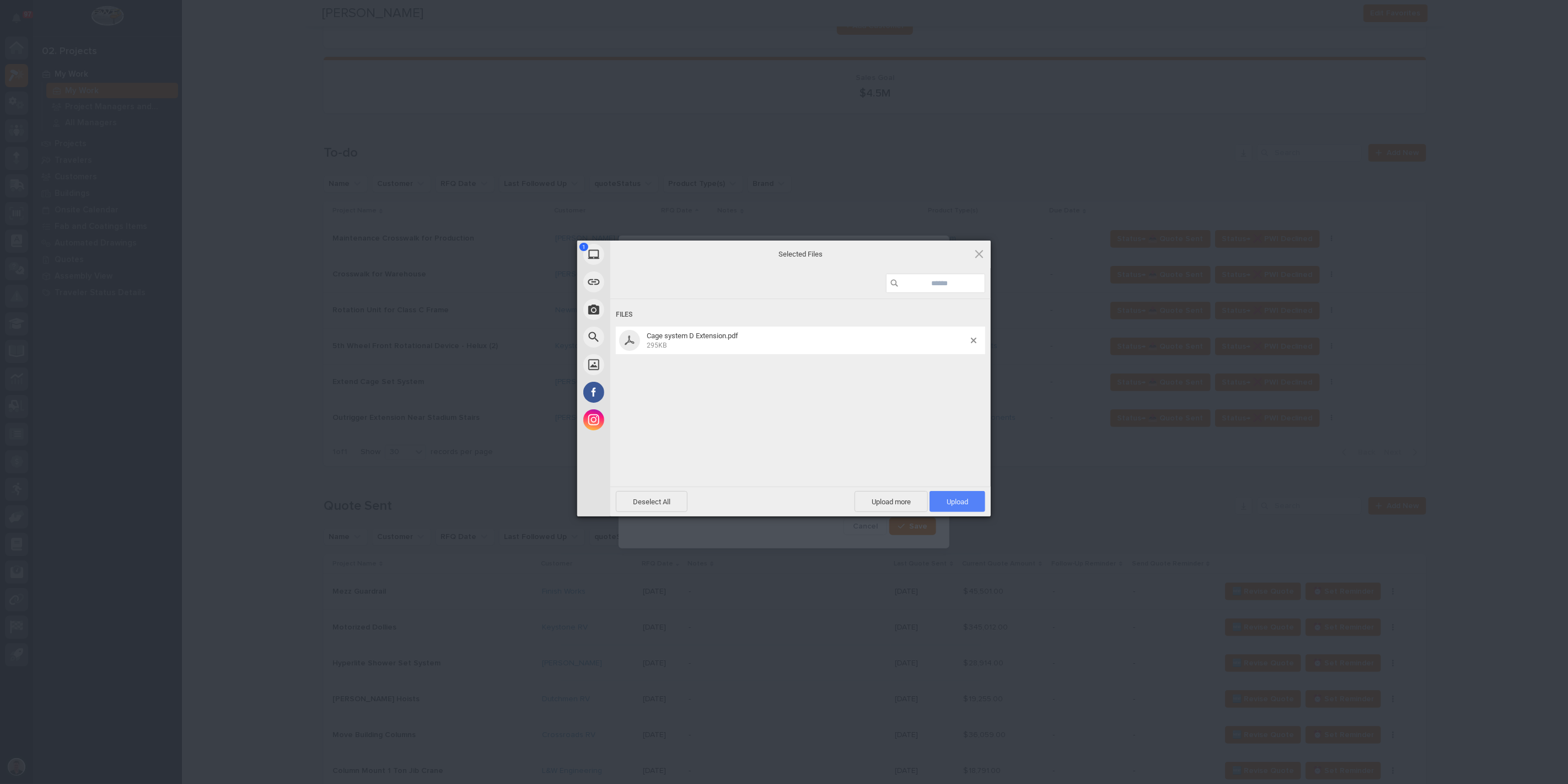
click at [963, 503] on span "Upload 1" at bounding box center [957, 501] width 21 height 8
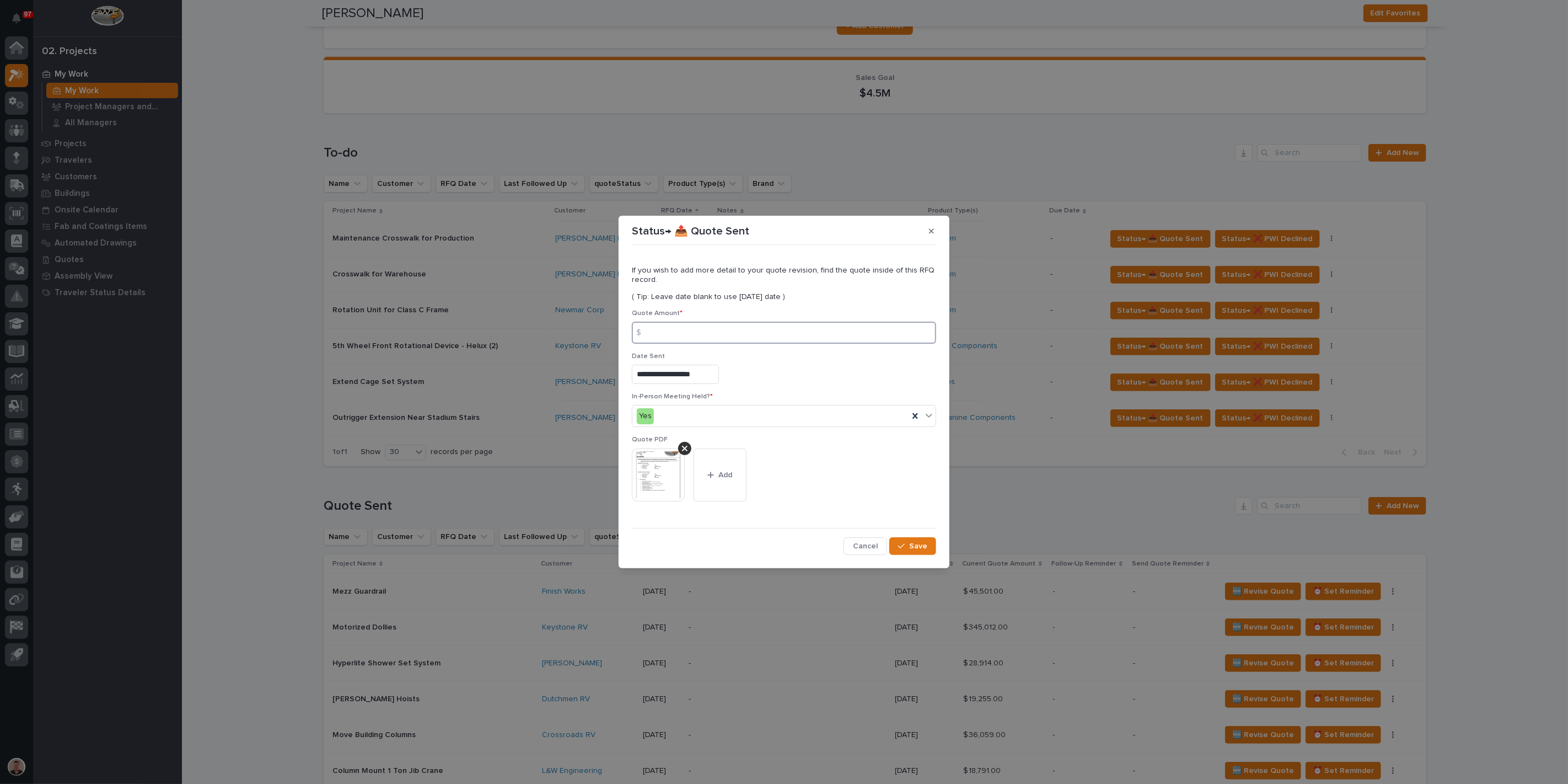
click at [716, 344] on input at bounding box center [784, 332] width 305 height 22
type input "9964"
click at [890, 555] on button "Save" at bounding box center [913, 546] width 47 height 18
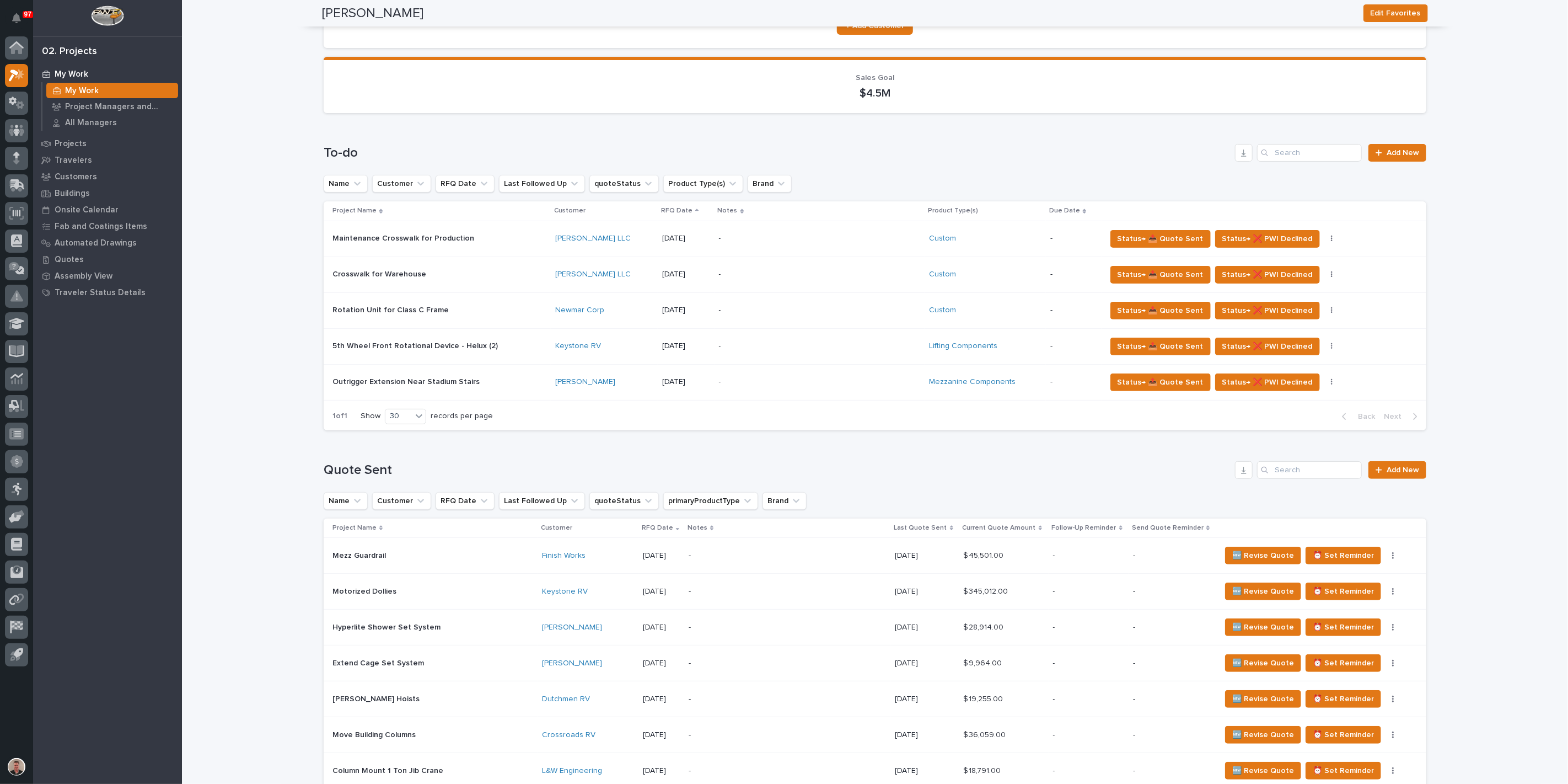
click at [838, 351] on p "-" at bounding box center [815, 346] width 193 height 9
